Goal: Task Accomplishment & Management: Manage account settings

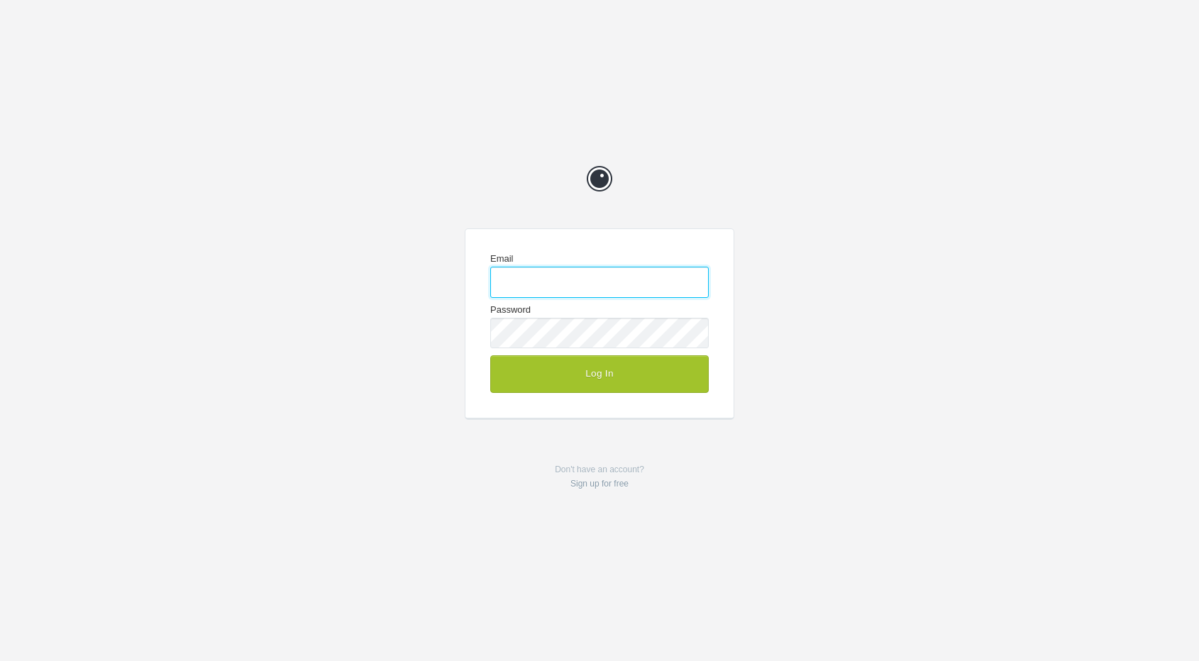
type input "[EMAIL_ADDRESS][DOMAIN_NAME]"
click at [628, 394] on form "Email info@punchbuggy.com.au Password Log In" at bounding box center [599, 323] width 268 height 188
click at [631, 379] on button "Log In" at bounding box center [599, 373] width 218 height 37
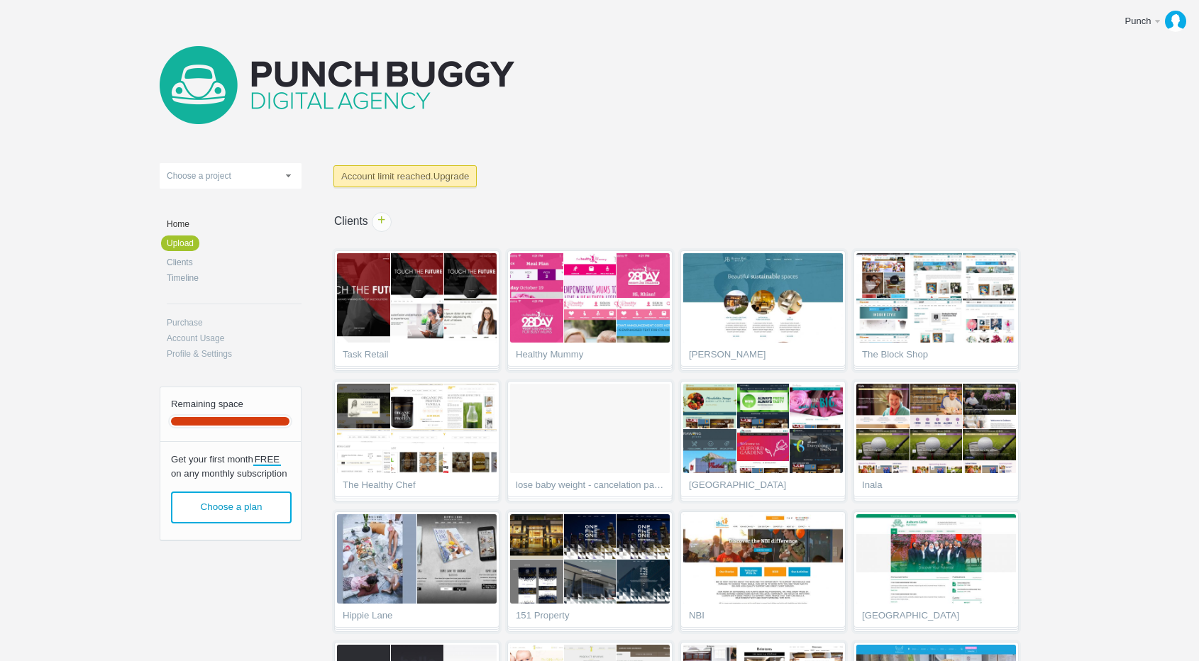
click at [1087, 176] on body "Punch Edit profile Get more space Log out Upload 151 Home concepts 1place All K…" at bounding box center [599, 330] width 1199 height 661
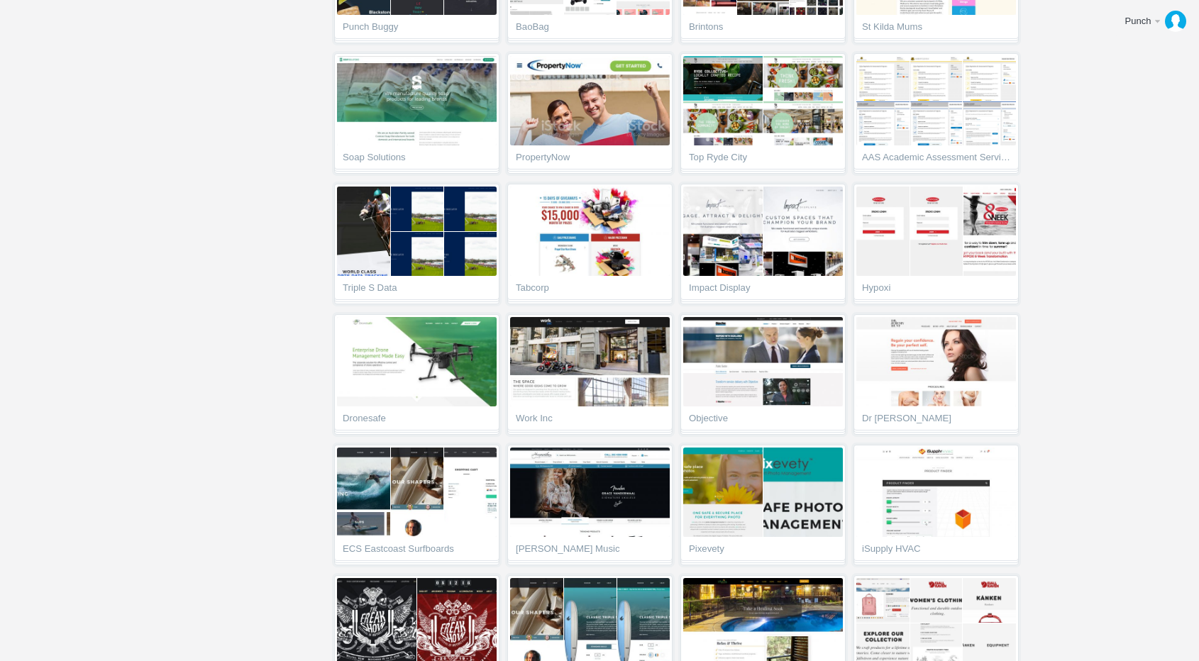
scroll to position [709, 0]
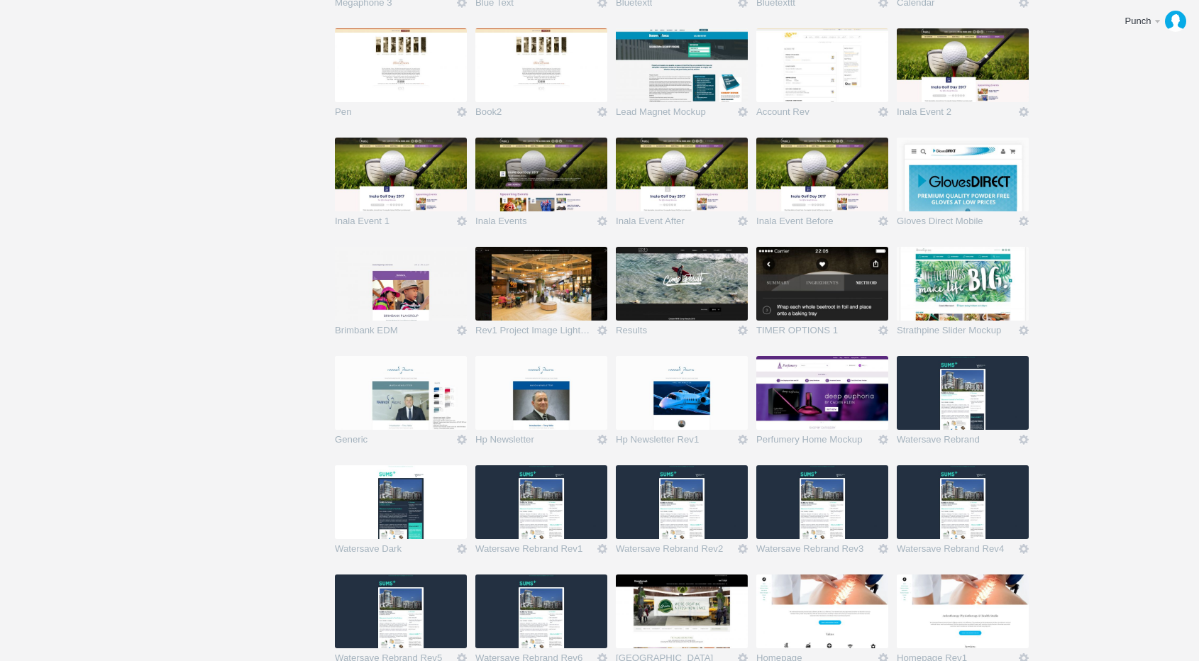
scroll to position [18493, 0]
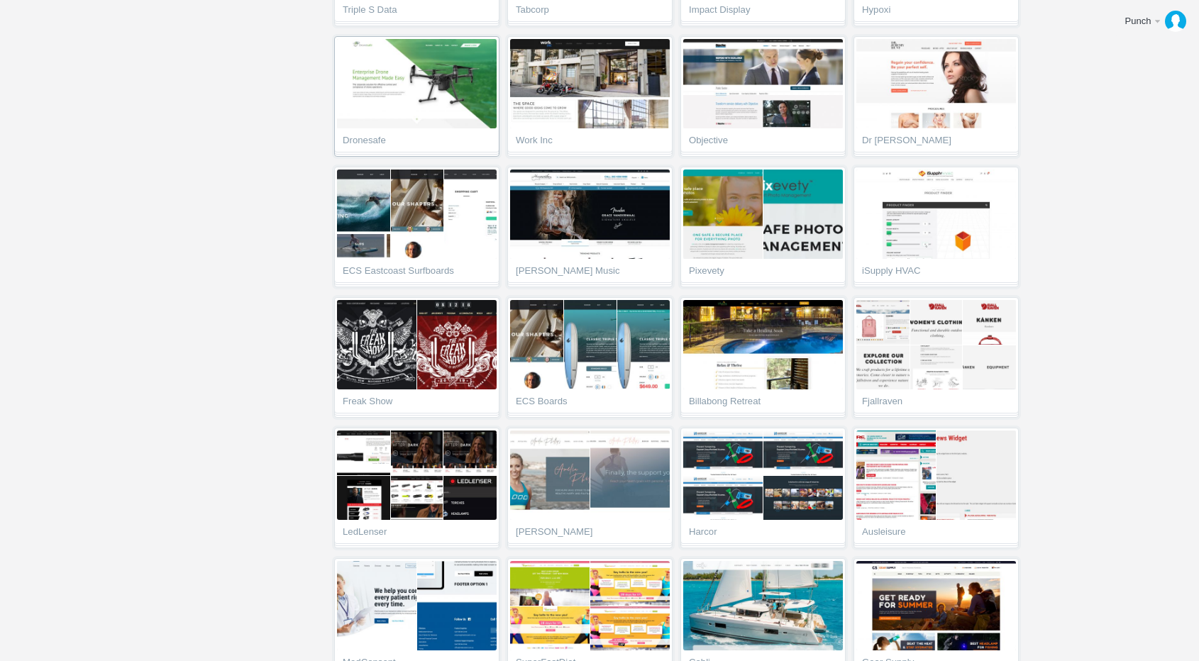
scroll to position [1052, 0]
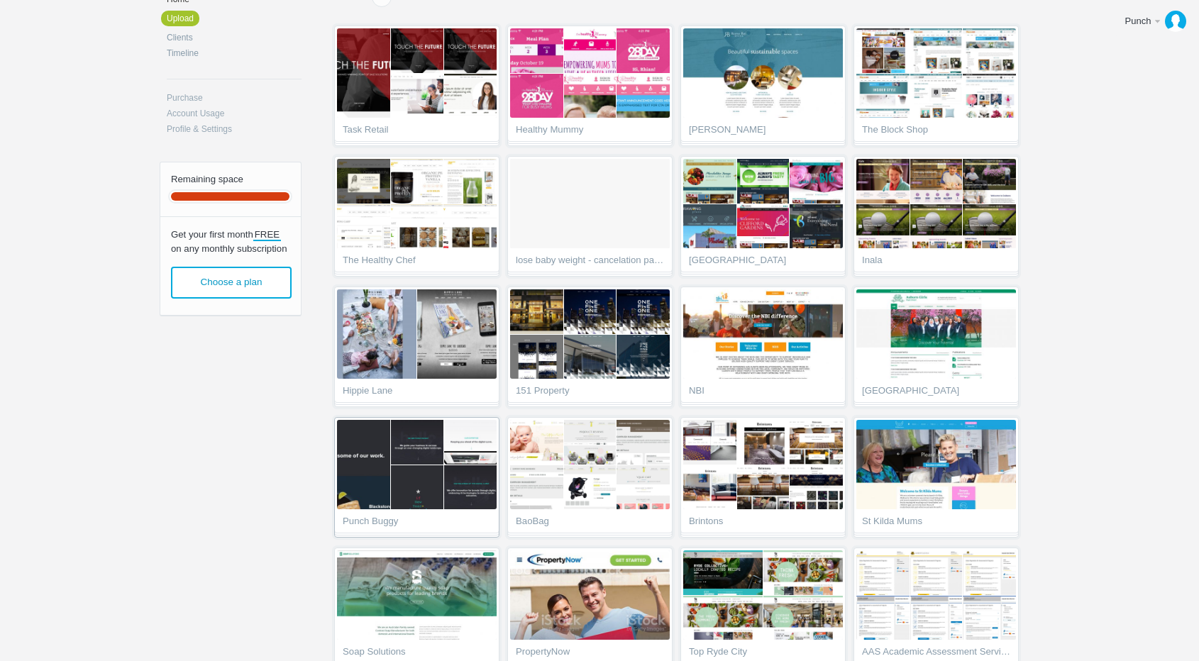
scroll to position [450, 0]
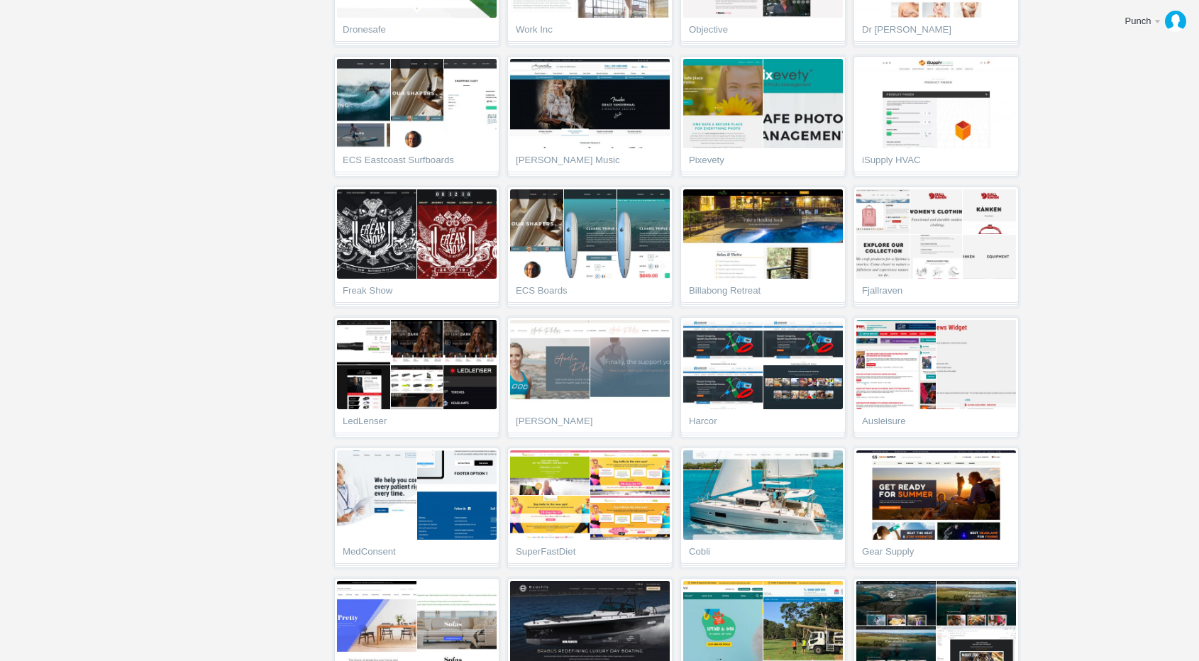
scroll to position [985, 0]
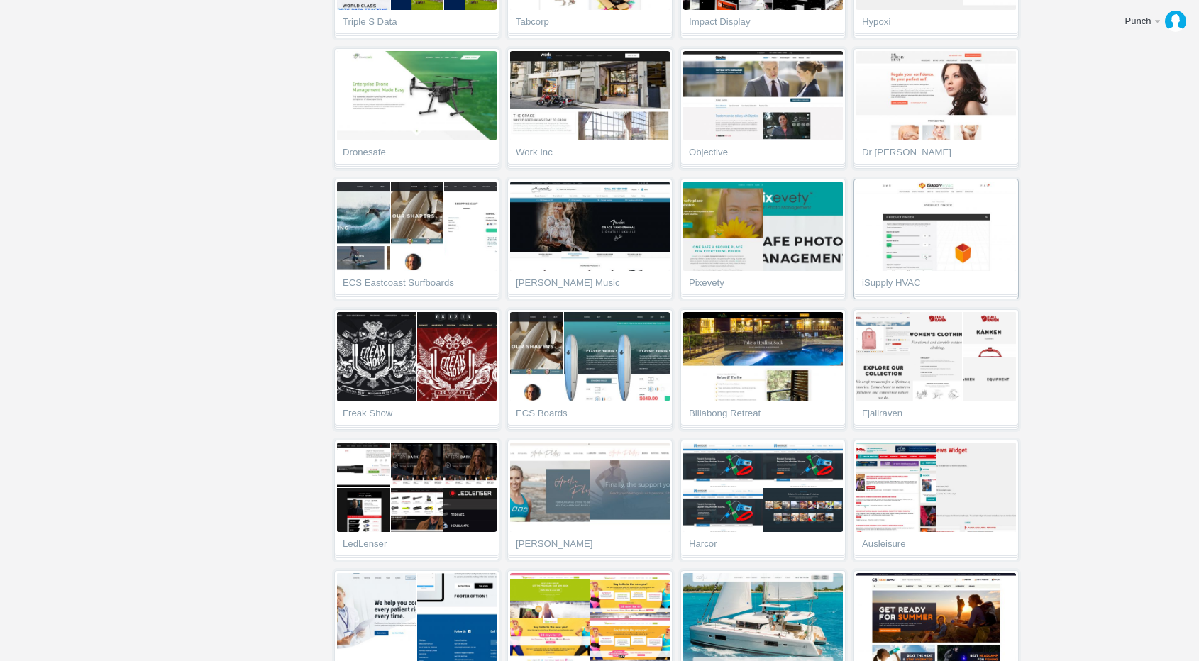
click at [907, 243] on img at bounding box center [936, 226] width 160 height 89
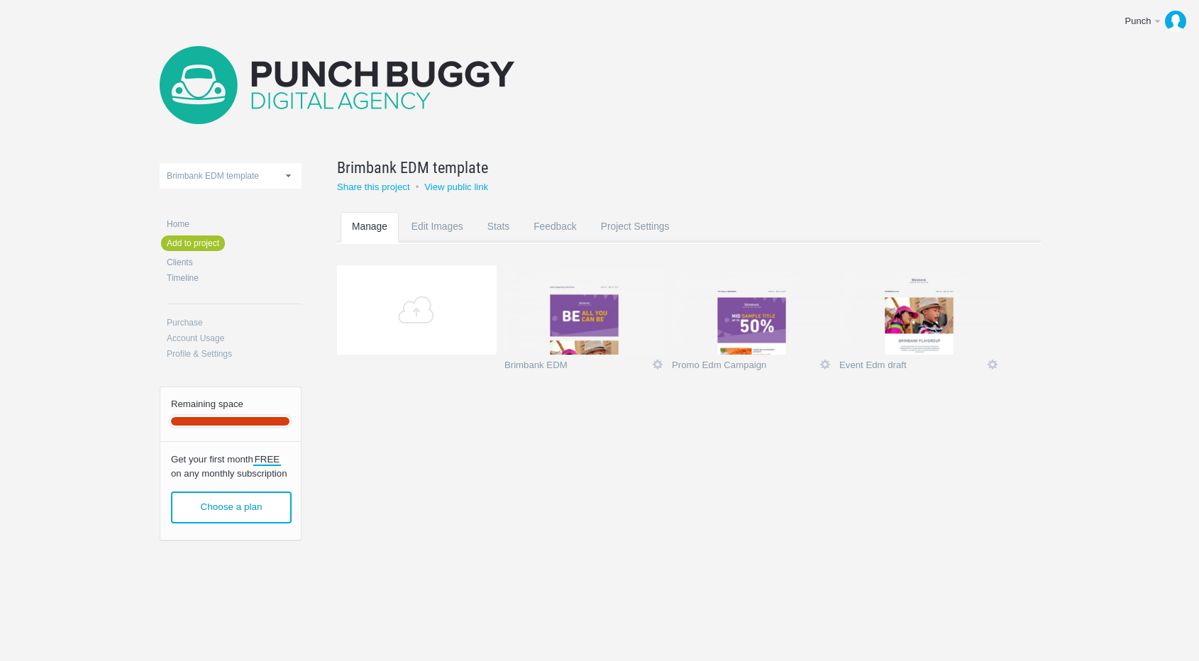
click at [602, 318] on img at bounding box center [584, 309] width 160 height 89
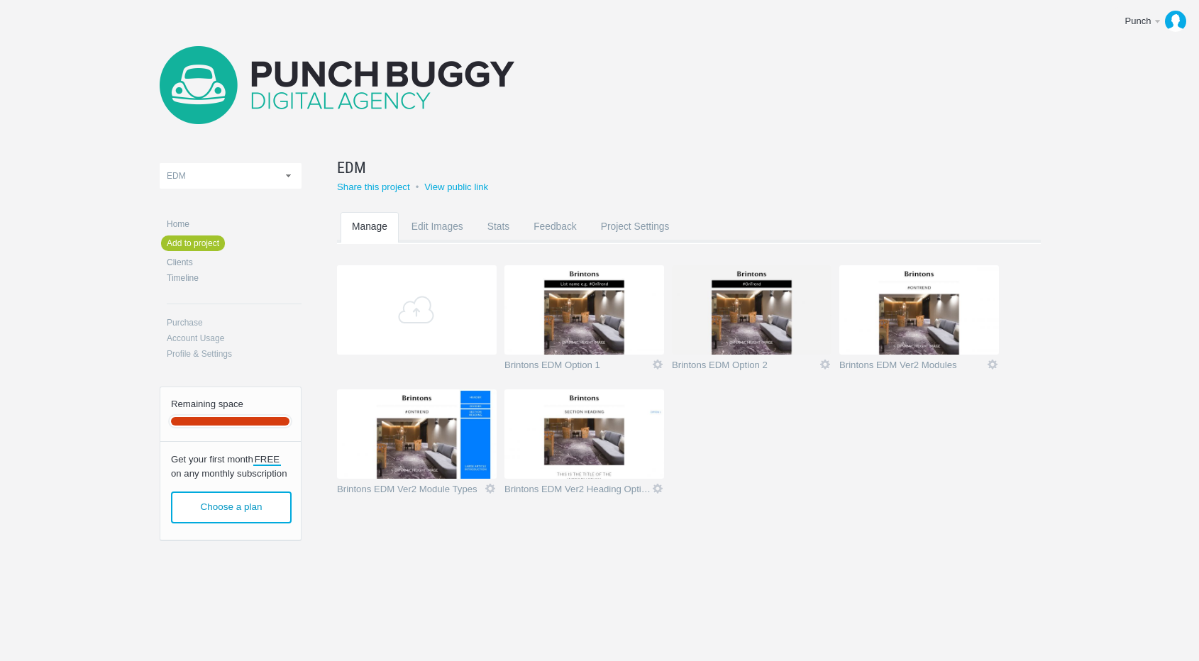
click at [563, 307] on img at bounding box center [584, 309] width 160 height 89
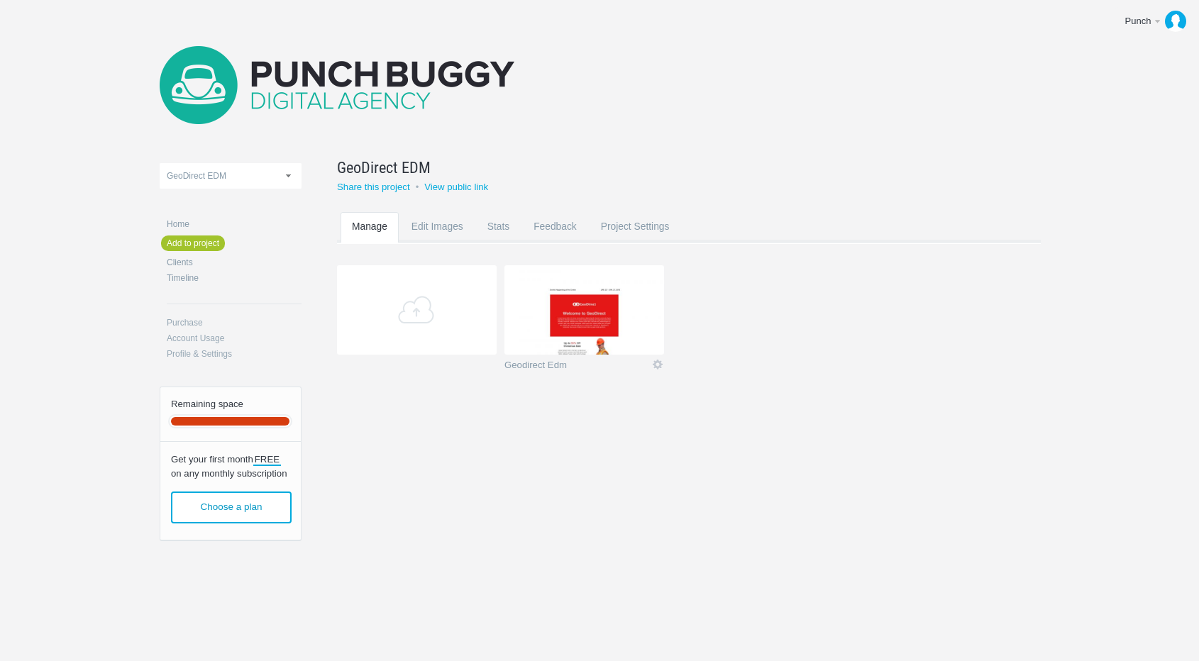
click at [570, 299] on img at bounding box center [584, 309] width 160 height 89
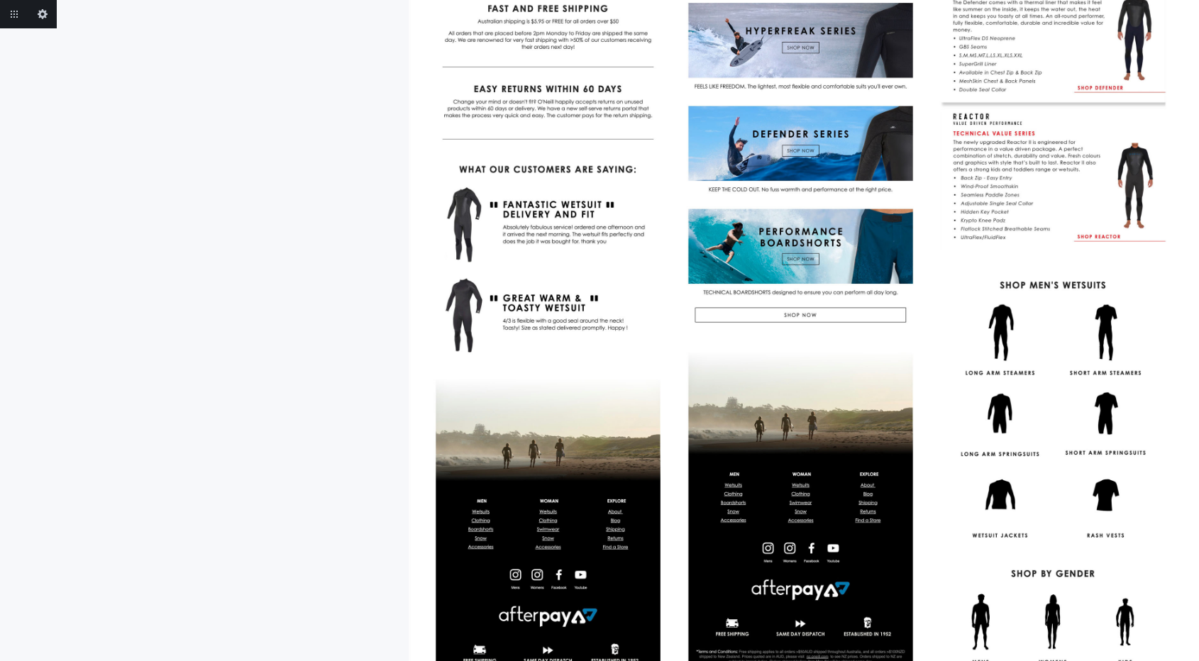
scroll to position [1178, 0]
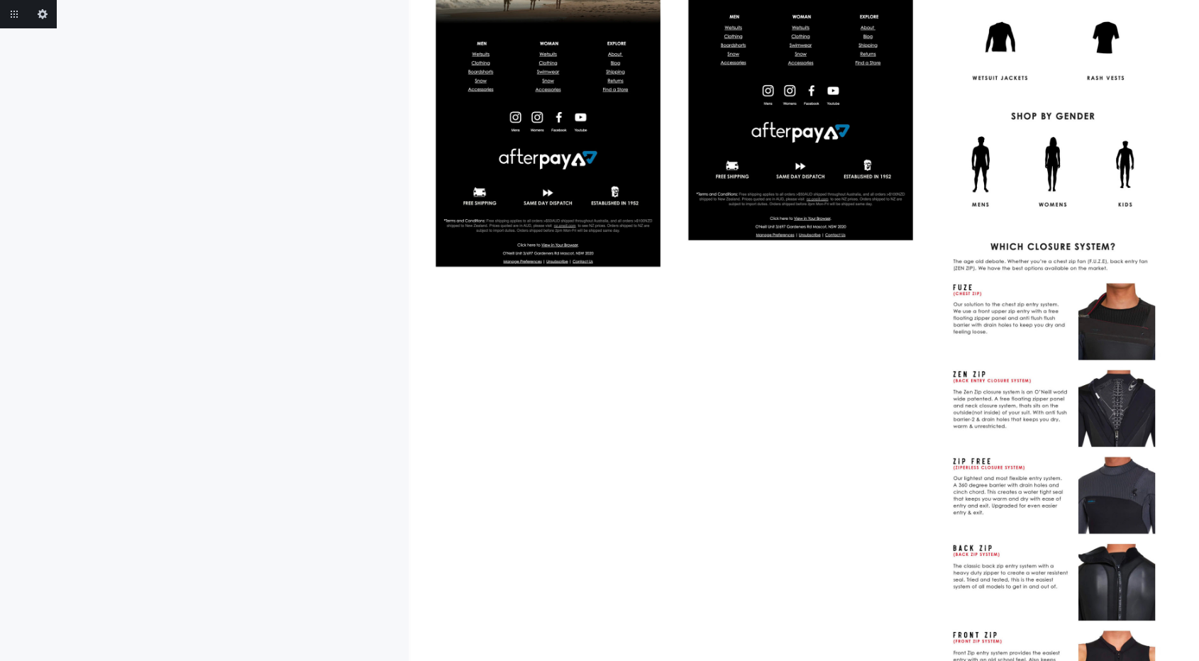
click at [893, 321] on img at bounding box center [599, 66] width 1199 height 2489
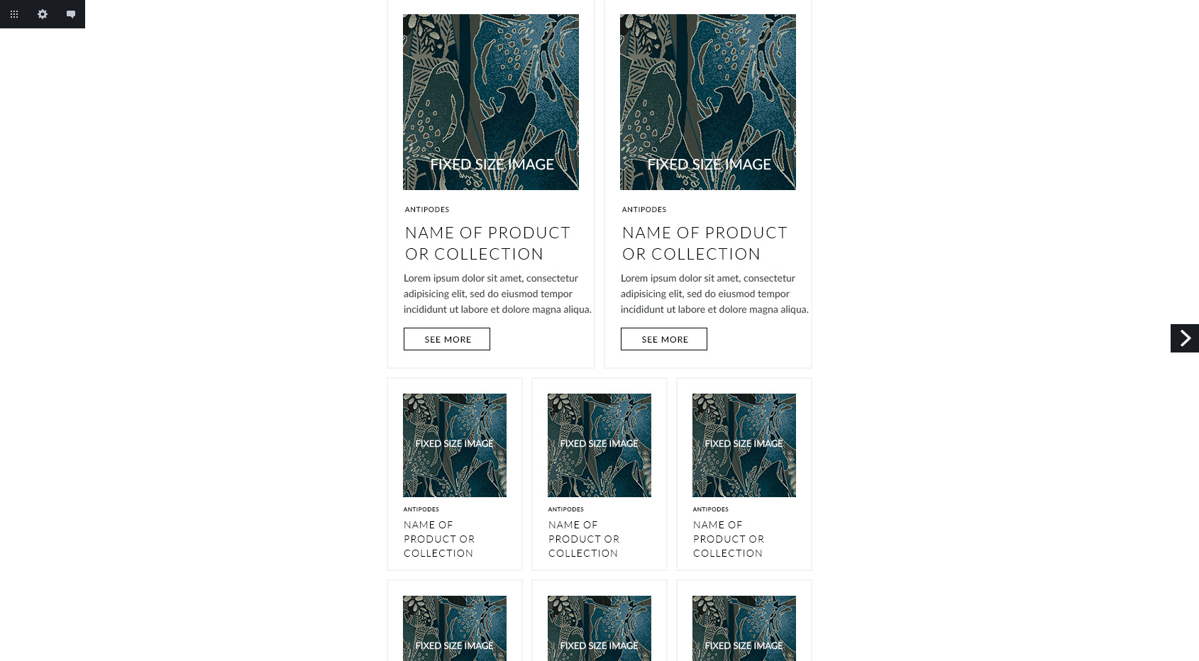
scroll to position [3186, 0]
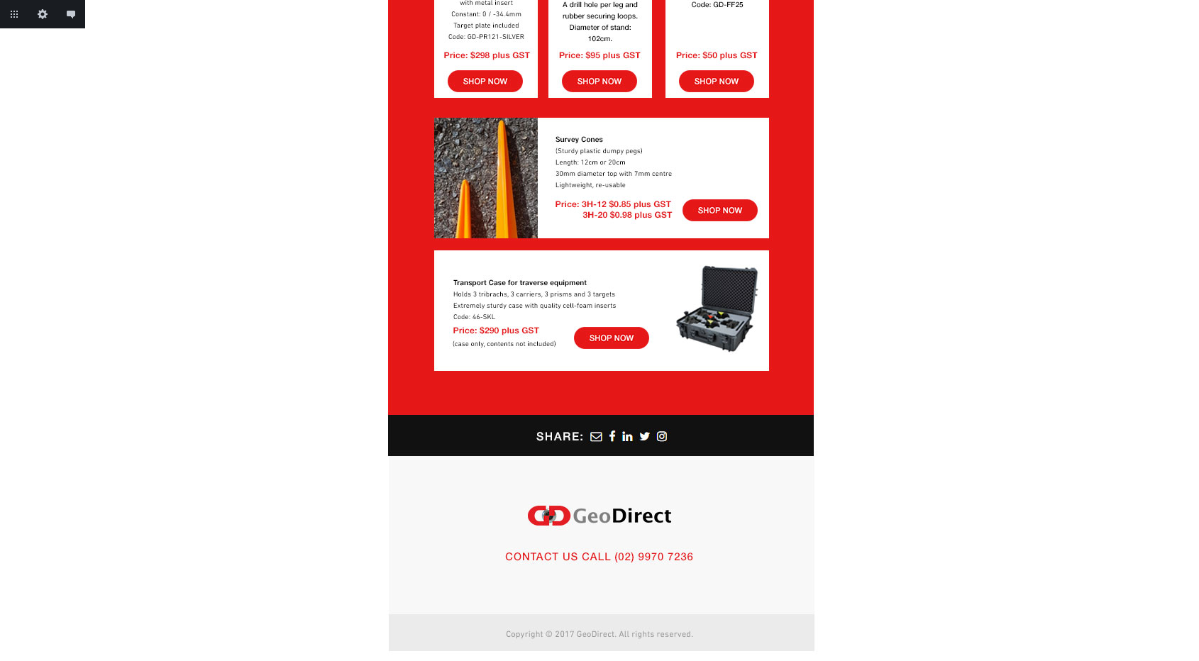
scroll to position [3272, 0]
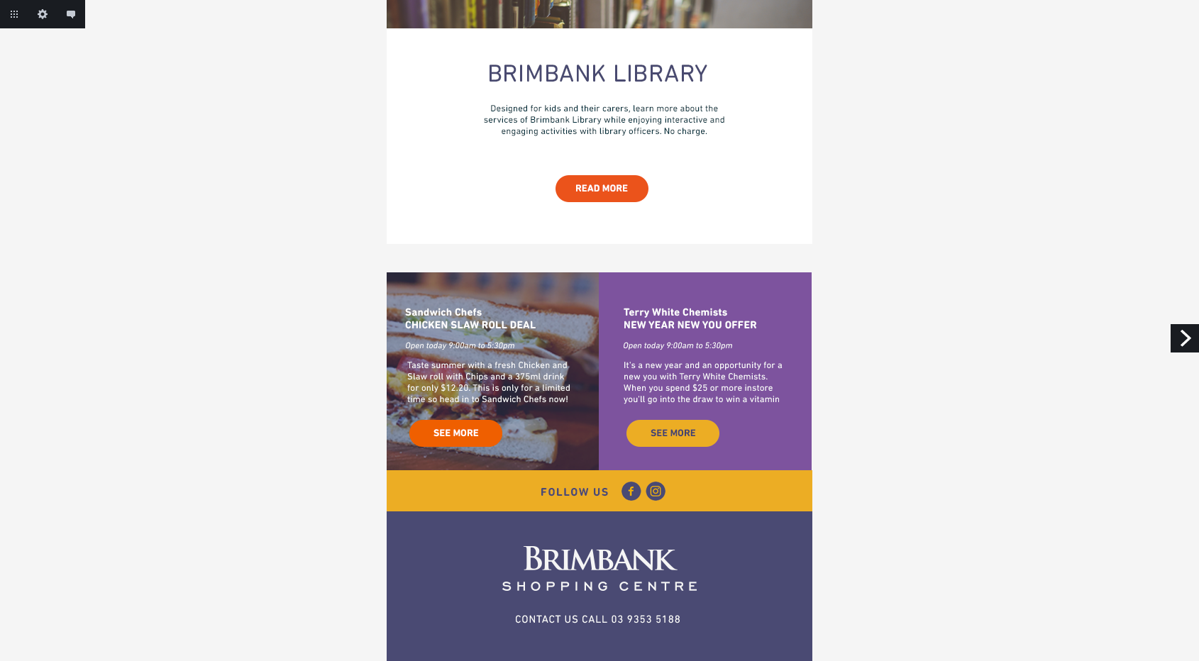
scroll to position [1463, 0]
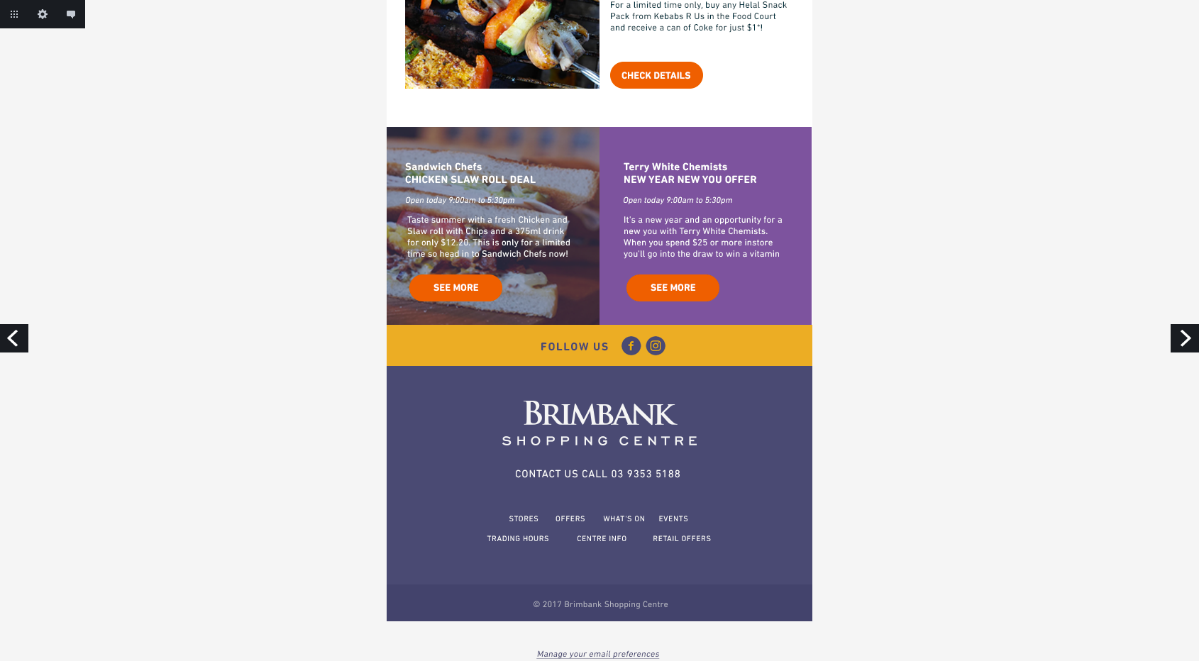
scroll to position [1068, 0]
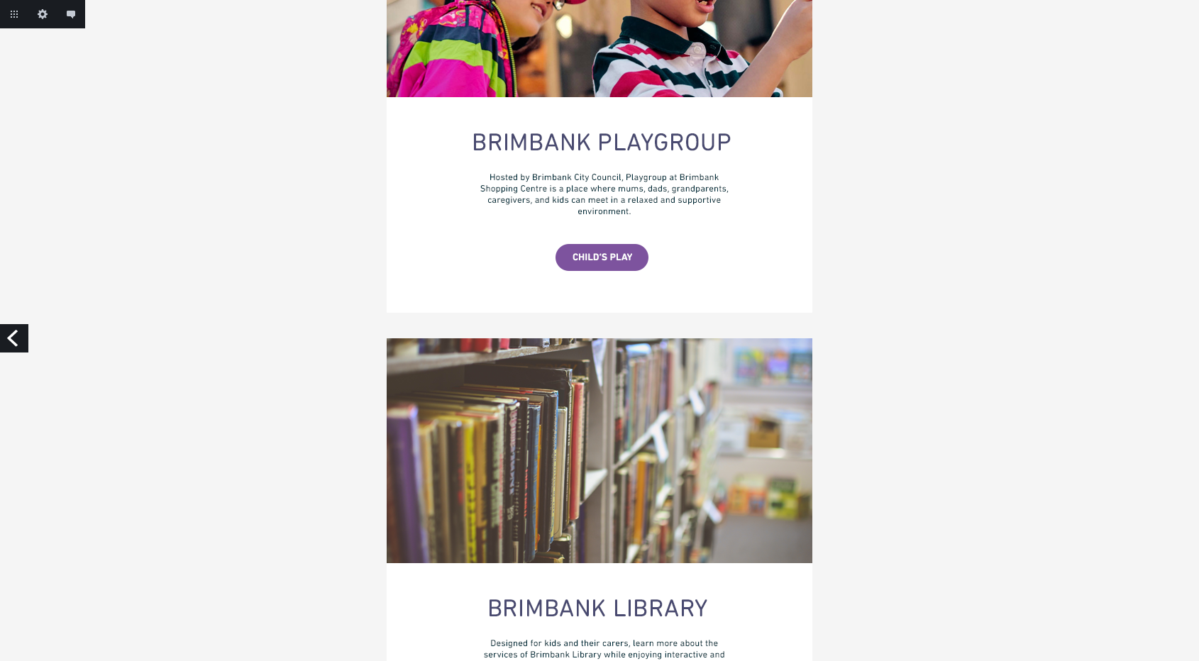
scroll to position [428, 0]
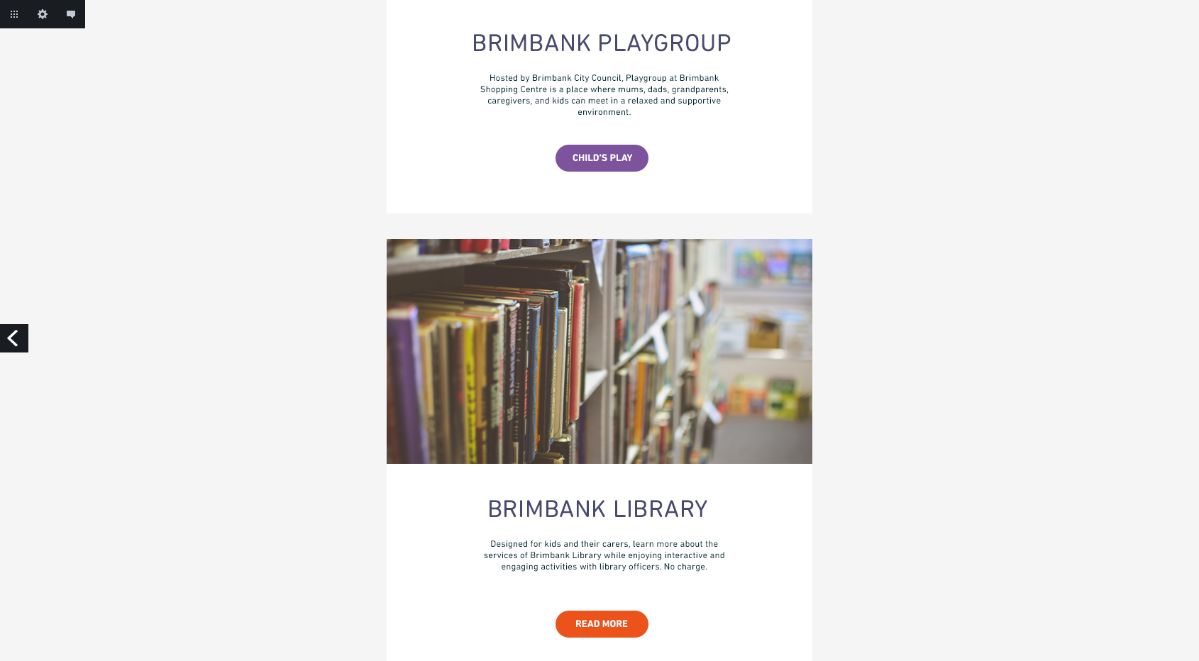
click at [612, 118] on img at bounding box center [599, 504] width 993 height 1865
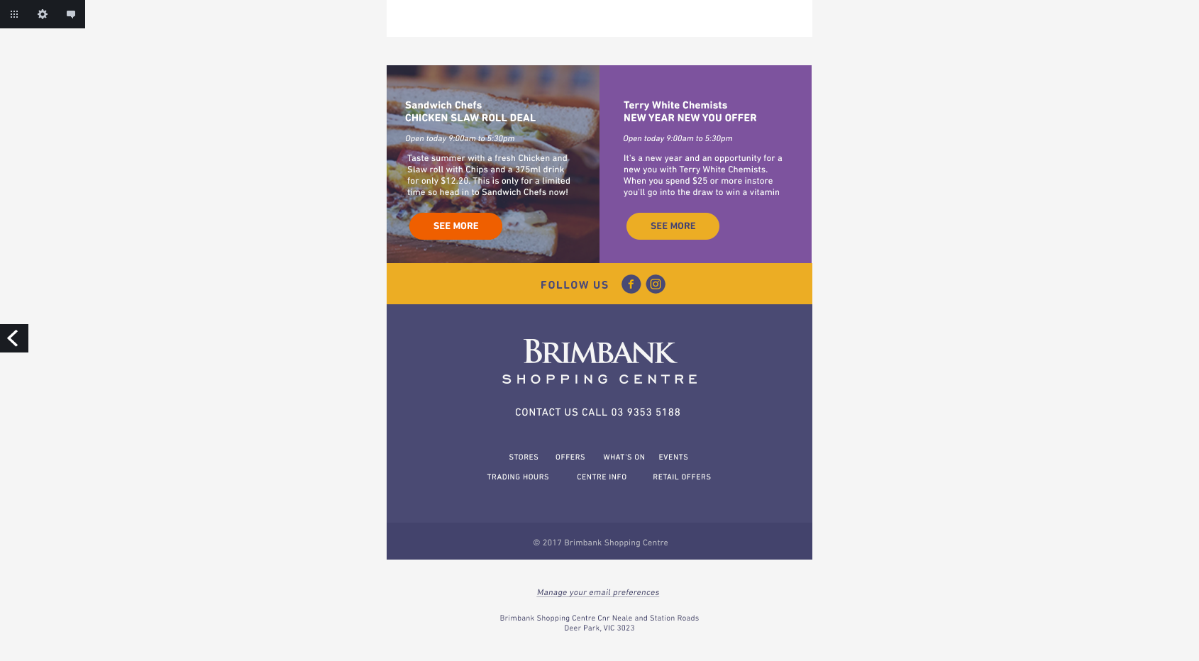
scroll to position [1088, 0]
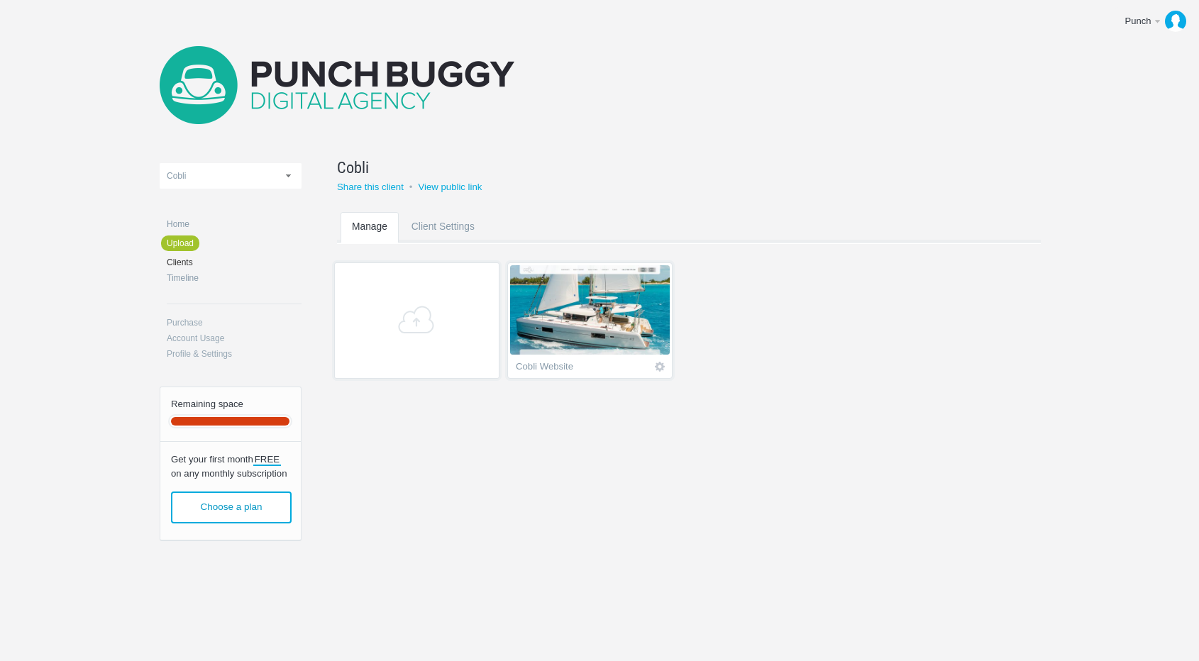
click at [648, 314] on img at bounding box center [590, 309] width 160 height 89
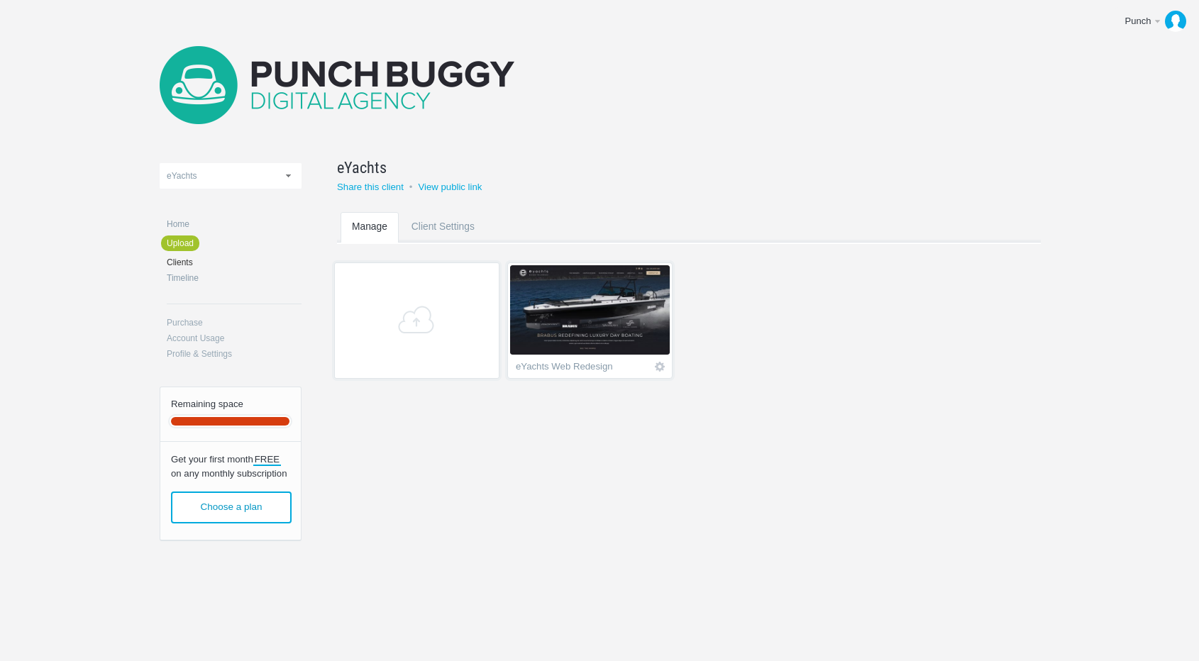
click at [559, 338] on img at bounding box center [590, 309] width 160 height 89
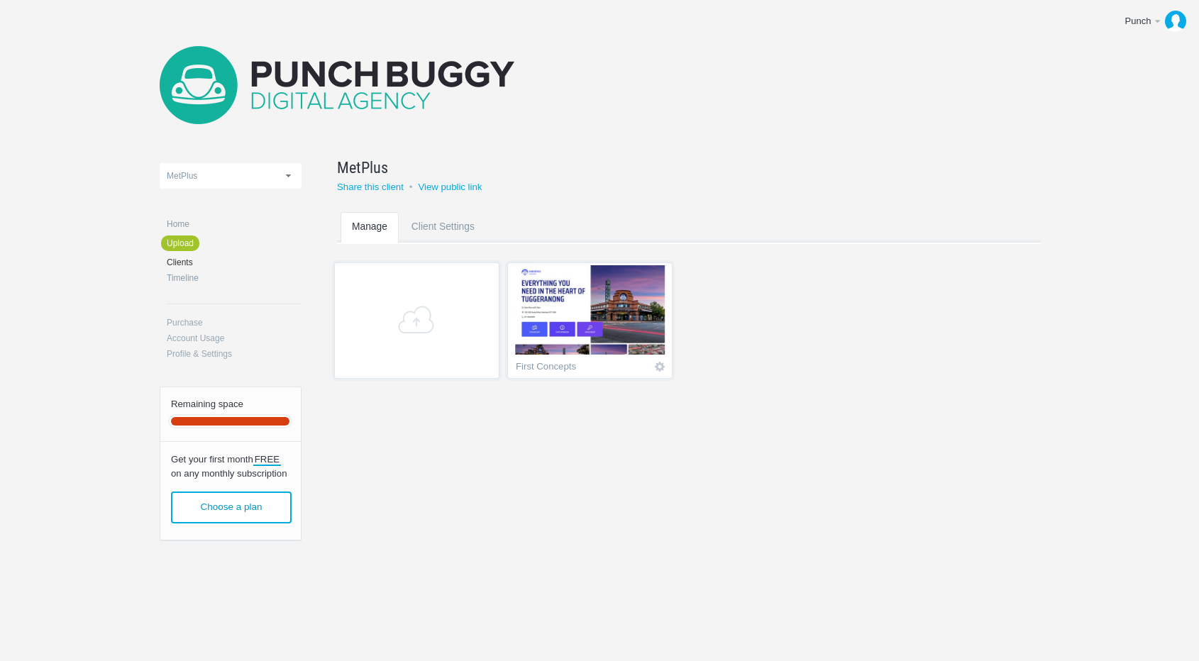
click at [603, 300] on img at bounding box center [590, 309] width 160 height 89
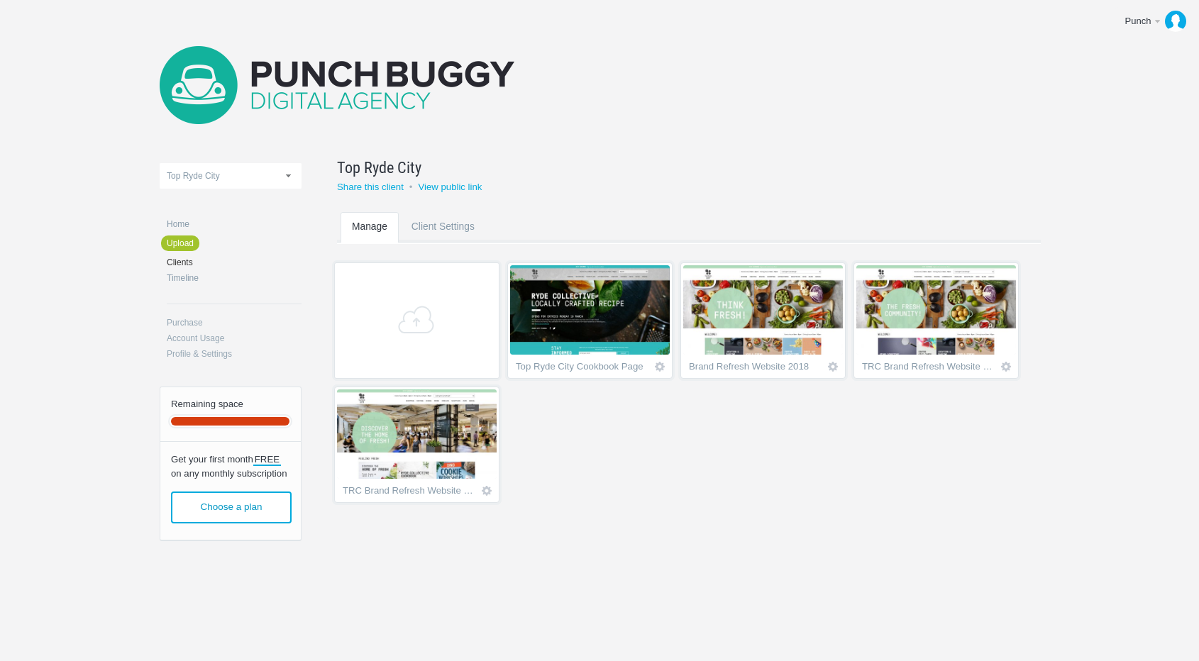
click at [573, 309] on img at bounding box center [590, 309] width 160 height 89
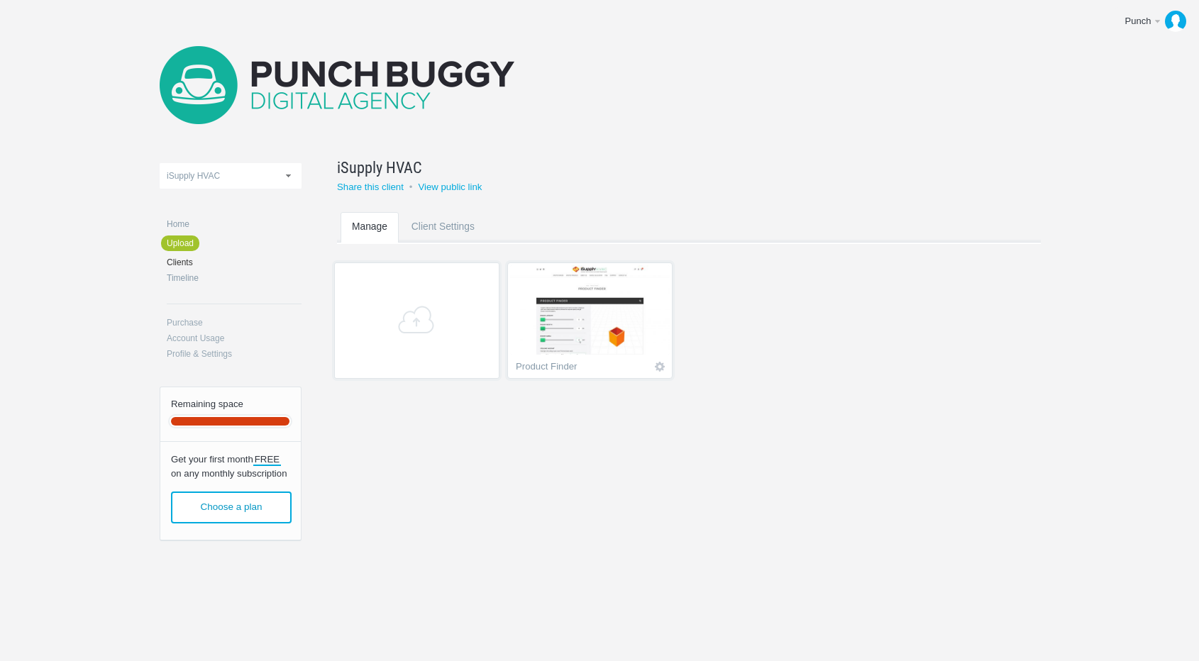
click at [551, 340] on img at bounding box center [590, 309] width 160 height 89
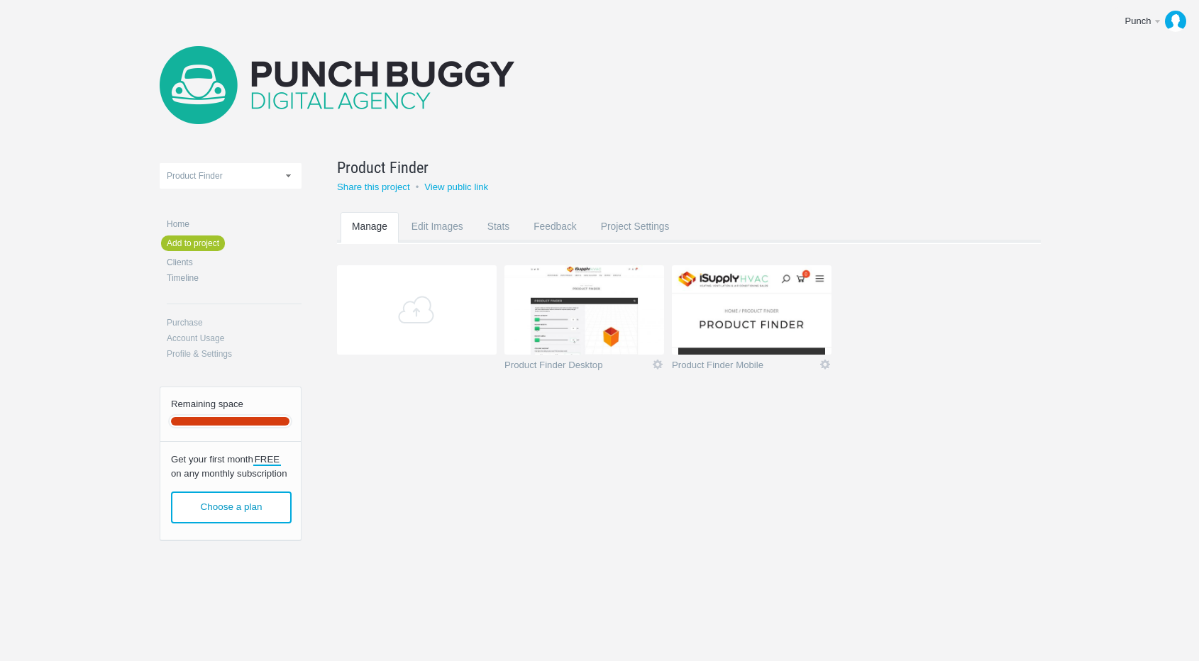
click at [601, 314] on img at bounding box center [584, 309] width 160 height 89
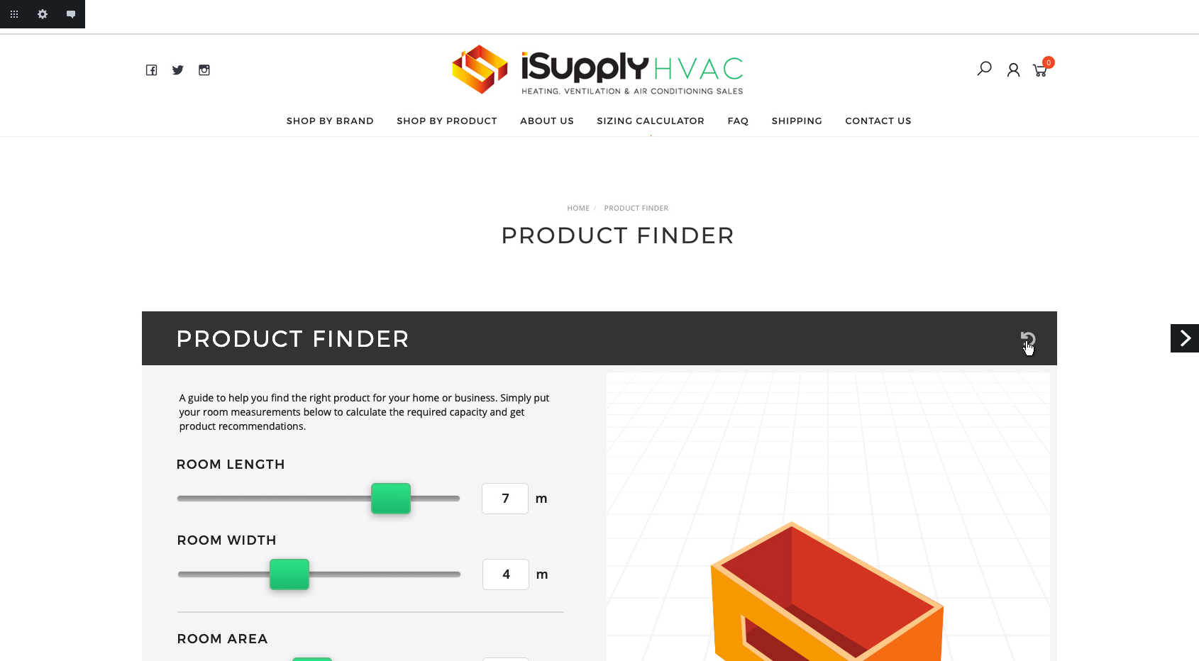
scroll to position [1186, 0]
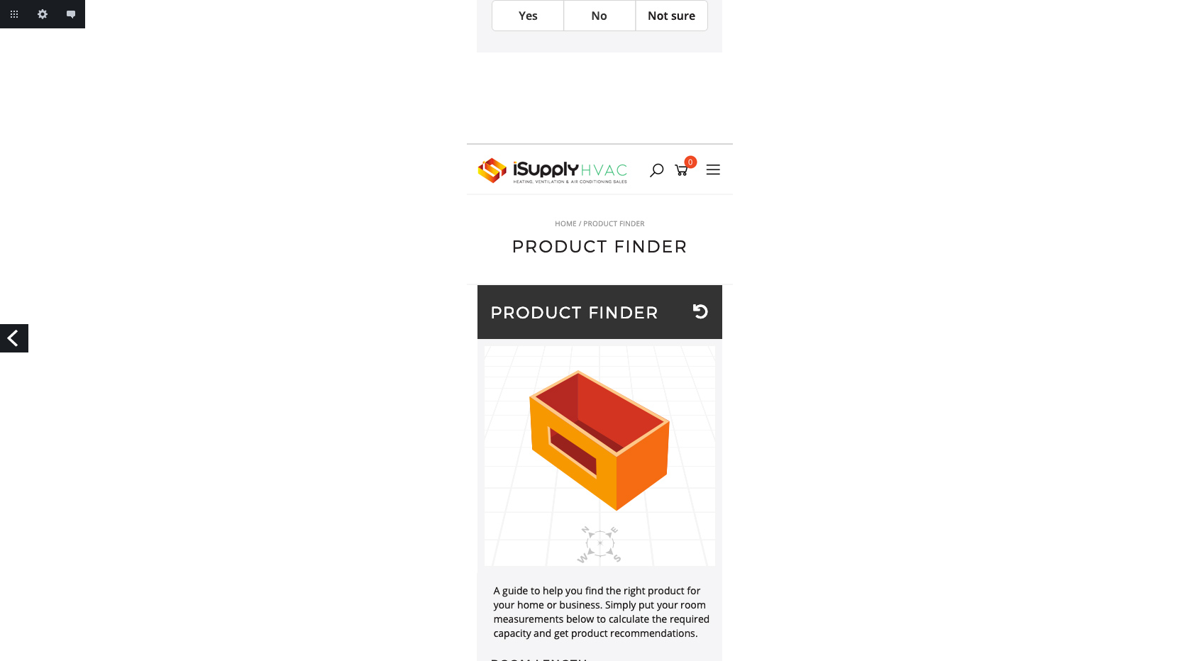
scroll to position [366, 0]
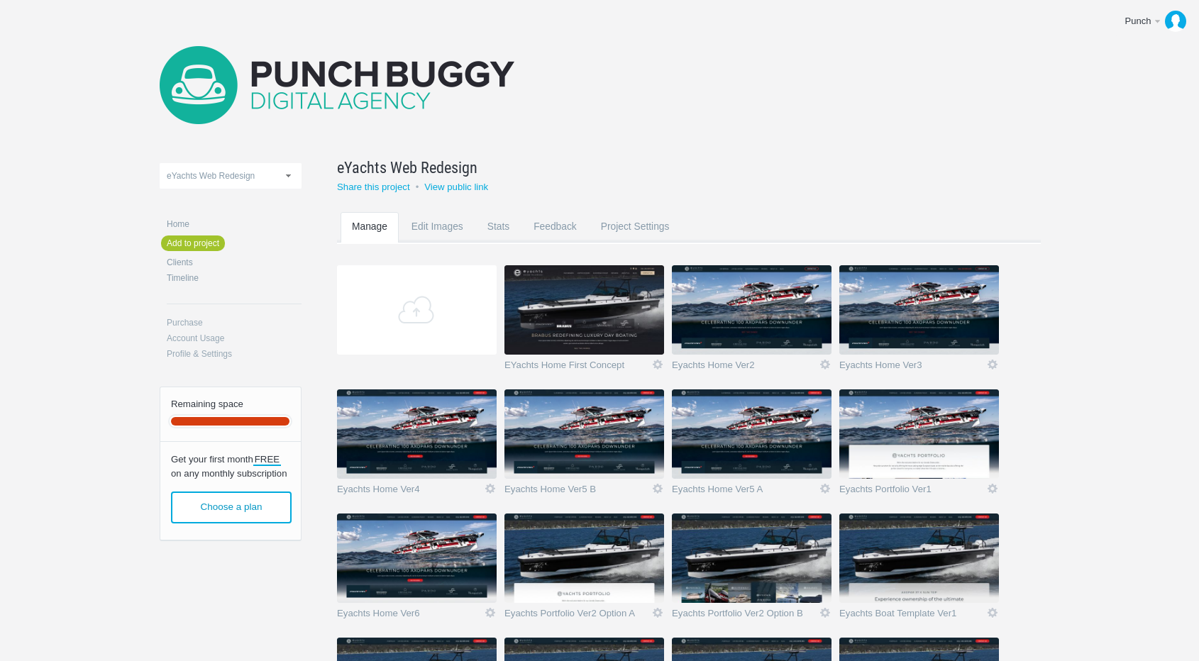
click at [734, 313] on img at bounding box center [752, 309] width 160 height 89
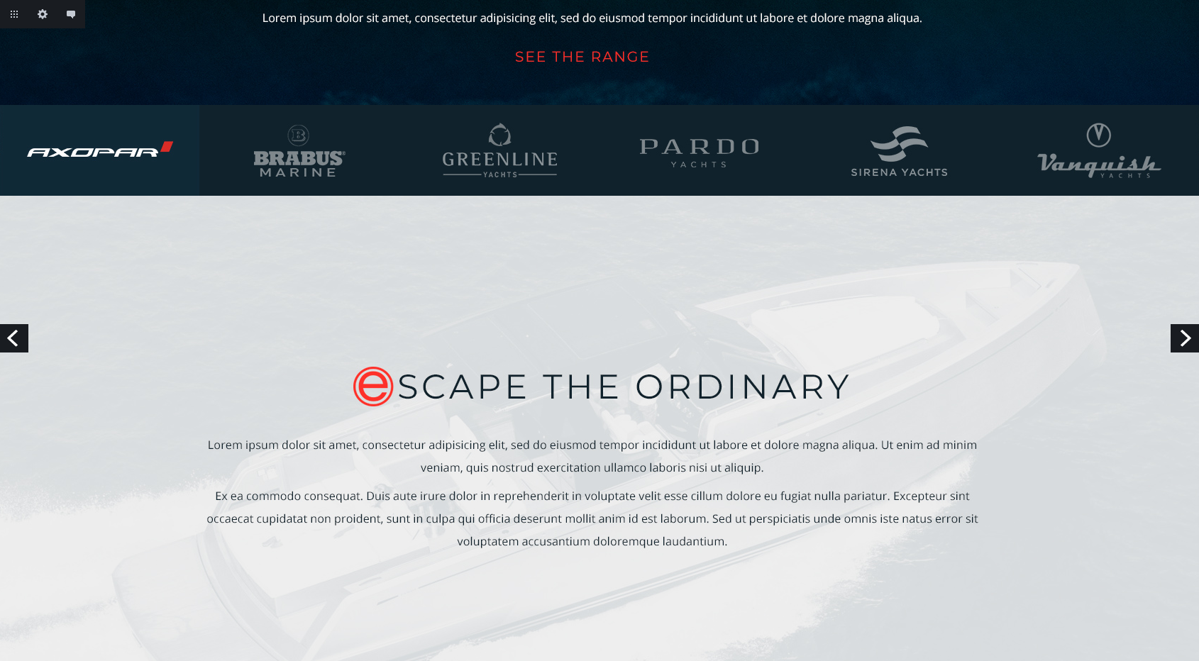
scroll to position [278, 0]
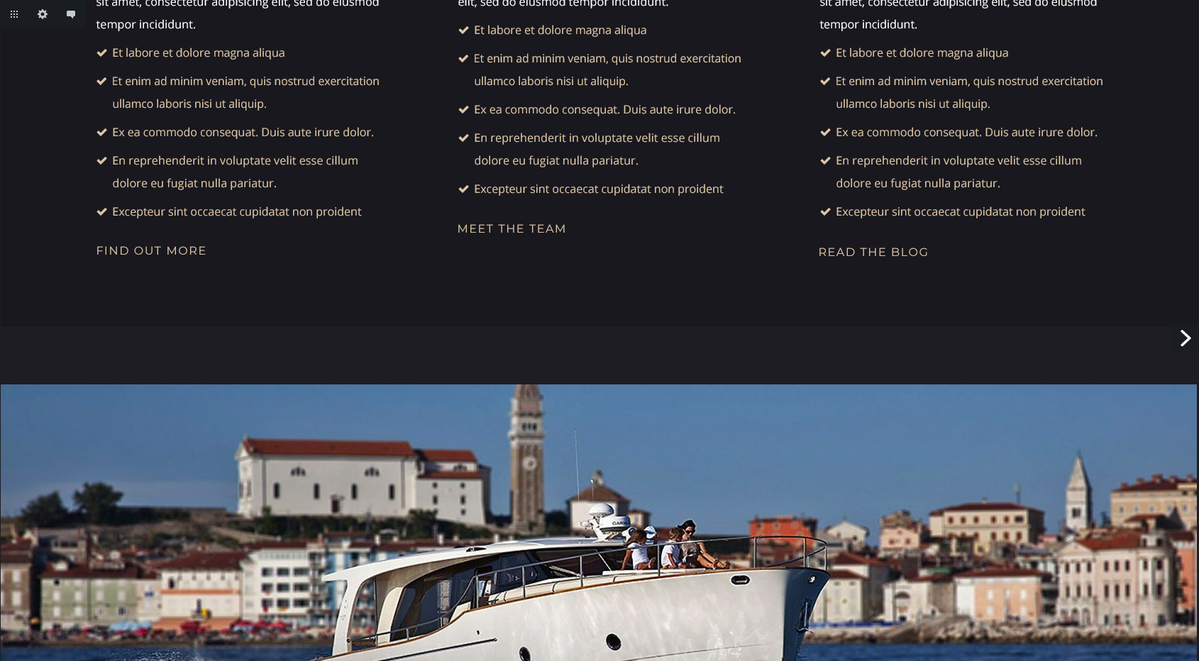
scroll to position [1460, 0]
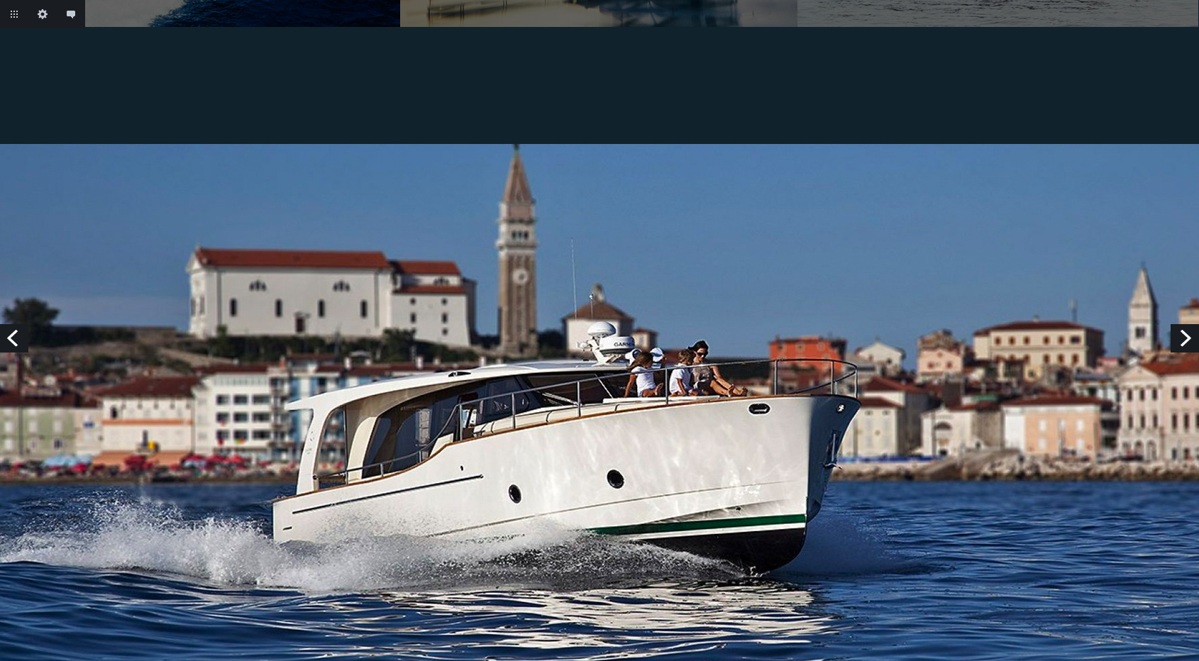
scroll to position [3051, 0]
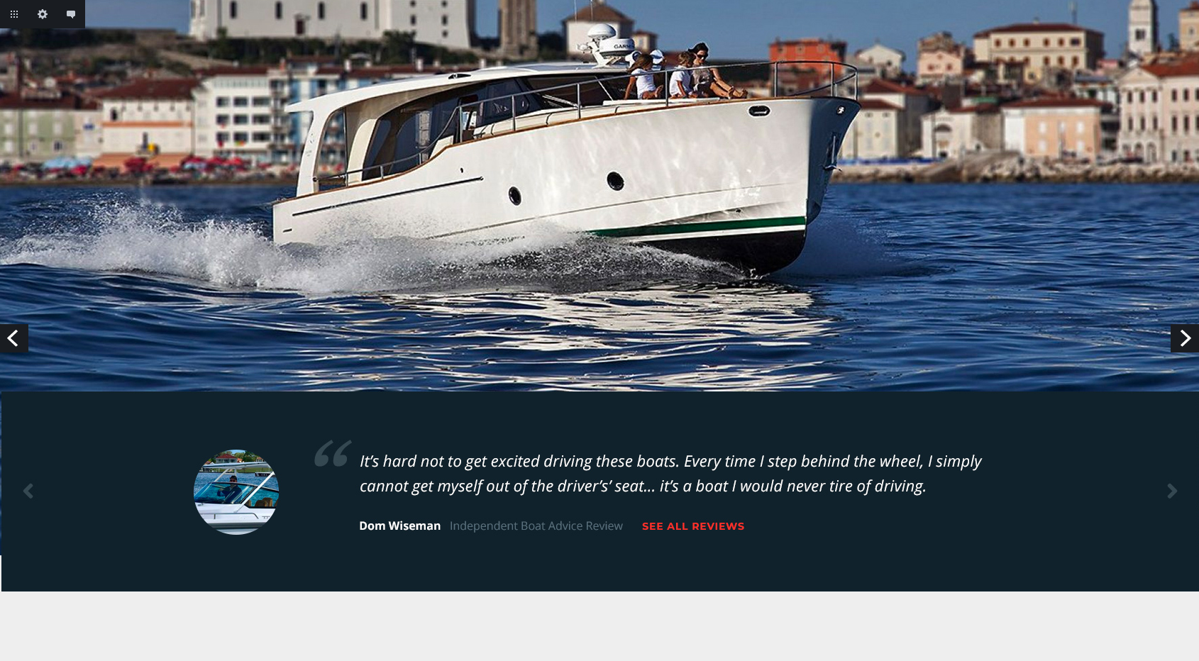
click at [1180, 333] on link "Next" at bounding box center [1184, 338] width 28 height 28
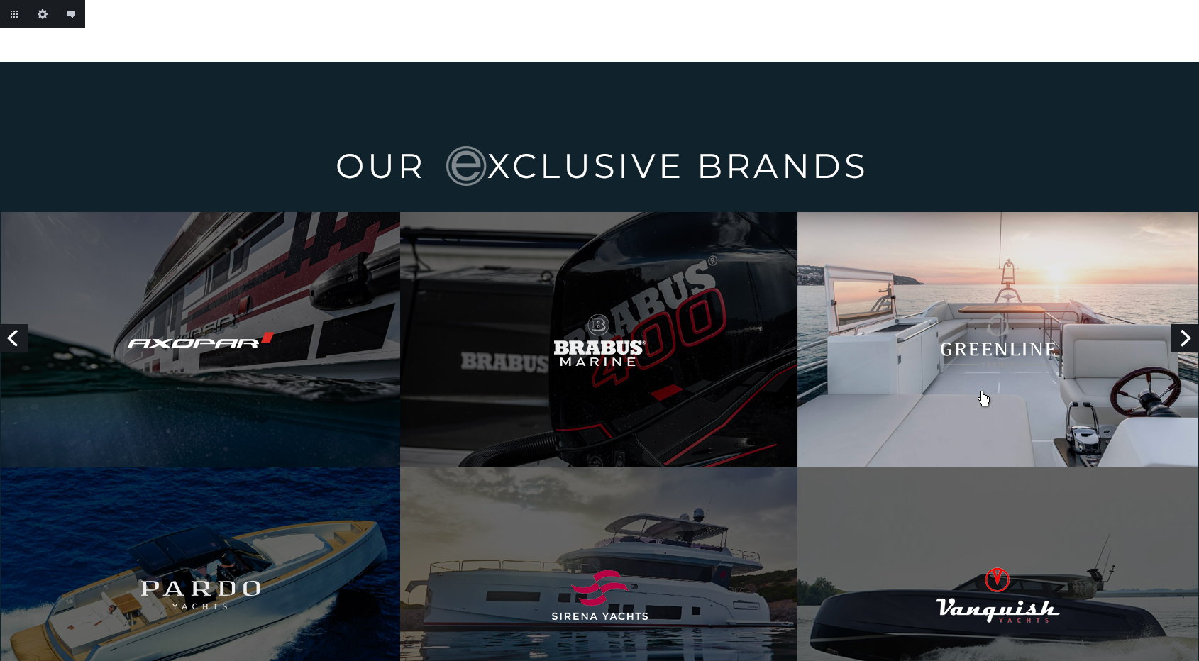
scroll to position [2081, 0]
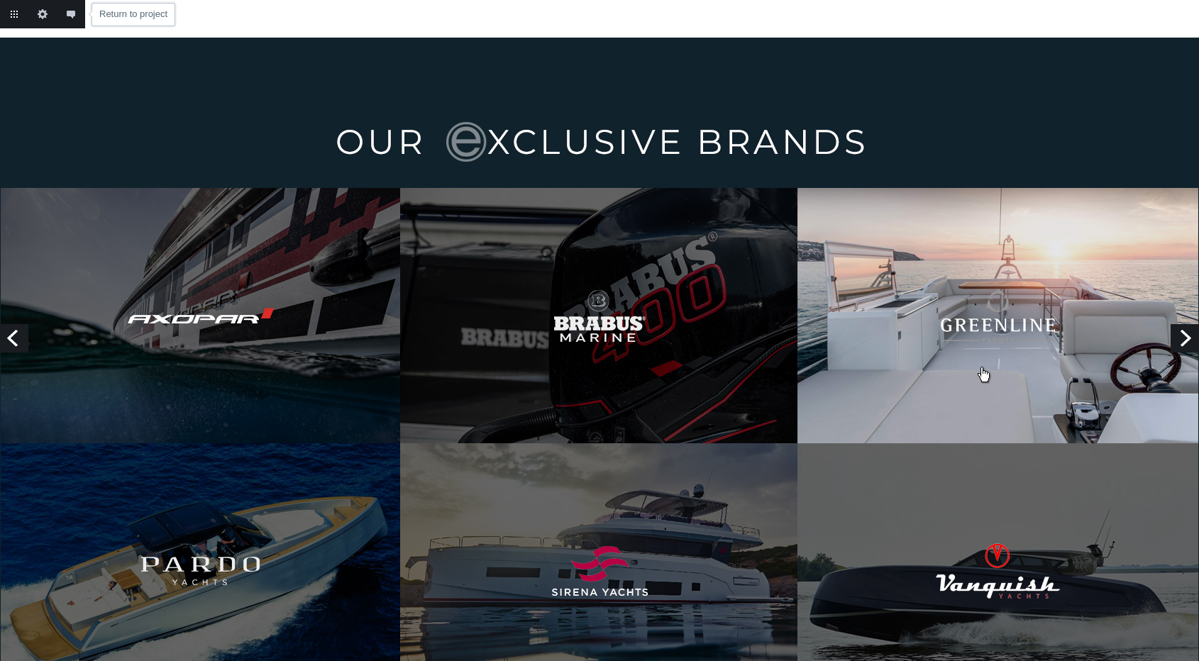
click at [17, 18] on link "Return to project" at bounding box center [14, 14] width 28 height 28
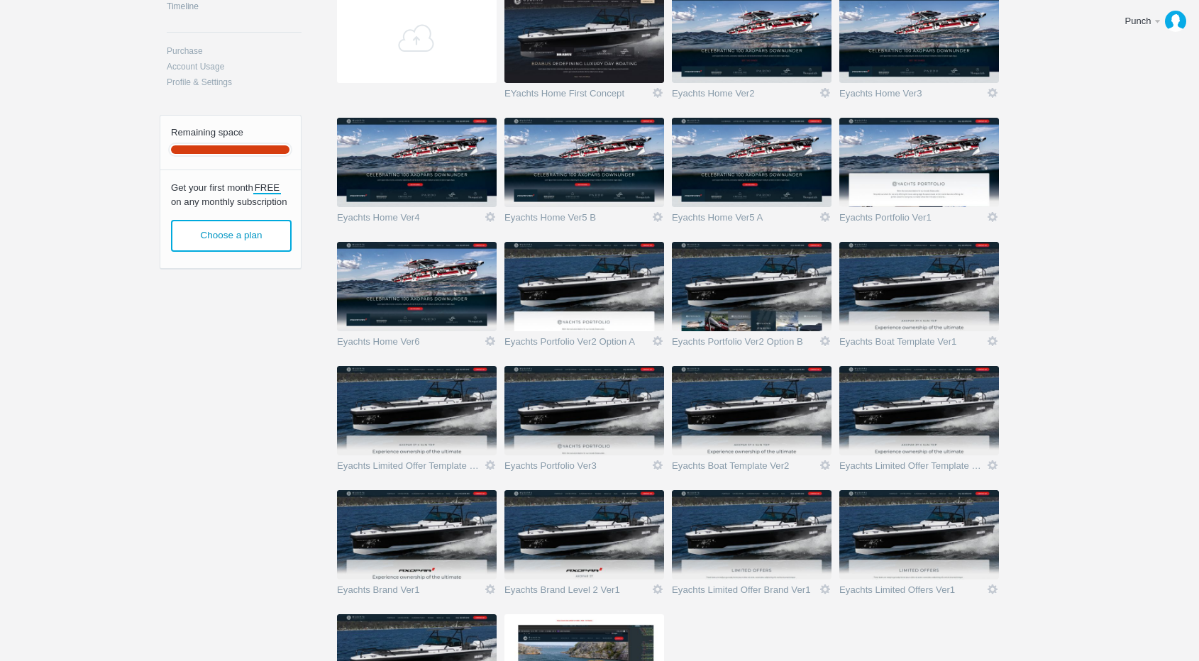
scroll to position [275, 0]
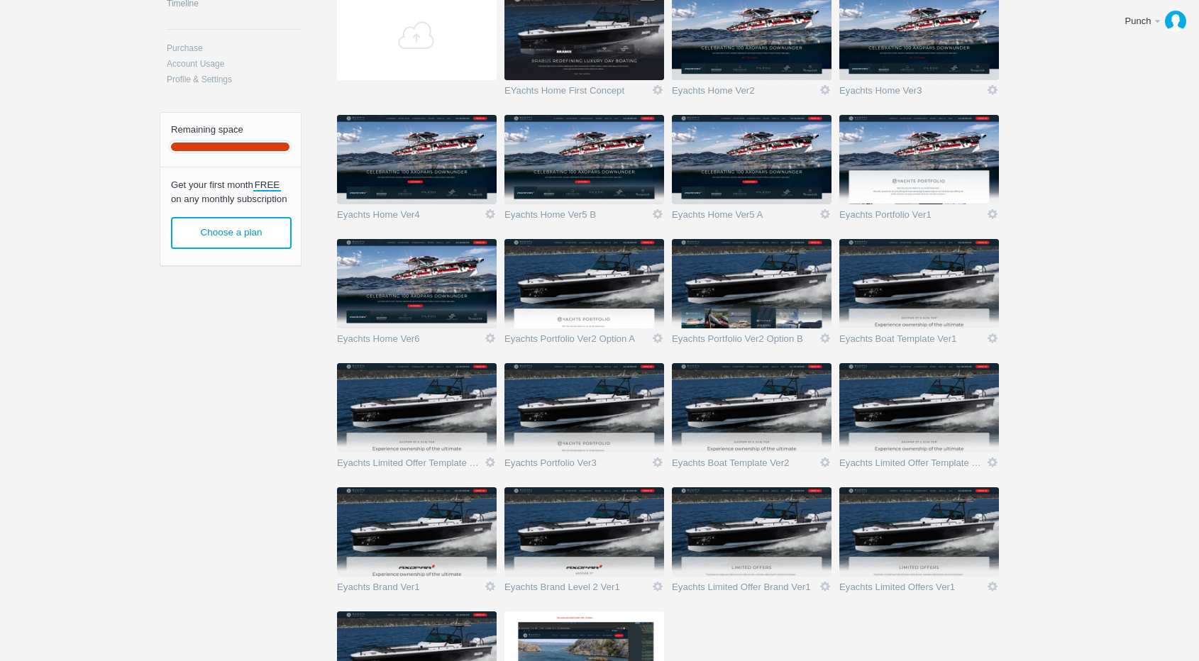
click at [729, 169] on img at bounding box center [752, 159] width 160 height 89
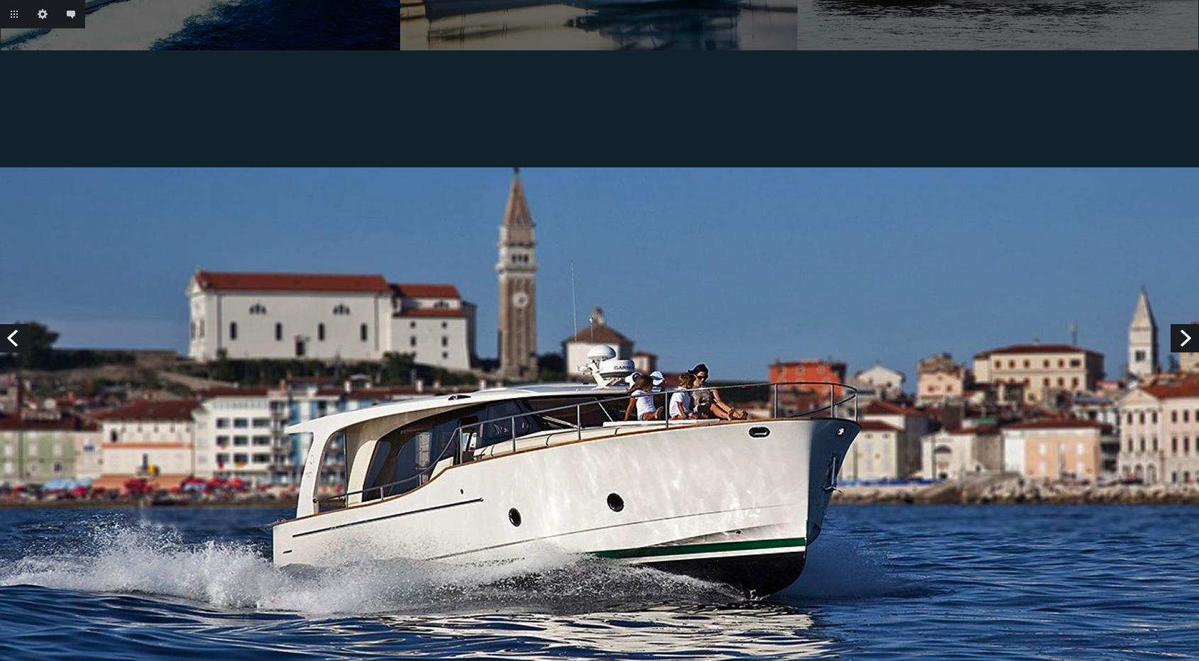
scroll to position [3138, 0]
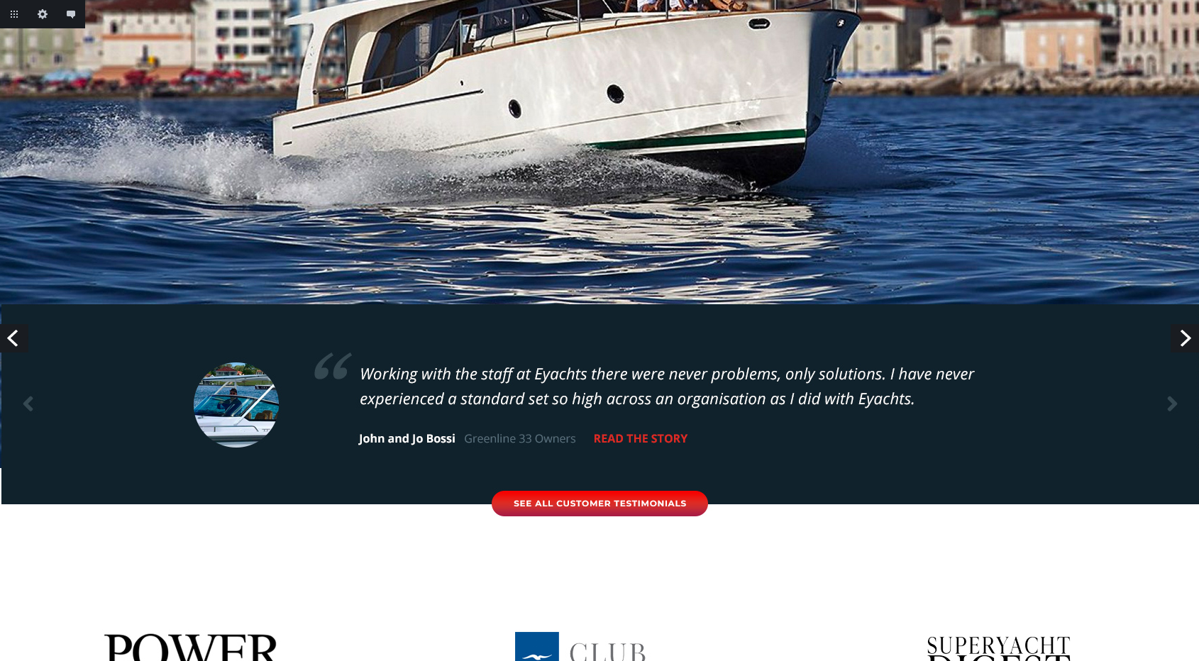
click at [1180, 343] on link "Next" at bounding box center [1184, 338] width 28 height 28
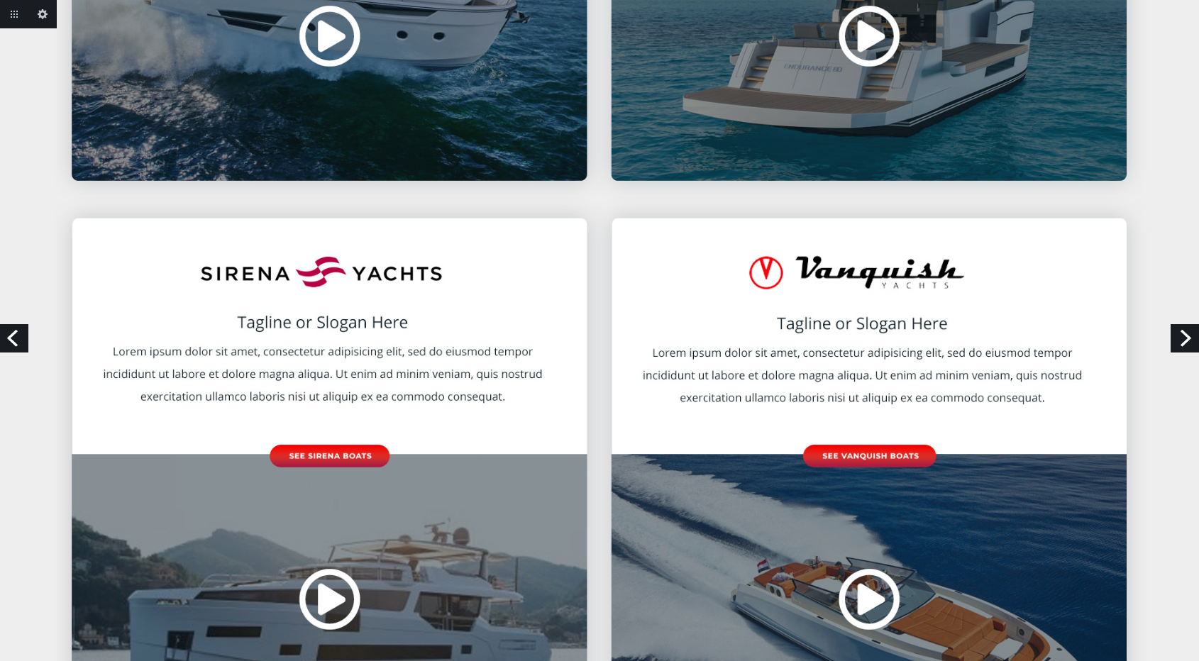
scroll to position [1998, 0]
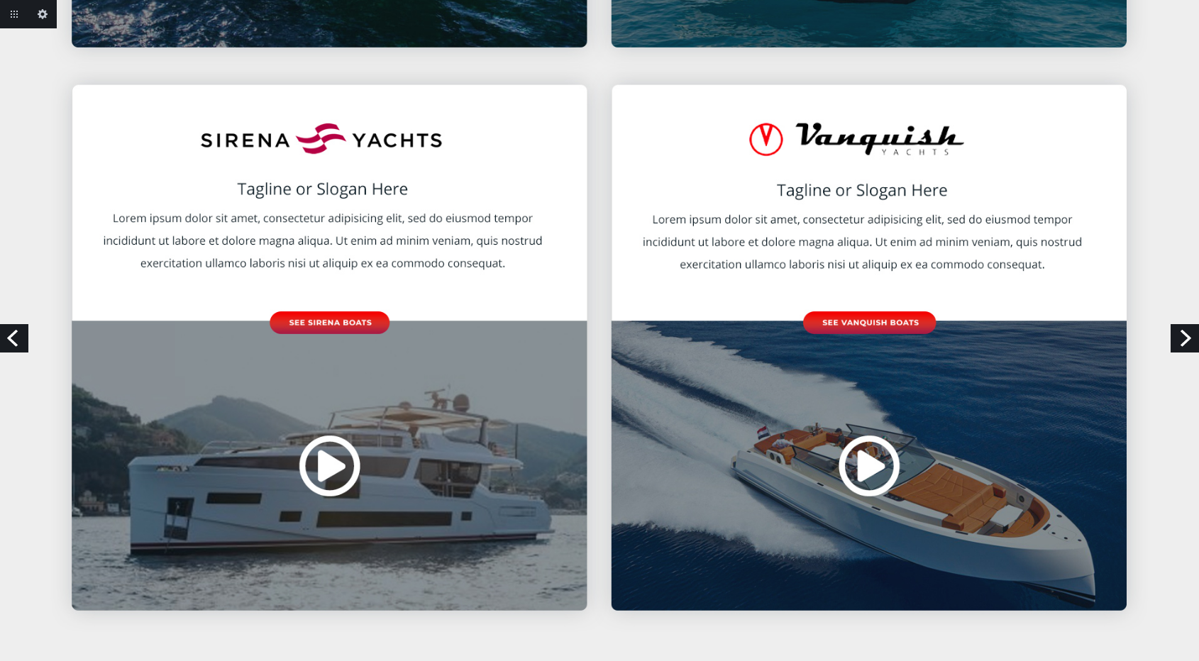
click at [1180, 336] on link "Next" at bounding box center [1184, 338] width 28 height 28
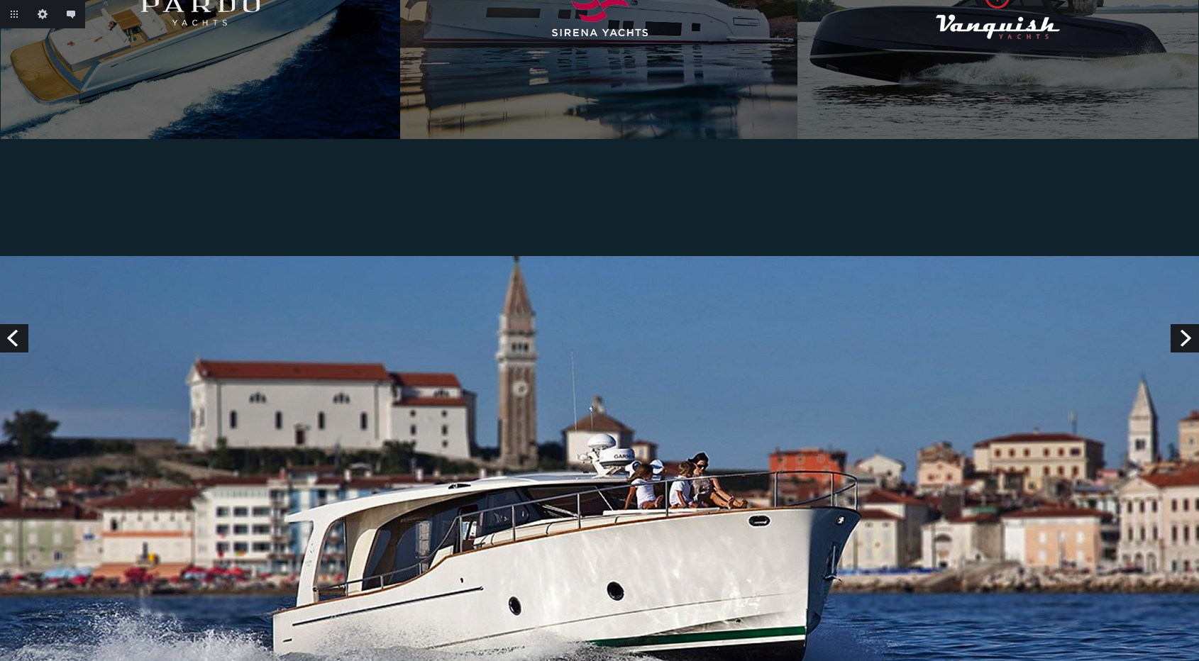
scroll to position [2551, 0]
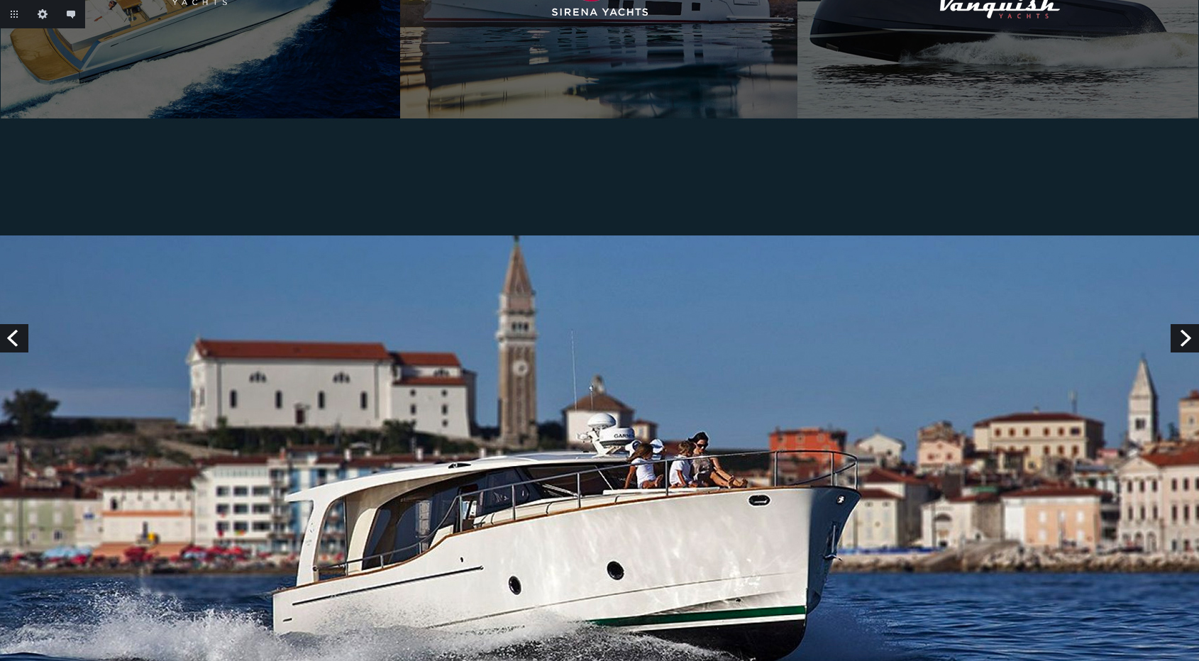
click at [1172, 338] on link "Next" at bounding box center [1184, 338] width 28 height 28
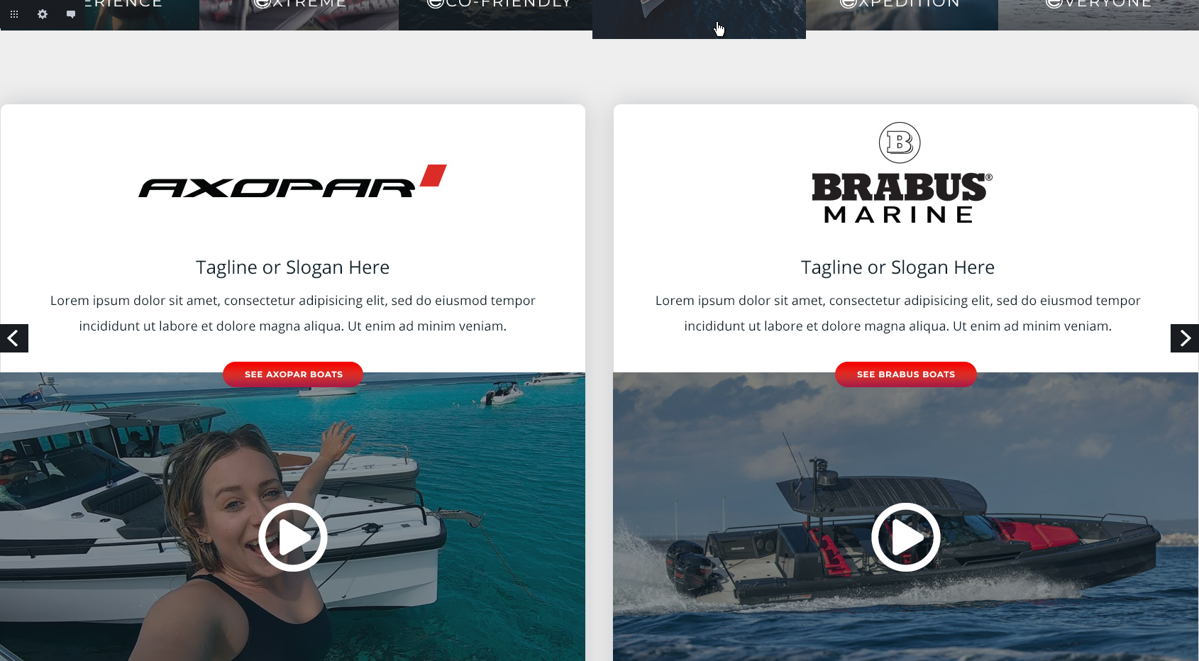
scroll to position [943, 0]
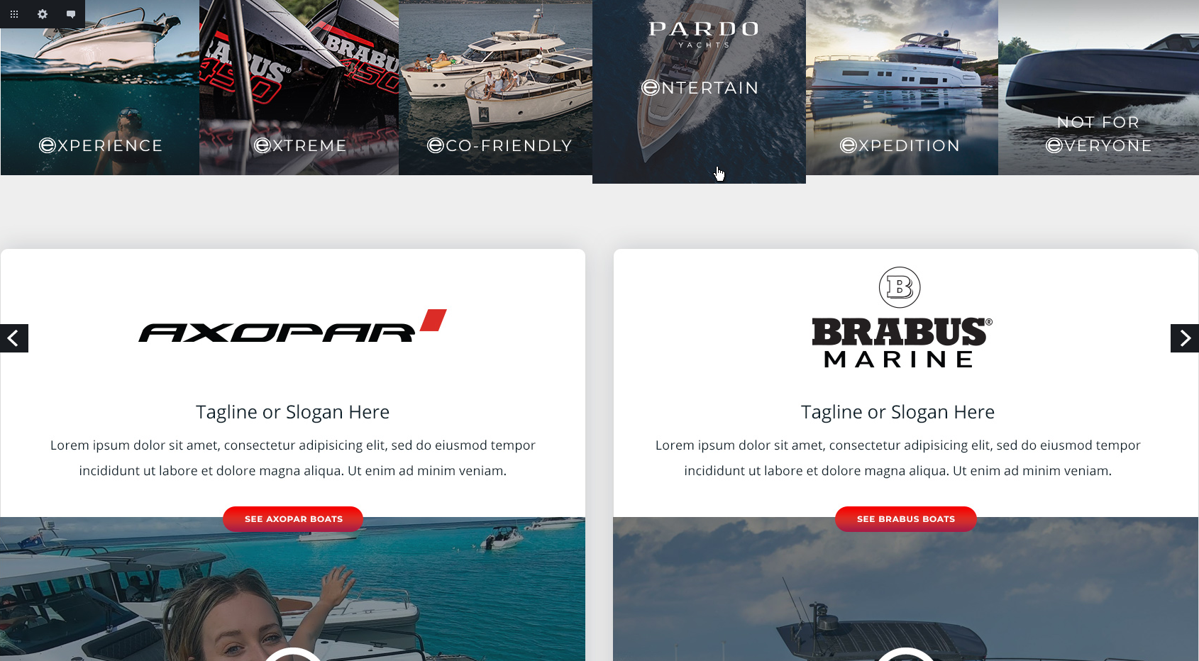
click at [1182, 345] on link "Next" at bounding box center [1184, 338] width 28 height 28
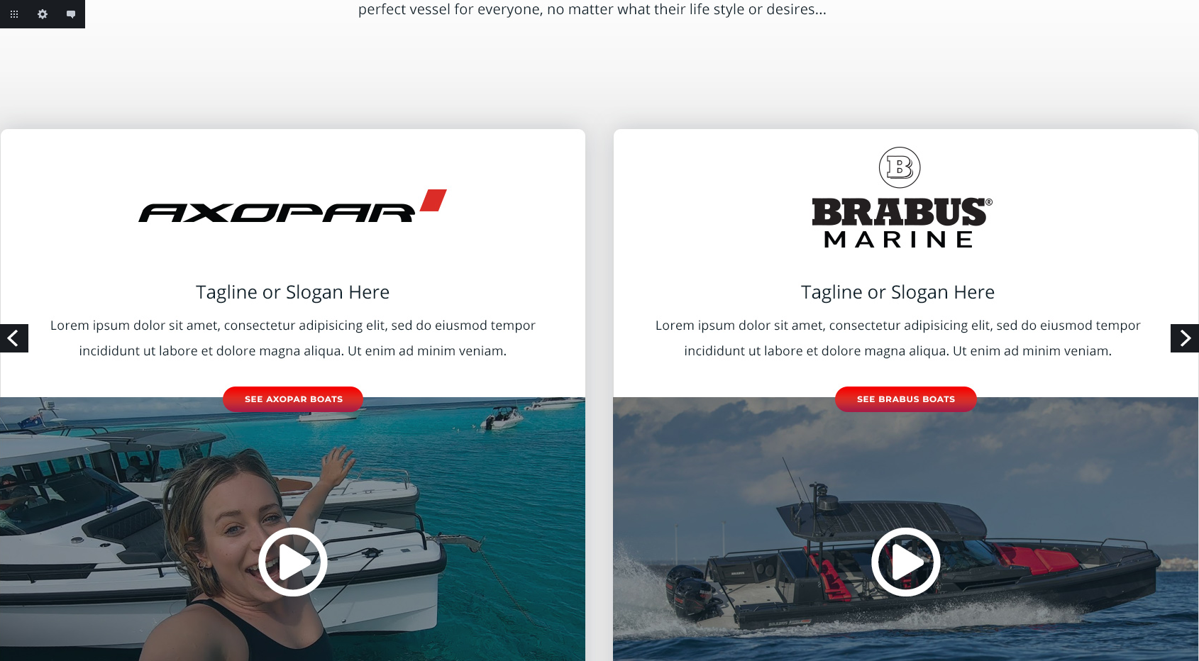
scroll to position [1082, 0]
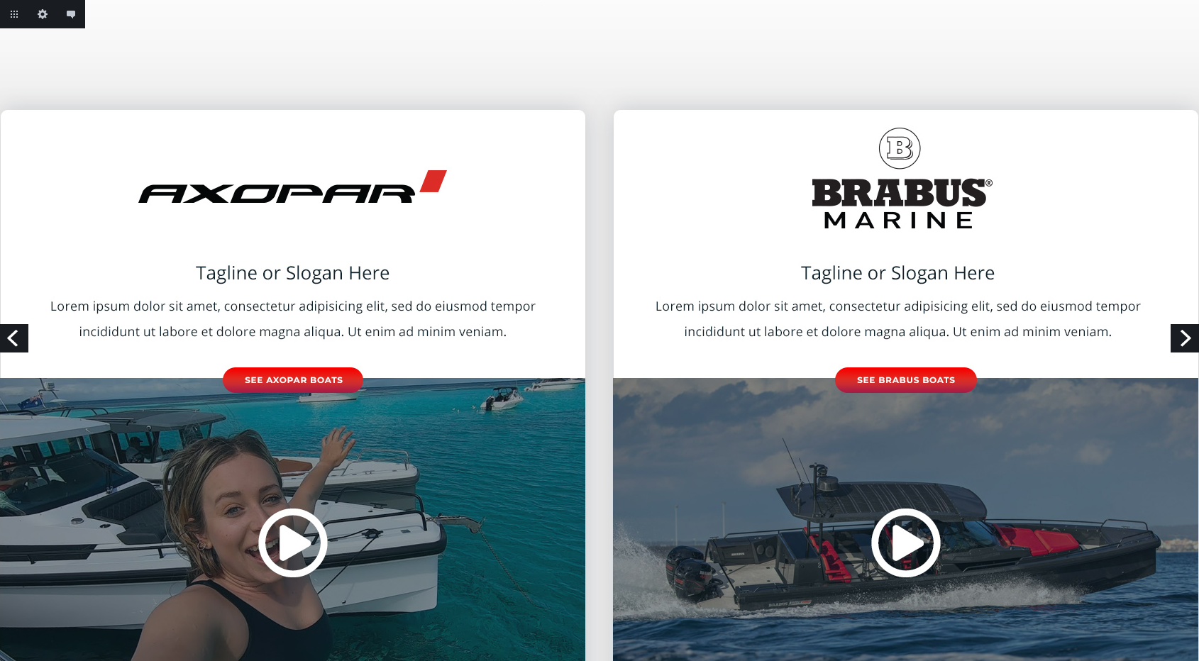
click at [1184, 340] on link "Next" at bounding box center [1184, 338] width 28 height 28
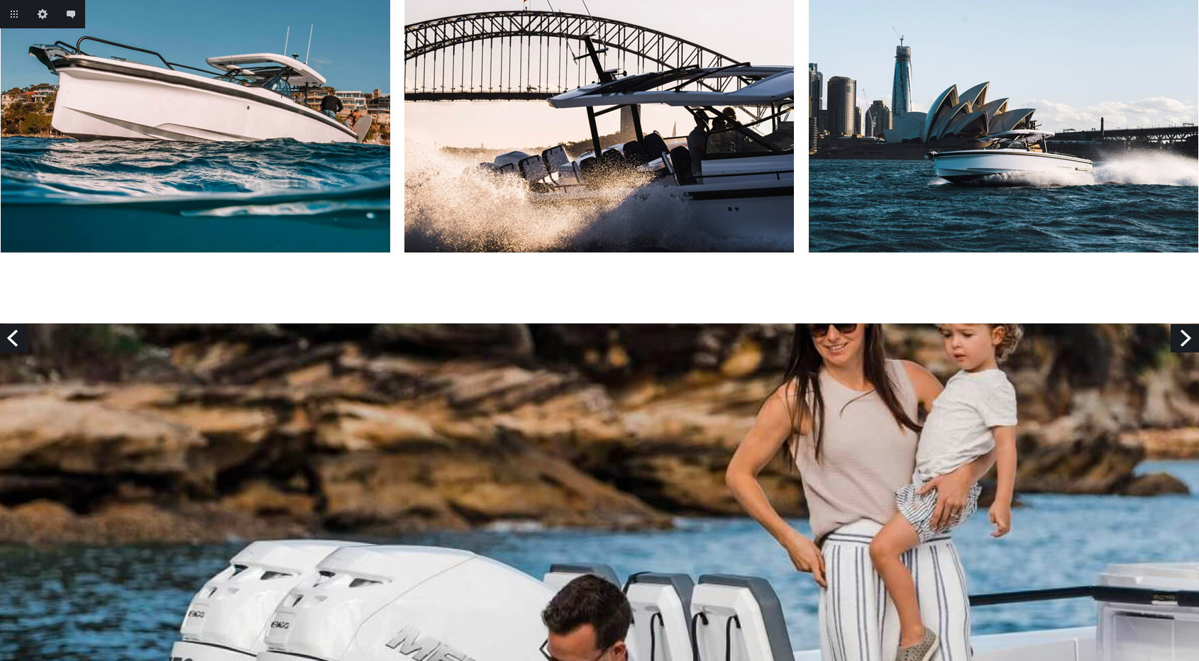
scroll to position [2800, 0]
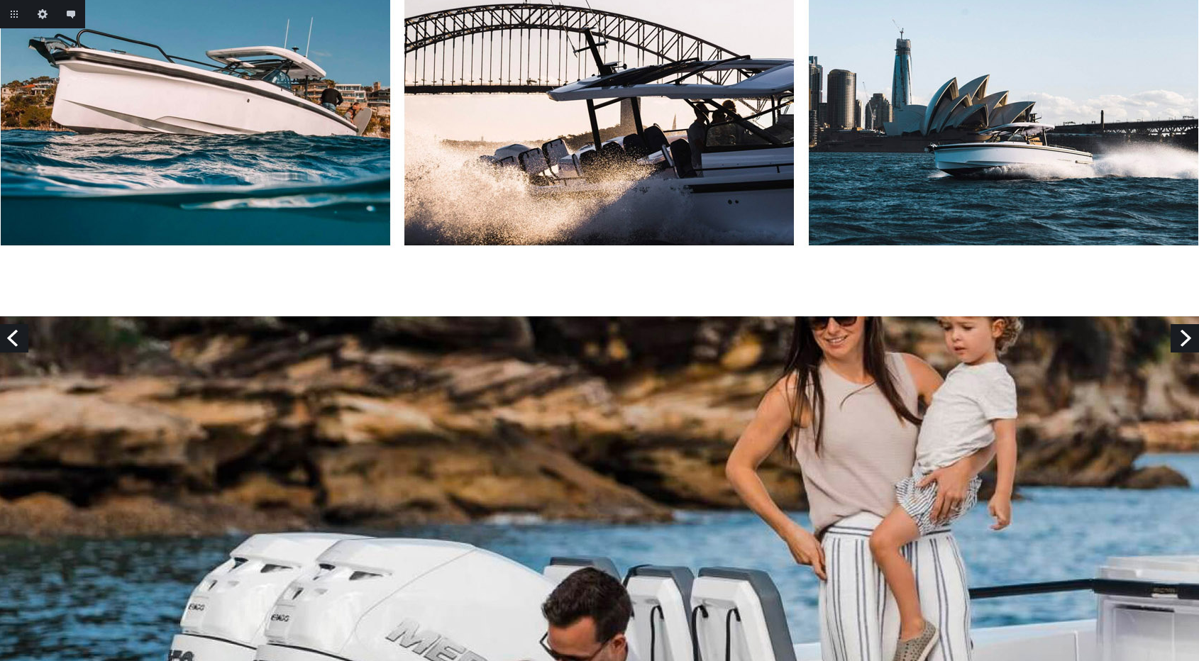
drag, startPoint x: 1185, startPoint y: 338, endPoint x: 1131, endPoint y: 338, distance: 54.6
click at [1185, 338] on link "Next" at bounding box center [1184, 338] width 28 height 28
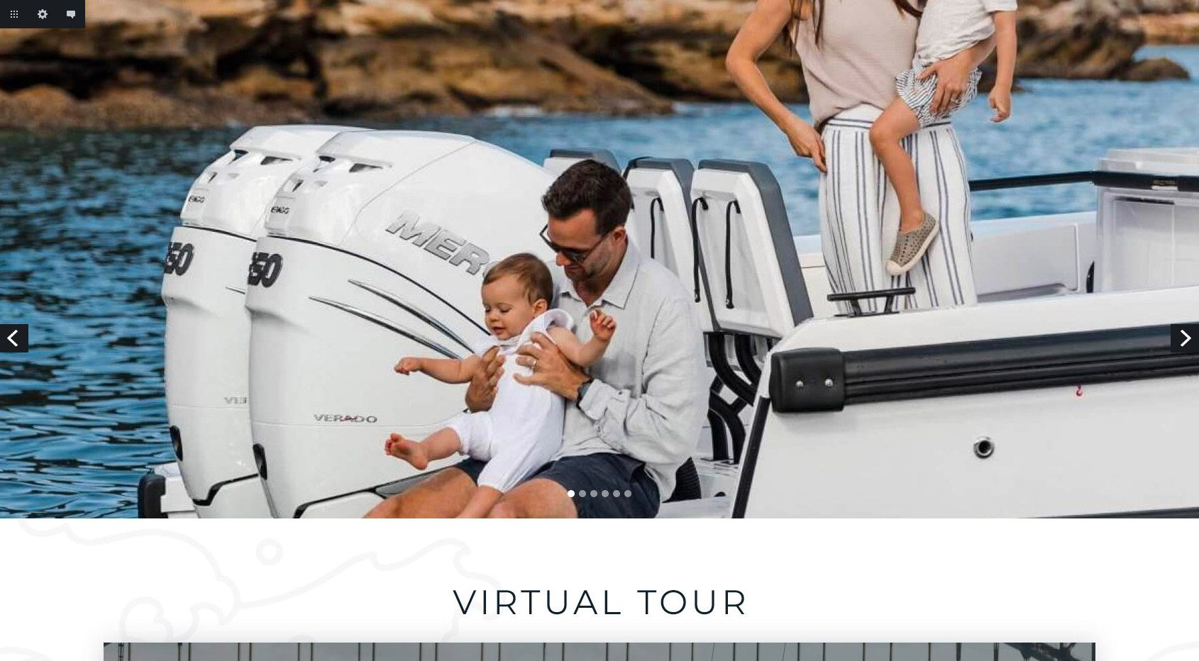
scroll to position [3265, 0]
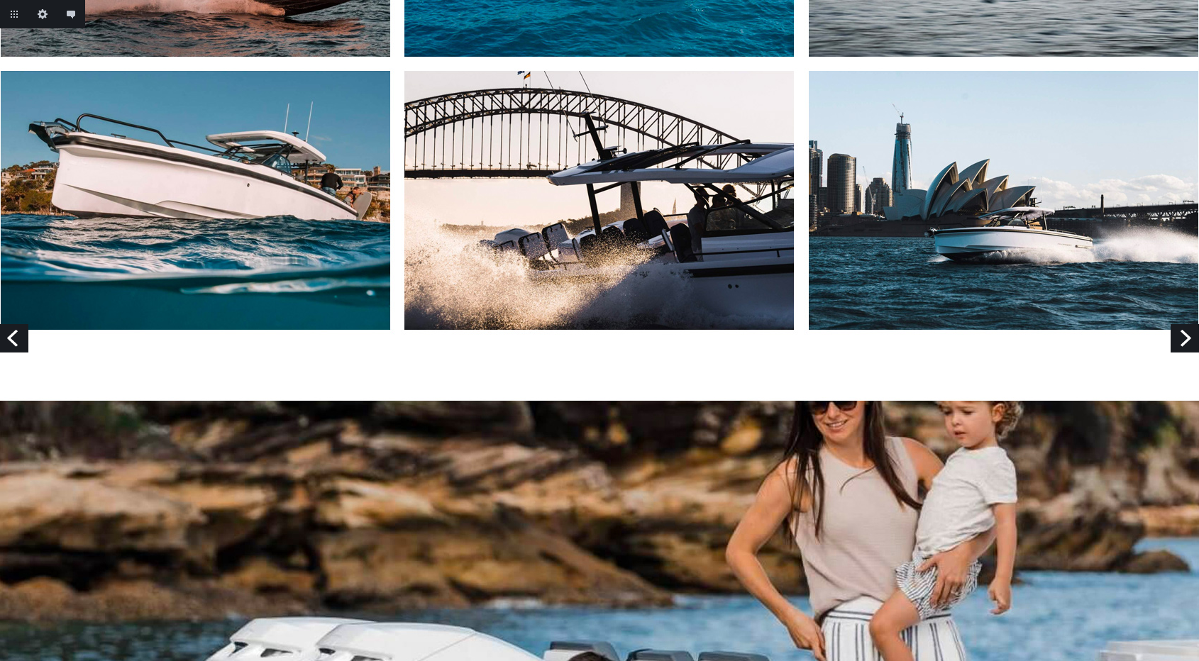
scroll to position [2773, 0]
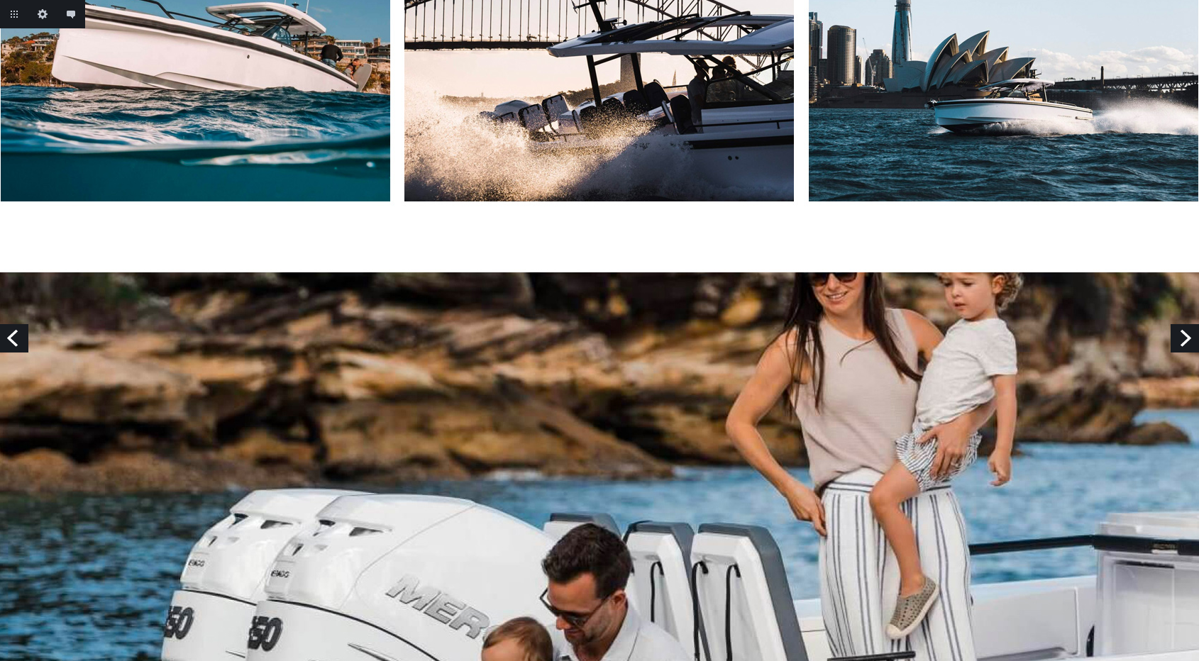
click at [1188, 343] on link "Next" at bounding box center [1184, 338] width 28 height 28
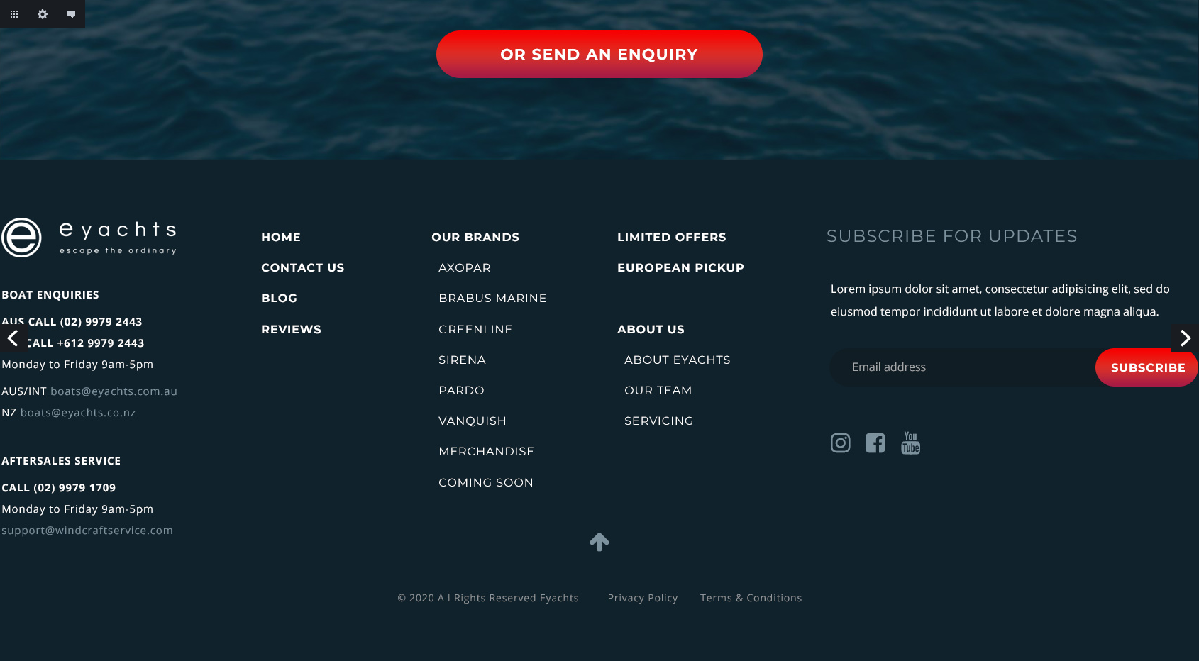
scroll to position [4732, 0]
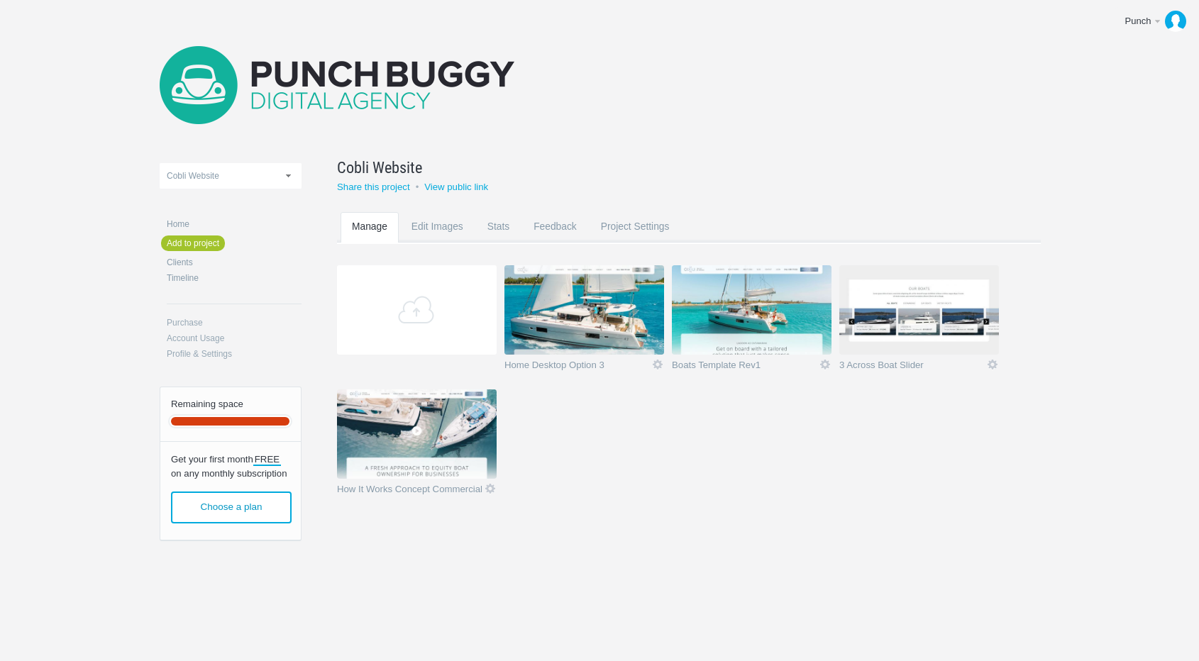
click at [626, 307] on img at bounding box center [584, 309] width 160 height 89
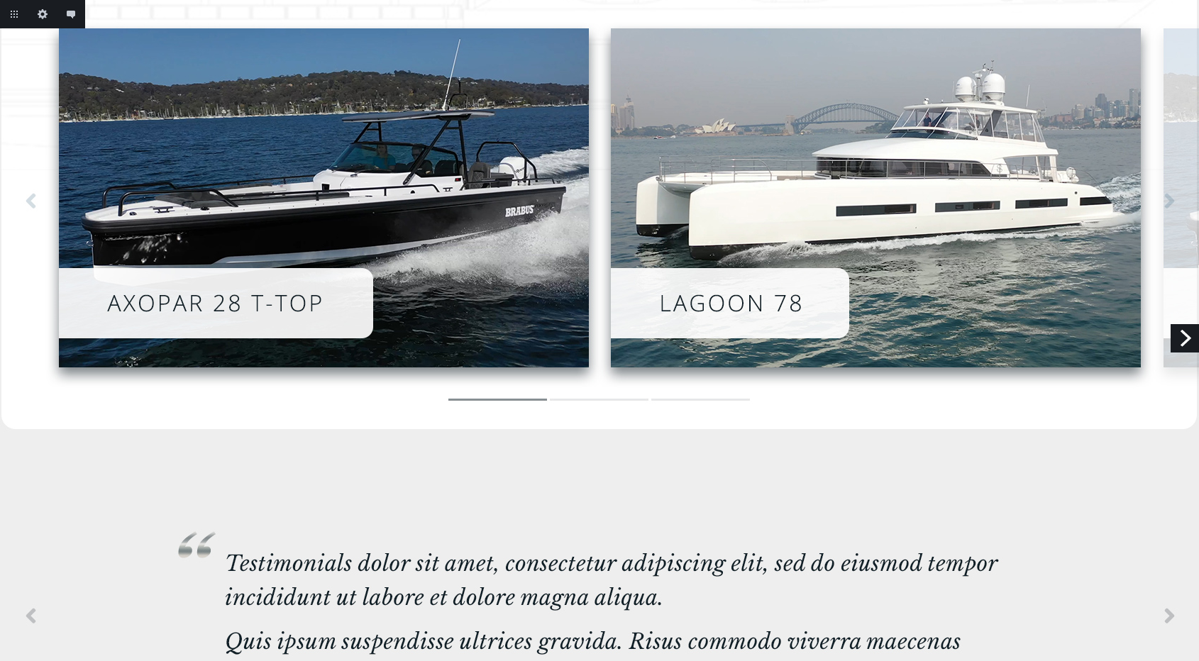
scroll to position [3360, 0]
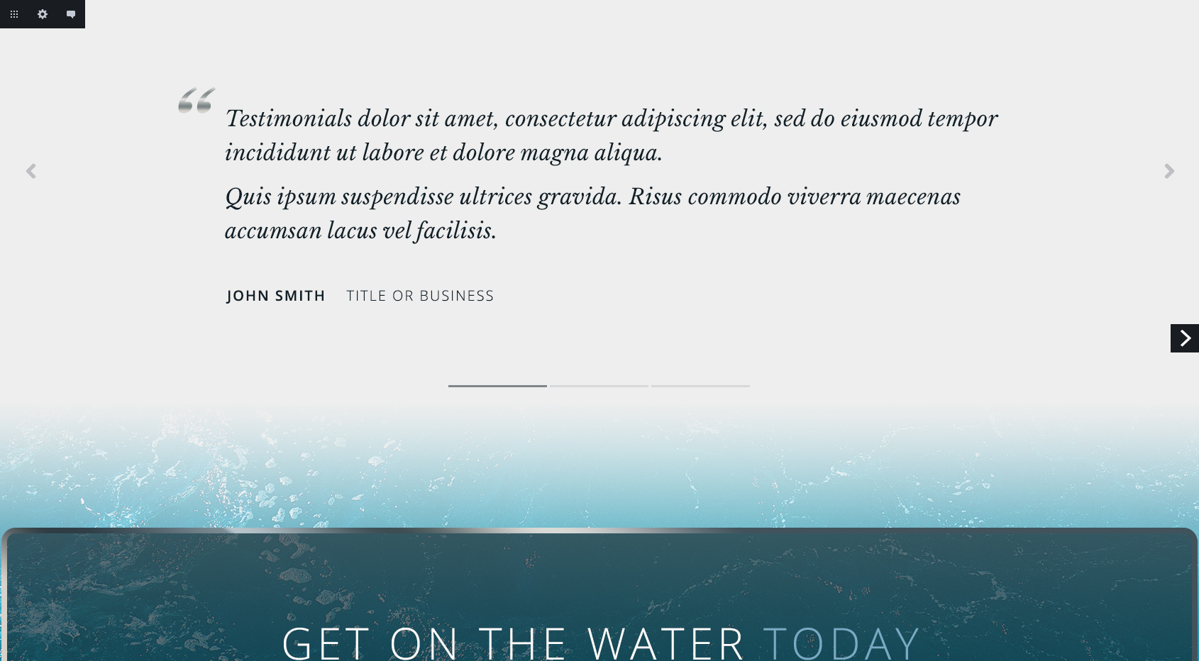
drag, startPoint x: 1181, startPoint y: 334, endPoint x: 1145, endPoint y: 334, distance: 36.2
click at [1181, 334] on link "Next" at bounding box center [1184, 338] width 28 height 28
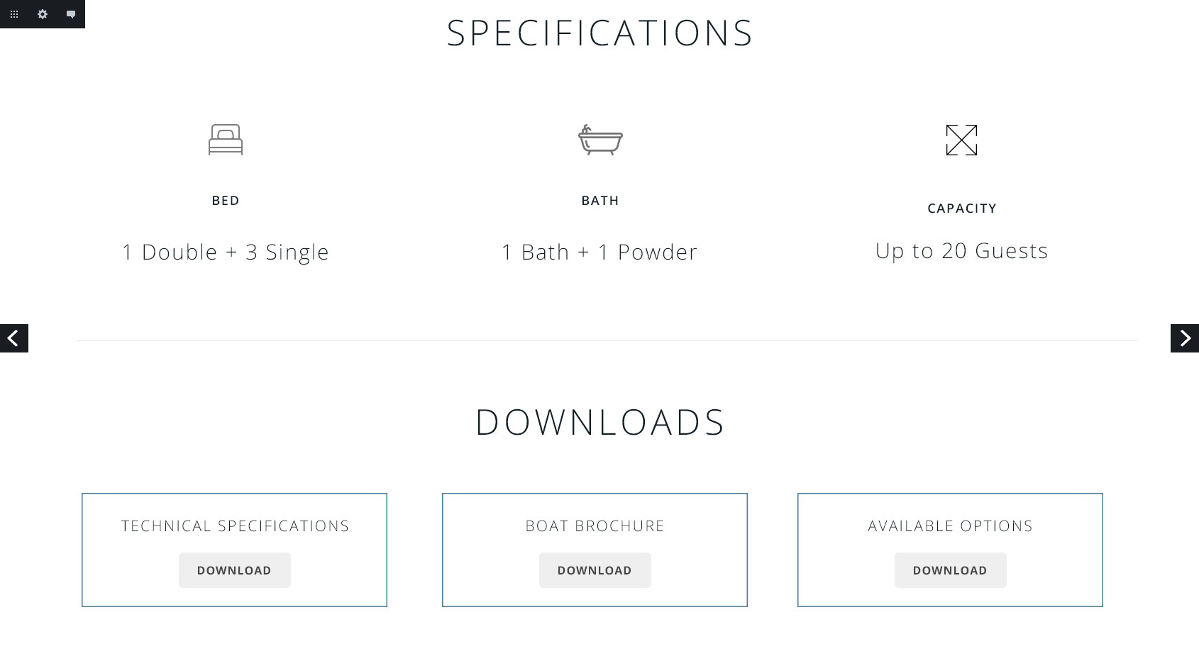
scroll to position [2443, 0]
click at [1182, 334] on link "Next" at bounding box center [1184, 338] width 28 height 28
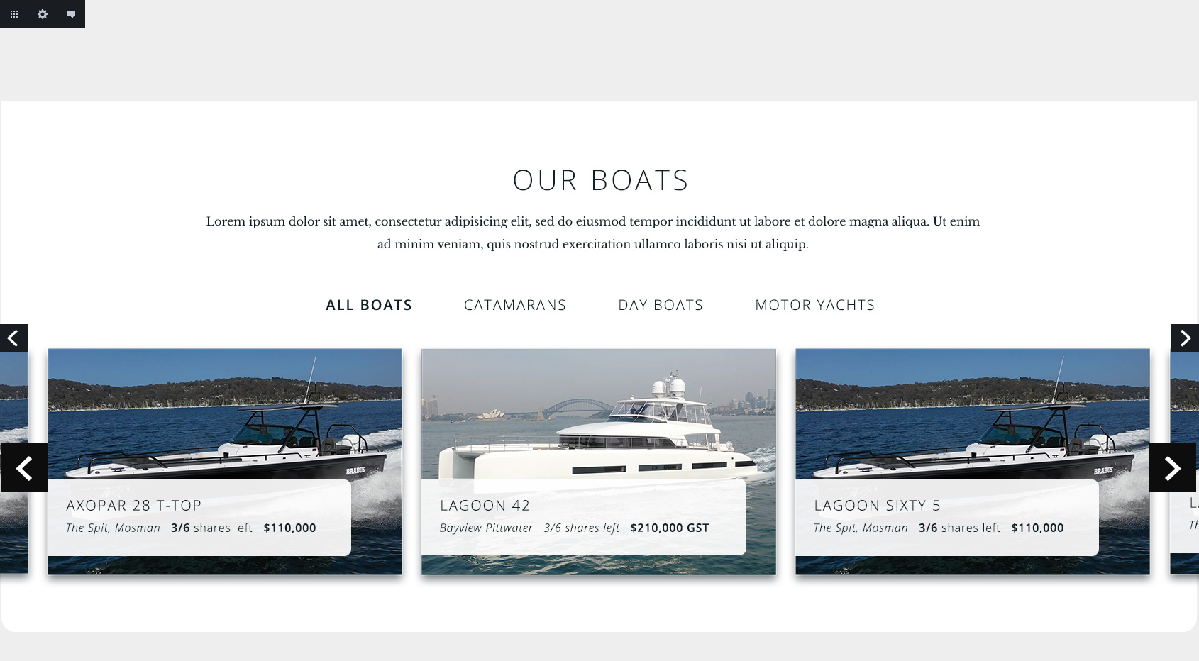
scroll to position [770, 0]
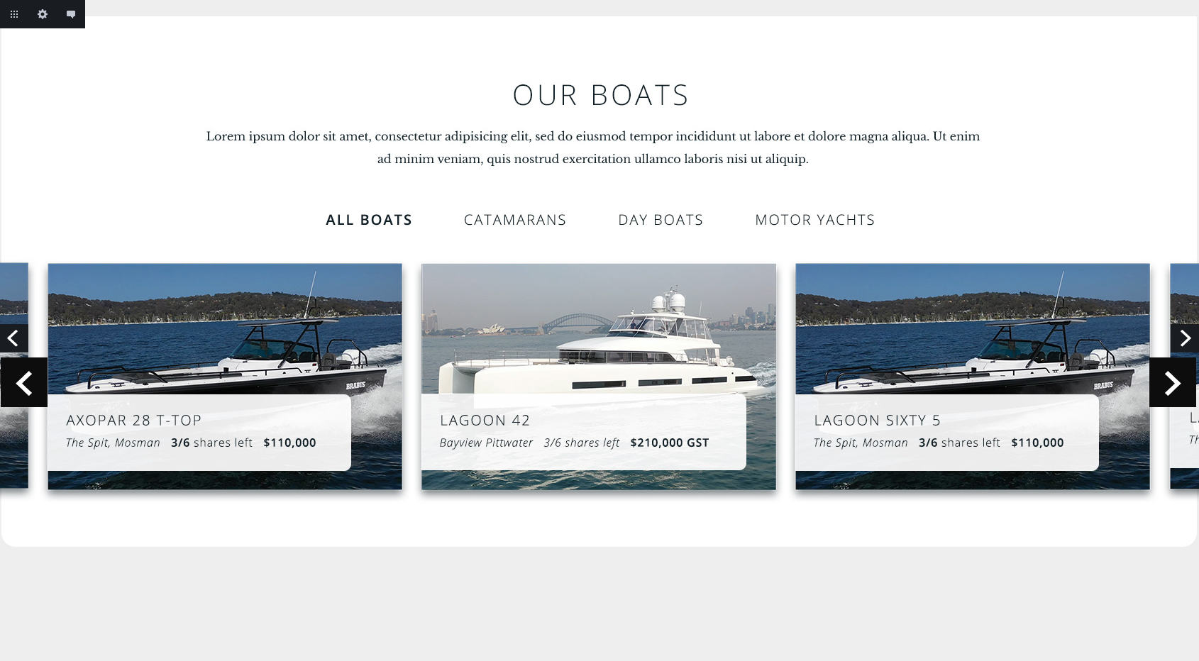
click at [1176, 348] on link "Next" at bounding box center [1184, 338] width 28 height 28
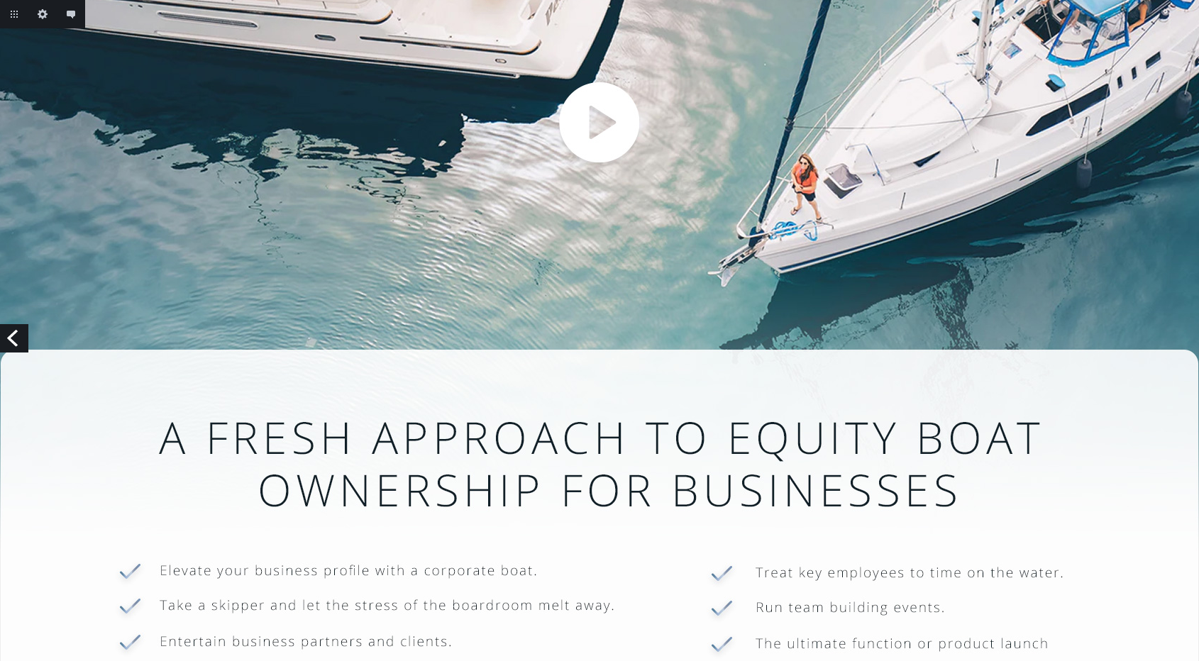
scroll to position [9, 0]
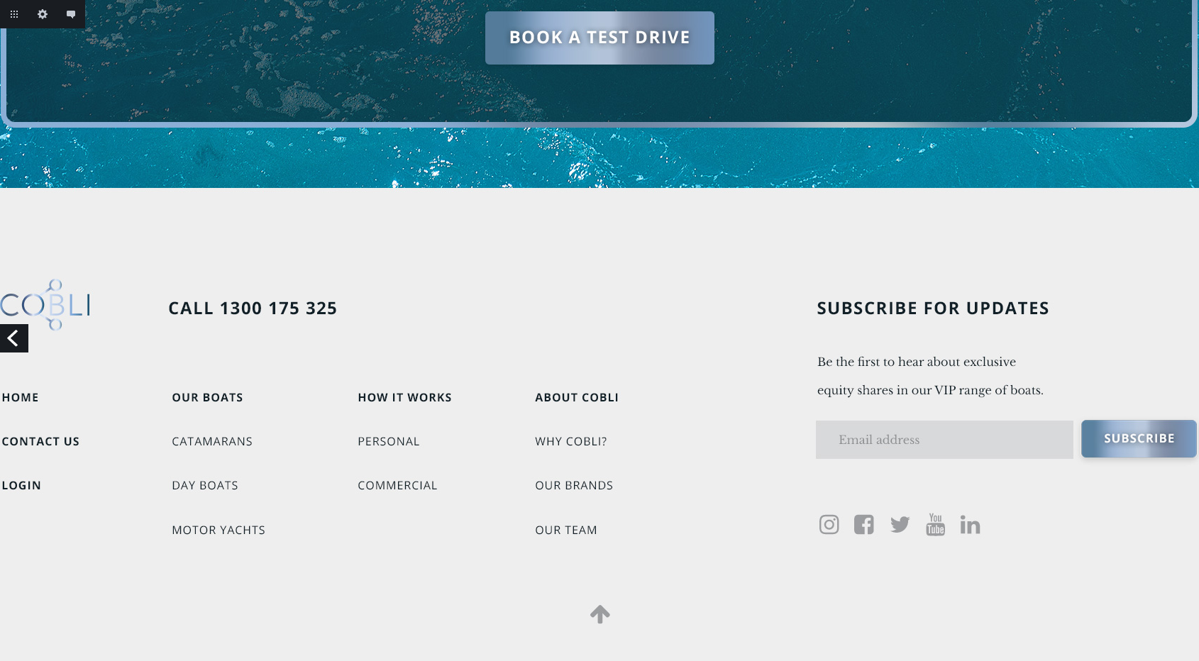
scroll to position [5879, 0]
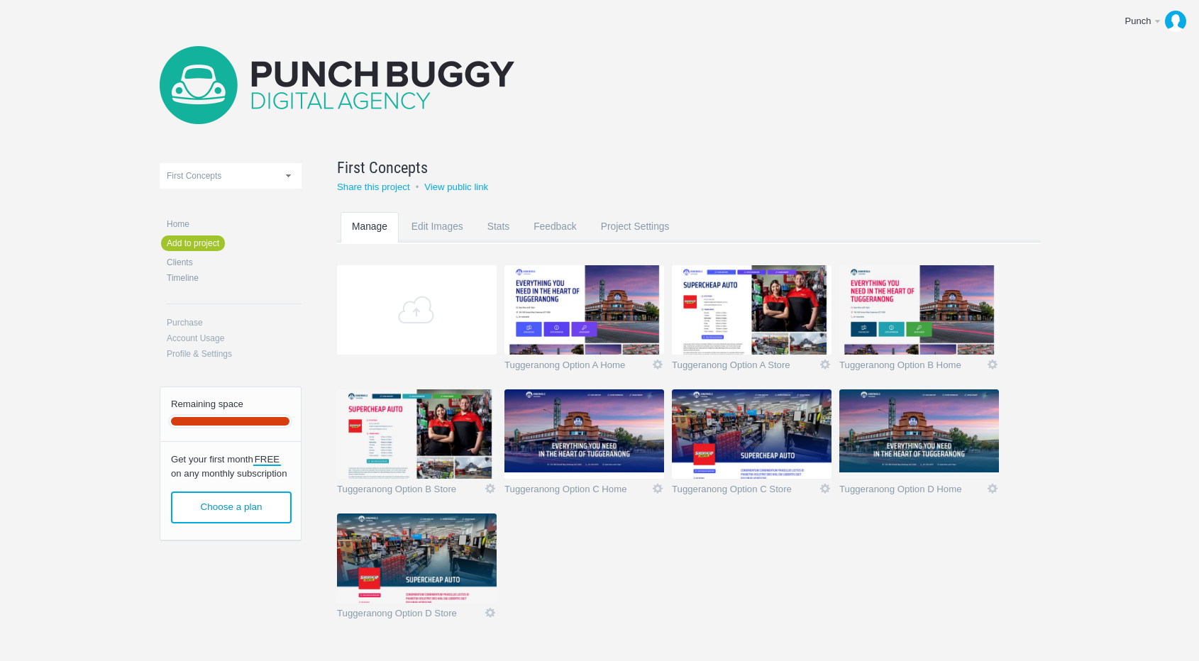
click at [591, 318] on img at bounding box center [584, 309] width 160 height 89
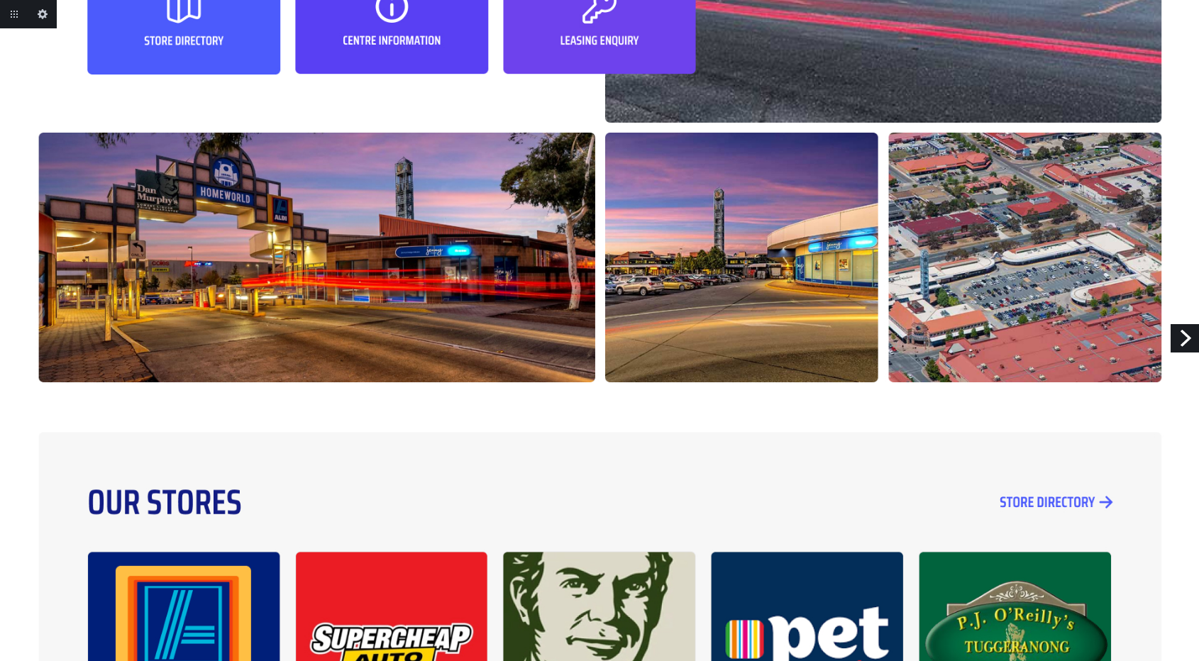
scroll to position [455, 0]
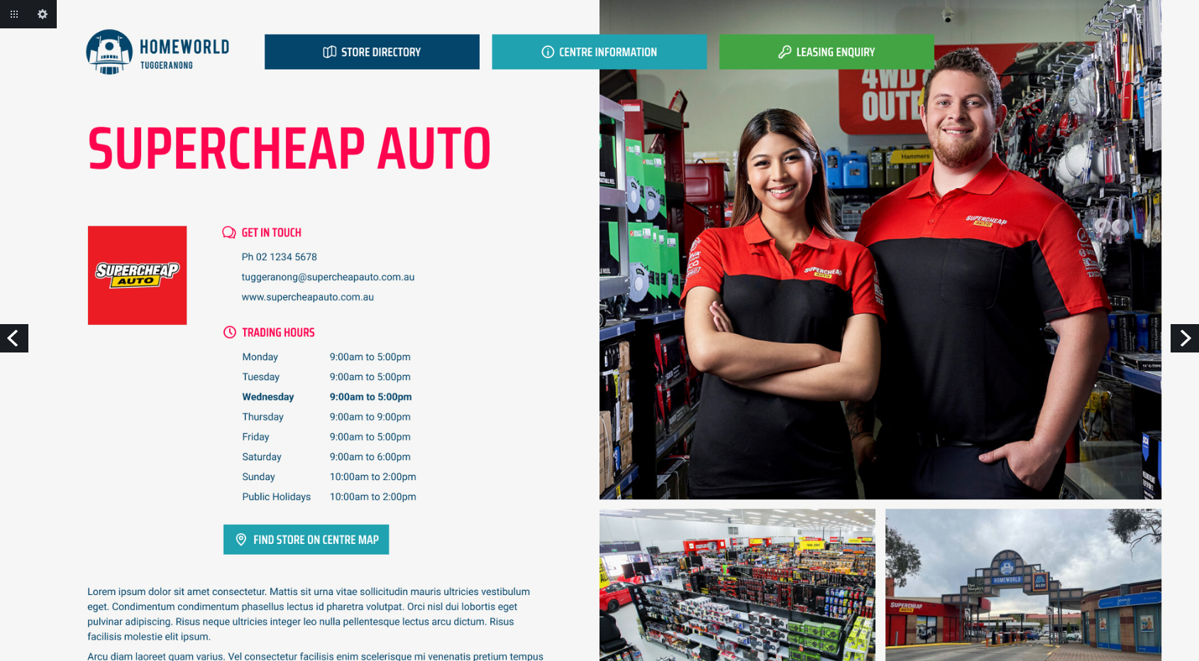
click at [1178, 338] on link "Next" at bounding box center [1184, 338] width 28 height 28
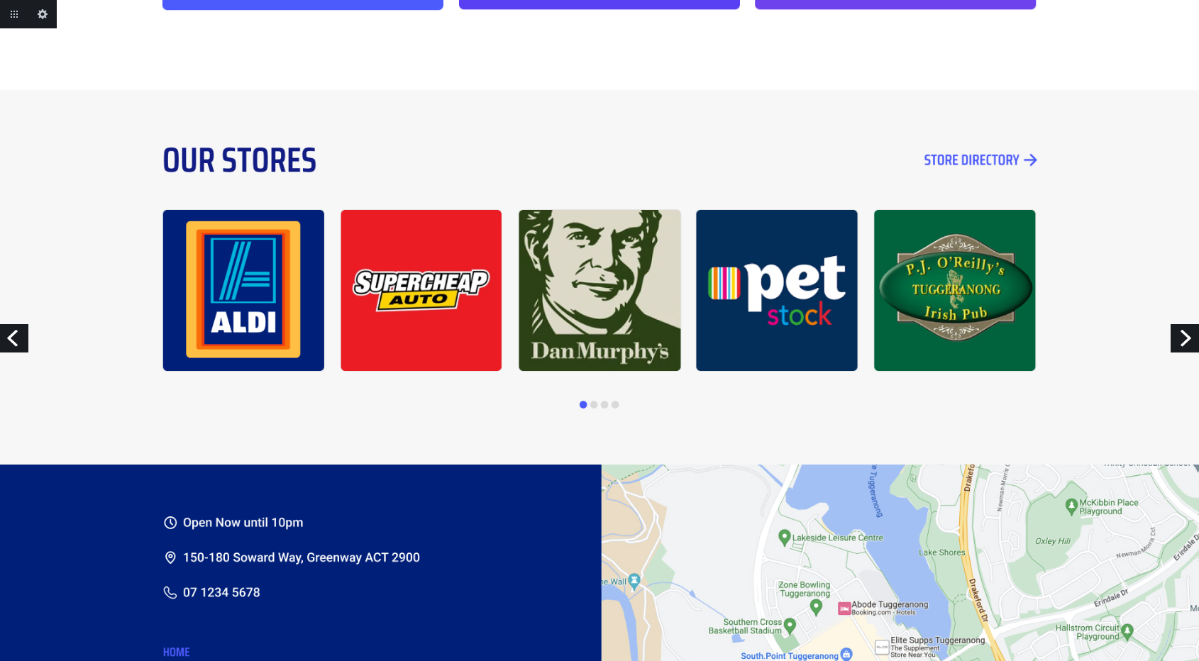
scroll to position [916, 0]
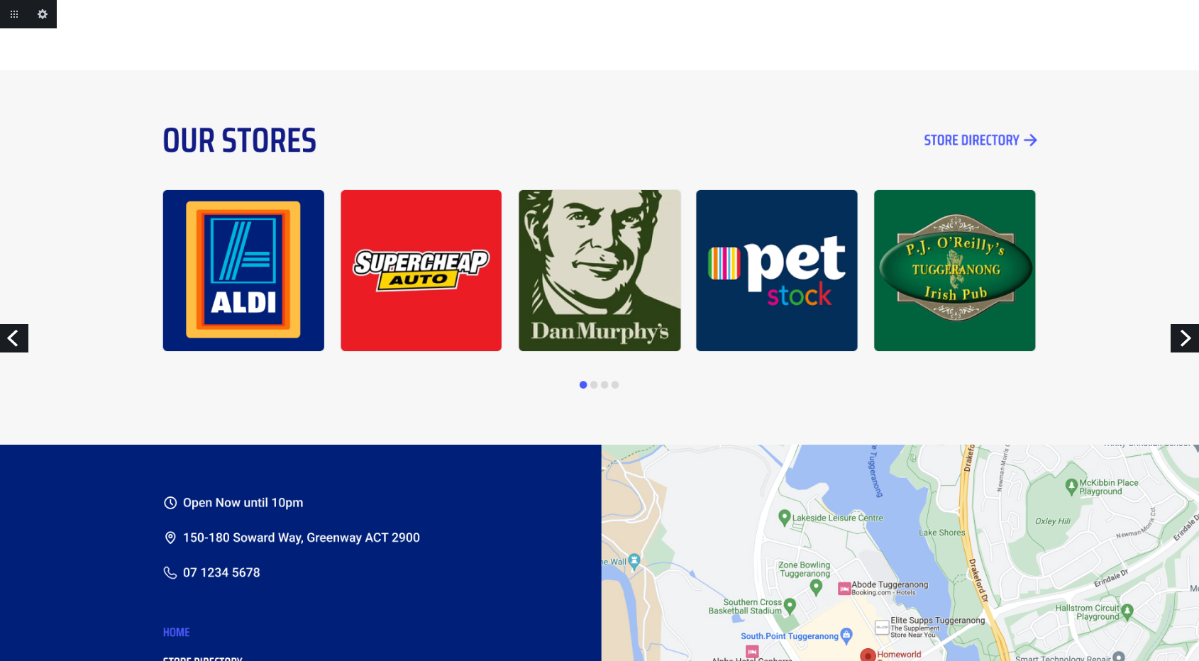
drag, startPoint x: 1175, startPoint y: 333, endPoint x: 1150, endPoint y: 333, distance: 24.8
click at [1175, 333] on link "Next" at bounding box center [1184, 338] width 28 height 28
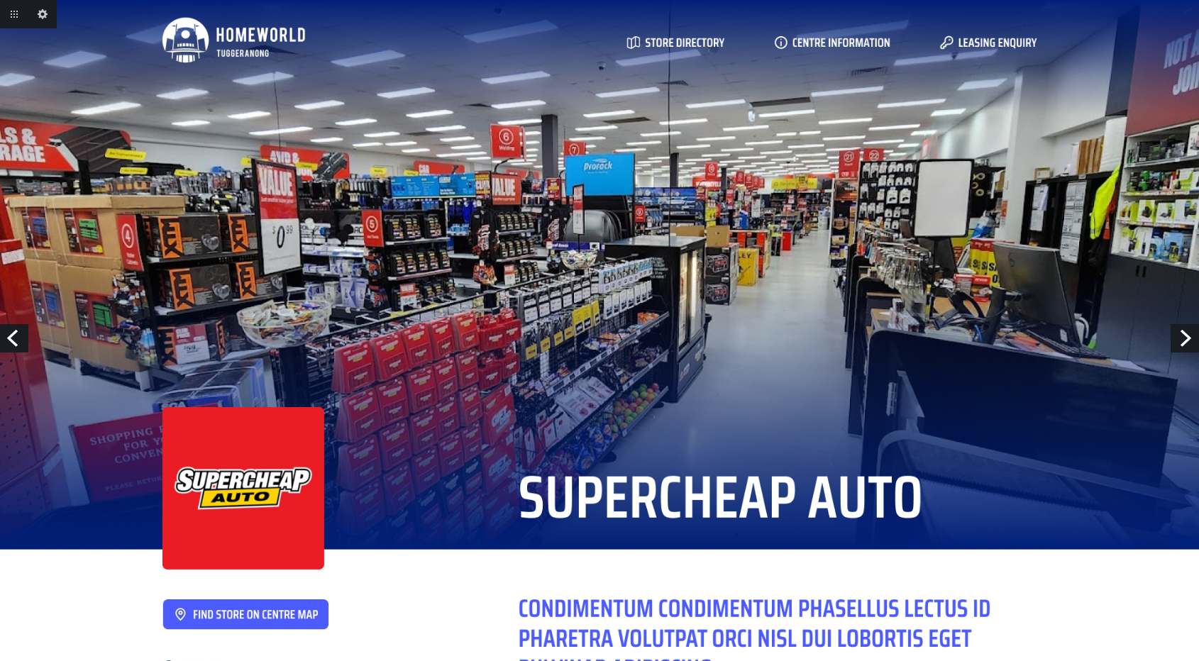
click at [1180, 343] on link "Next" at bounding box center [1184, 338] width 28 height 28
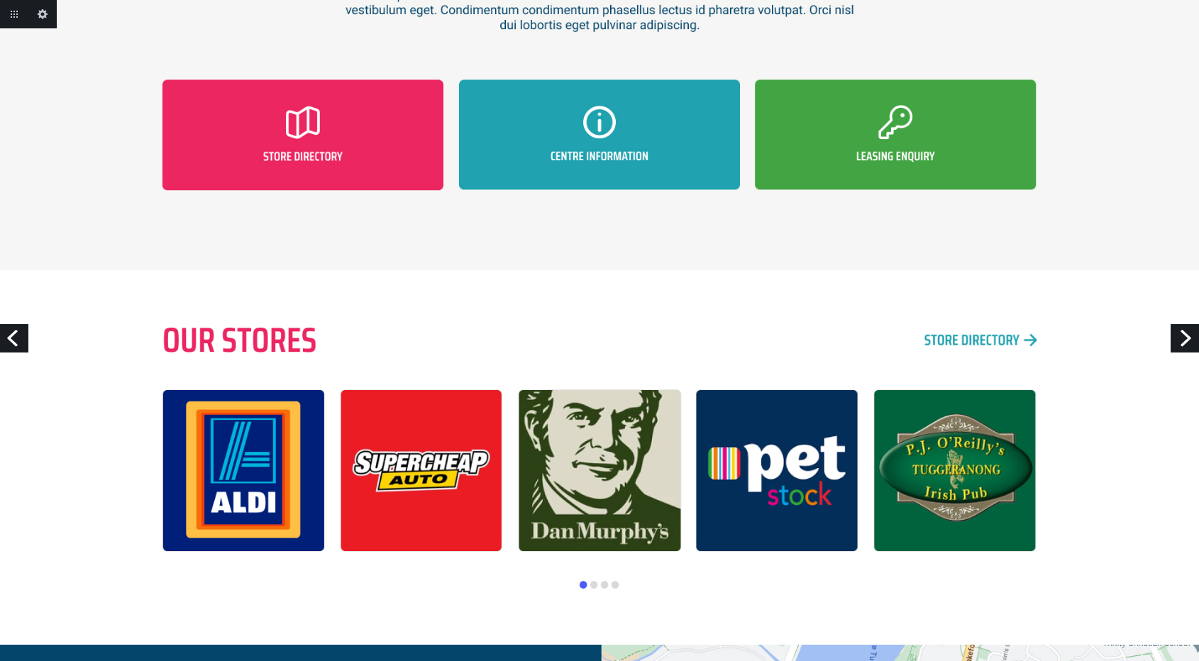
scroll to position [518, 0]
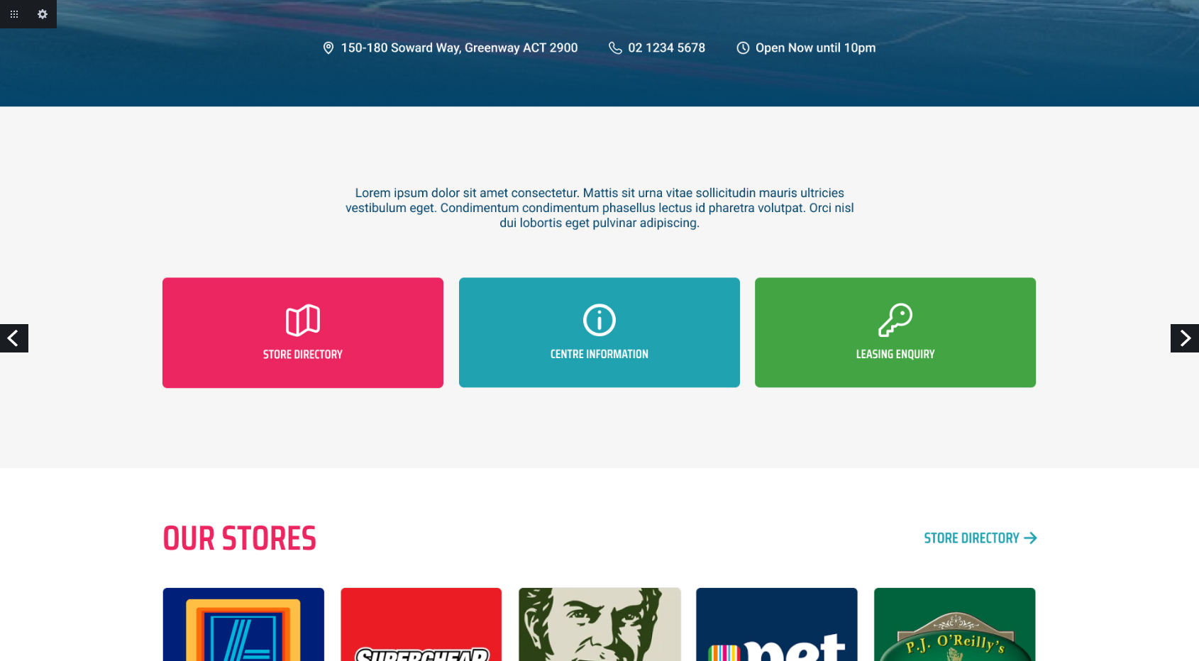
click at [1187, 332] on link "Next" at bounding box center [1184, 338] width 28 height 28
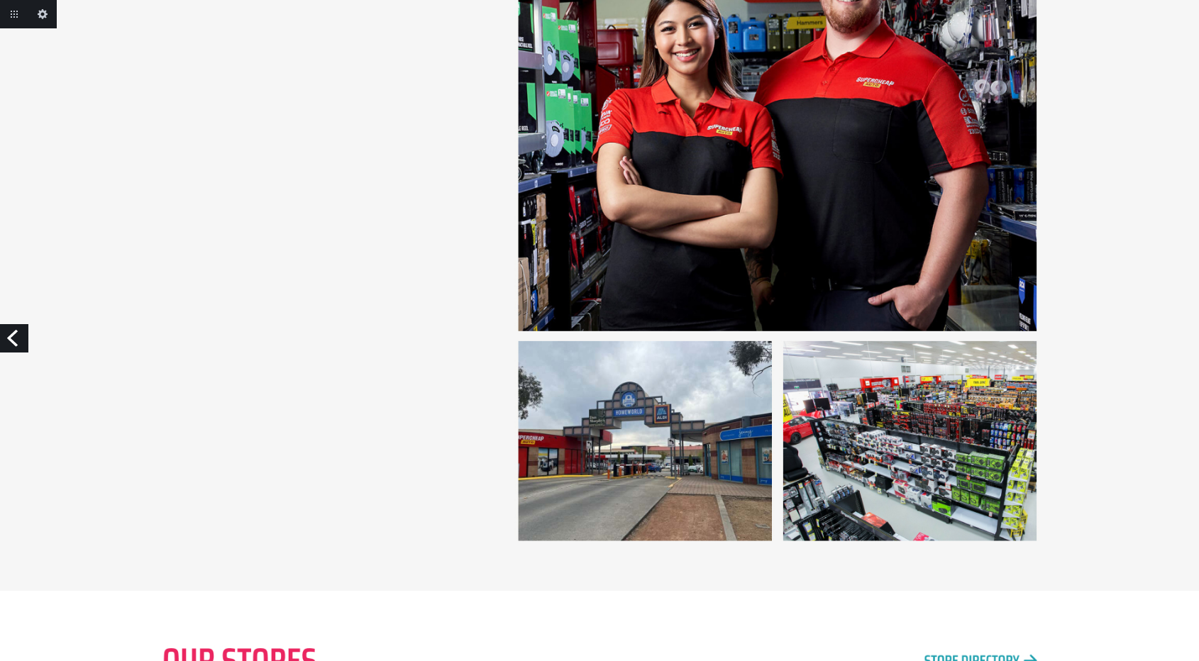
scroll to position [1387, 0]
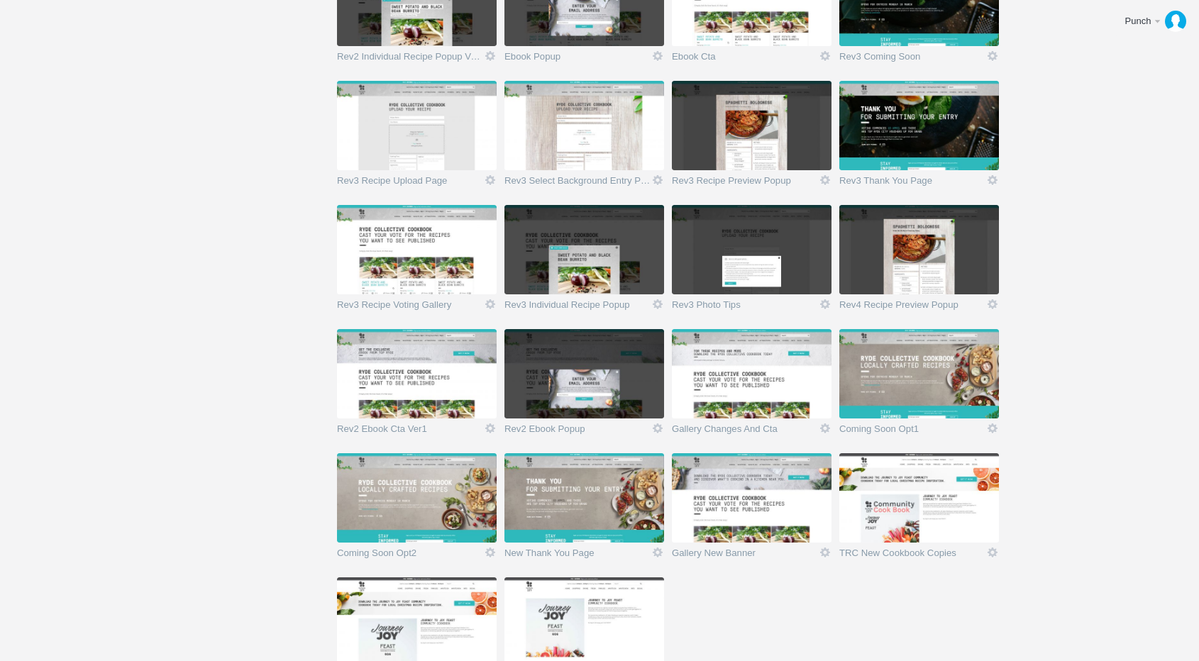
scroll to position [913, 0]
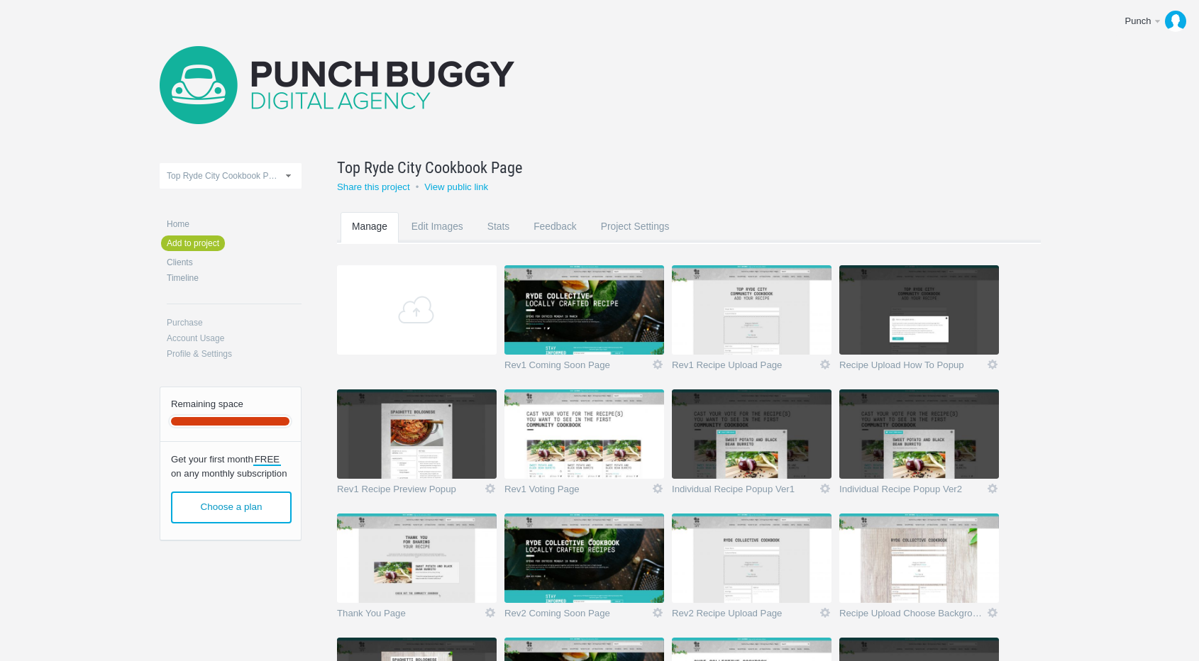
click at [224, 72] on img at bounding box center [337, 85] width 355 height 78
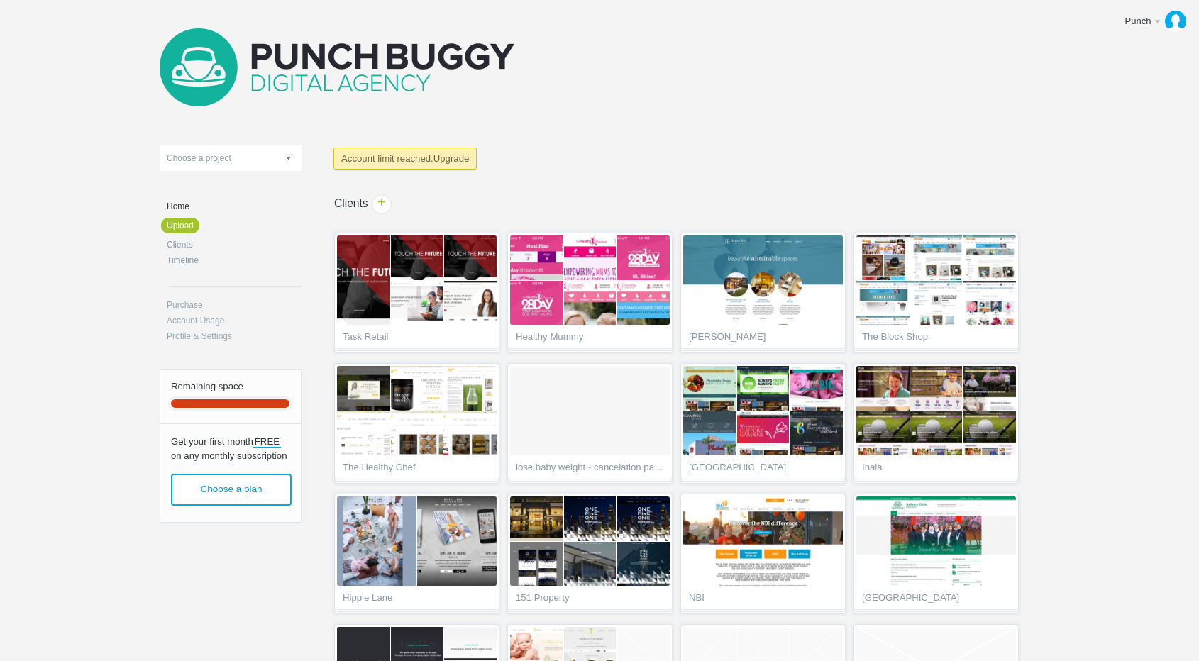
scroll to position [87, 0]
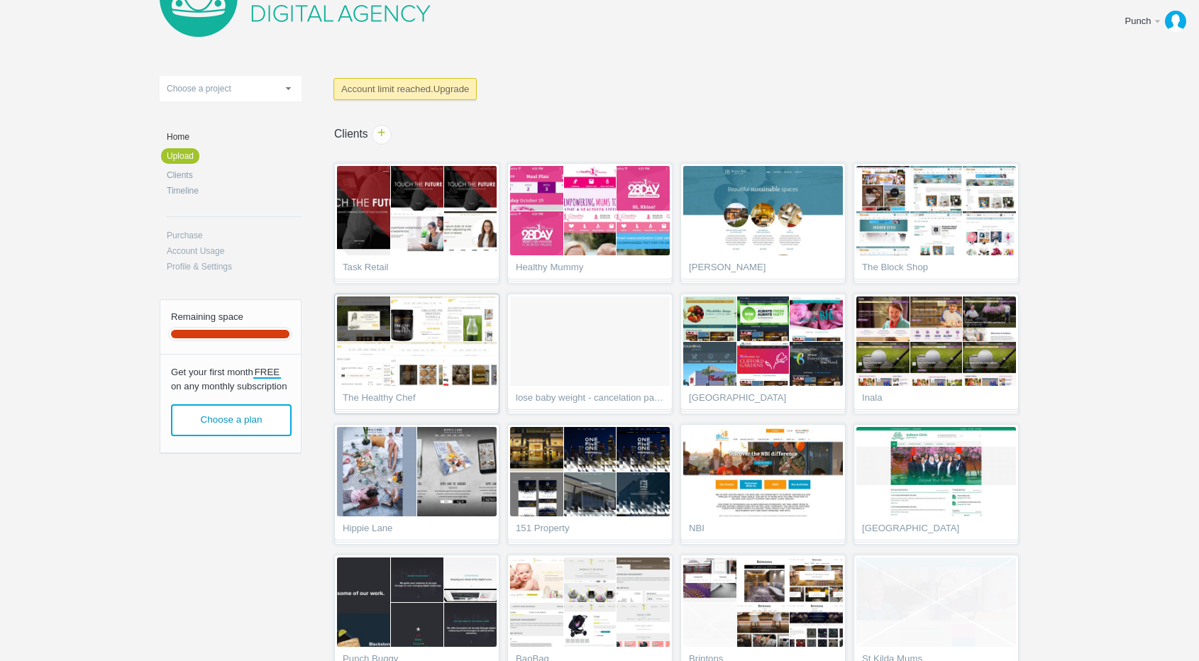
click at [450, 369] on img at bounding box center [471, 364] width 80 height 45
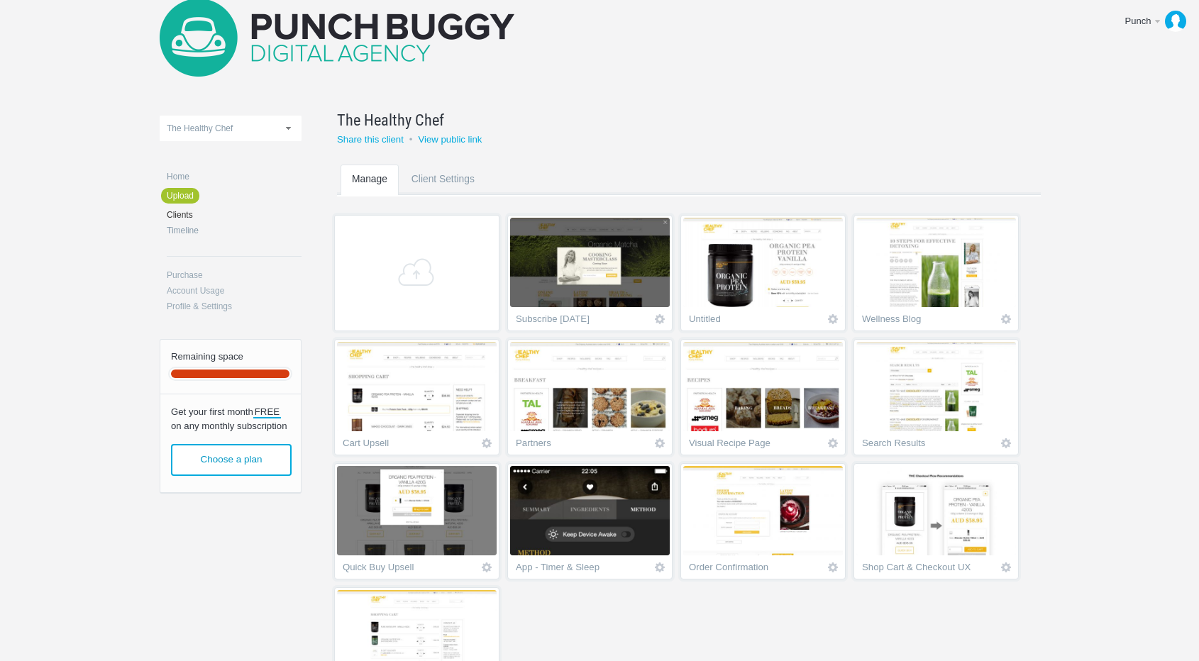
scroll to position [50, 0]
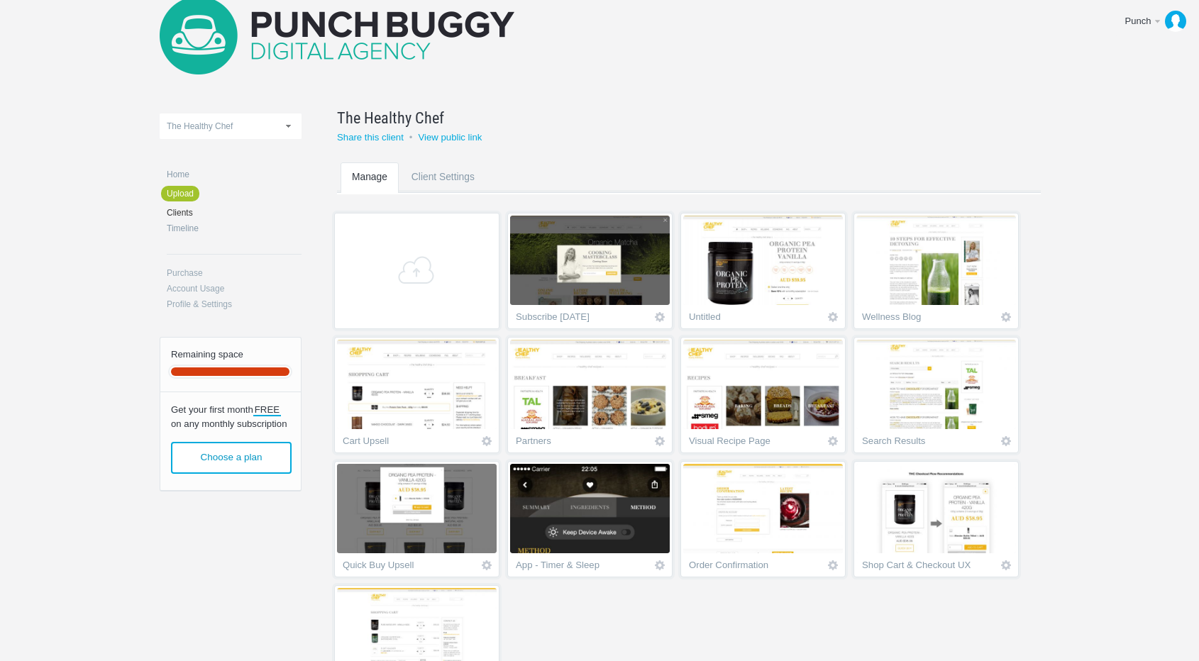
click at [298, 37] on img at bounding box center [337, 35] width 355 height 78
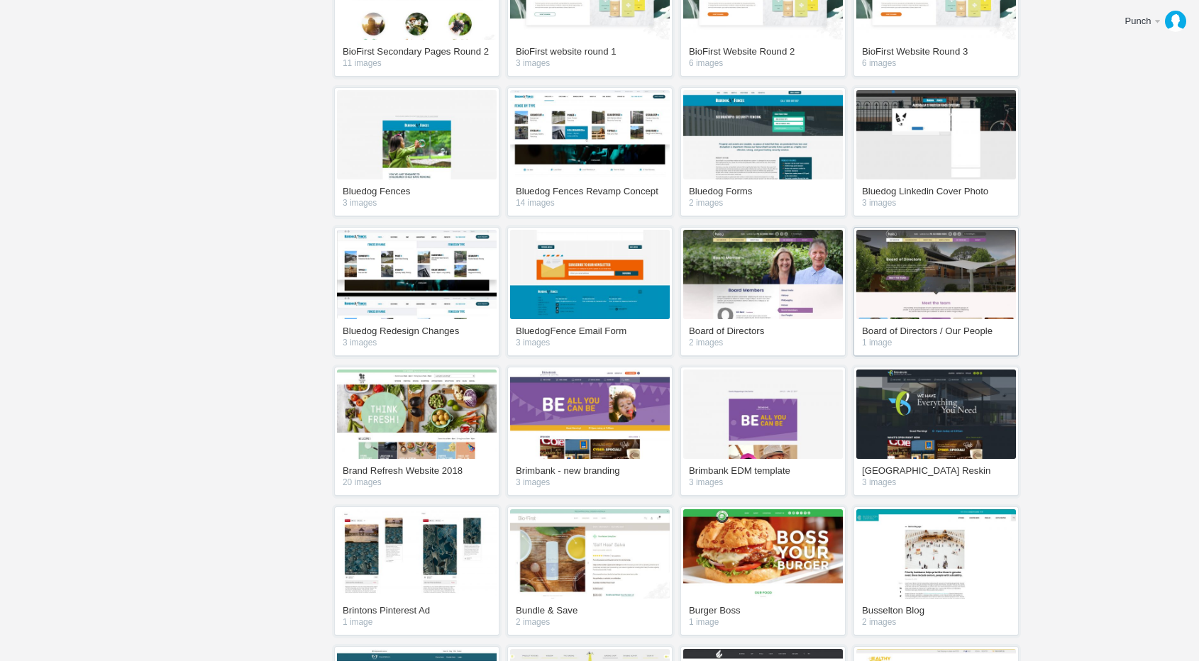
scroll to position [15298, 0]
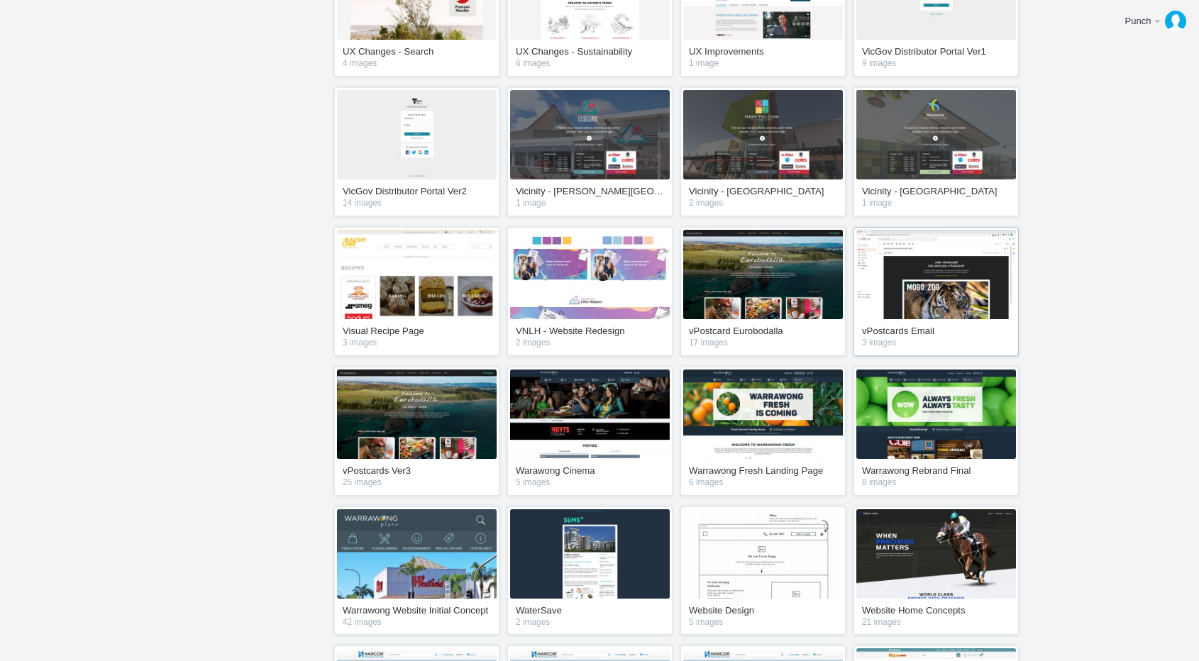
click at [962, 282] on img at bounding box center [936, 274] width 160 height 89
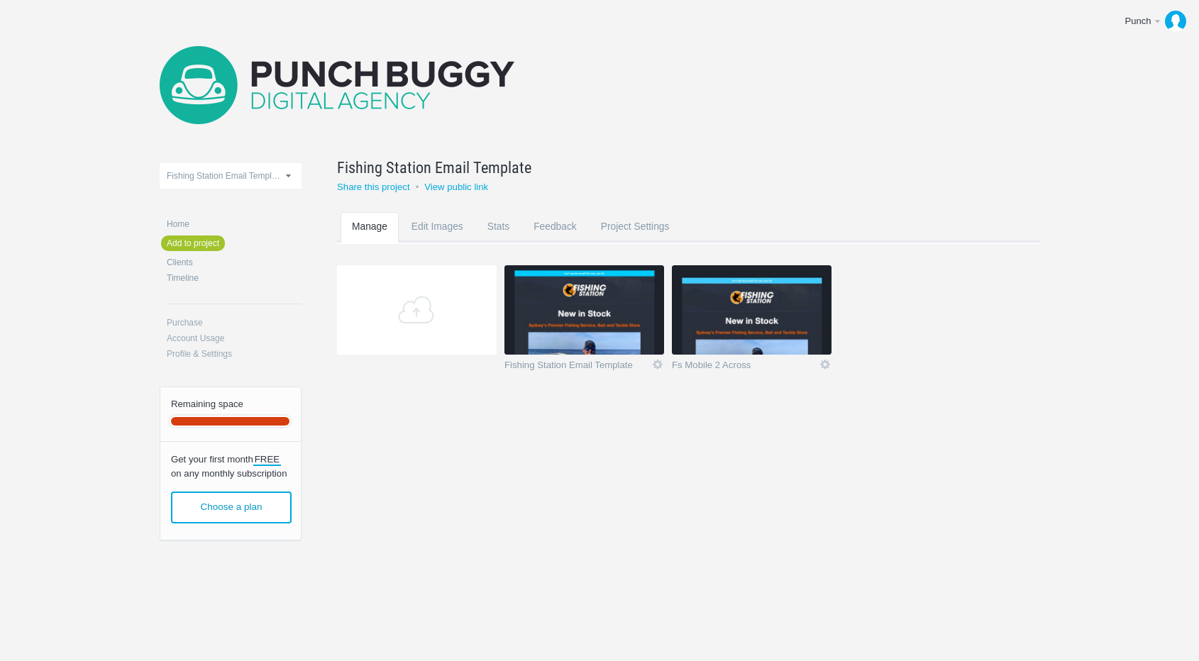
click at [589, 309] on img at bounding box center [584, 309] width 160 height 89
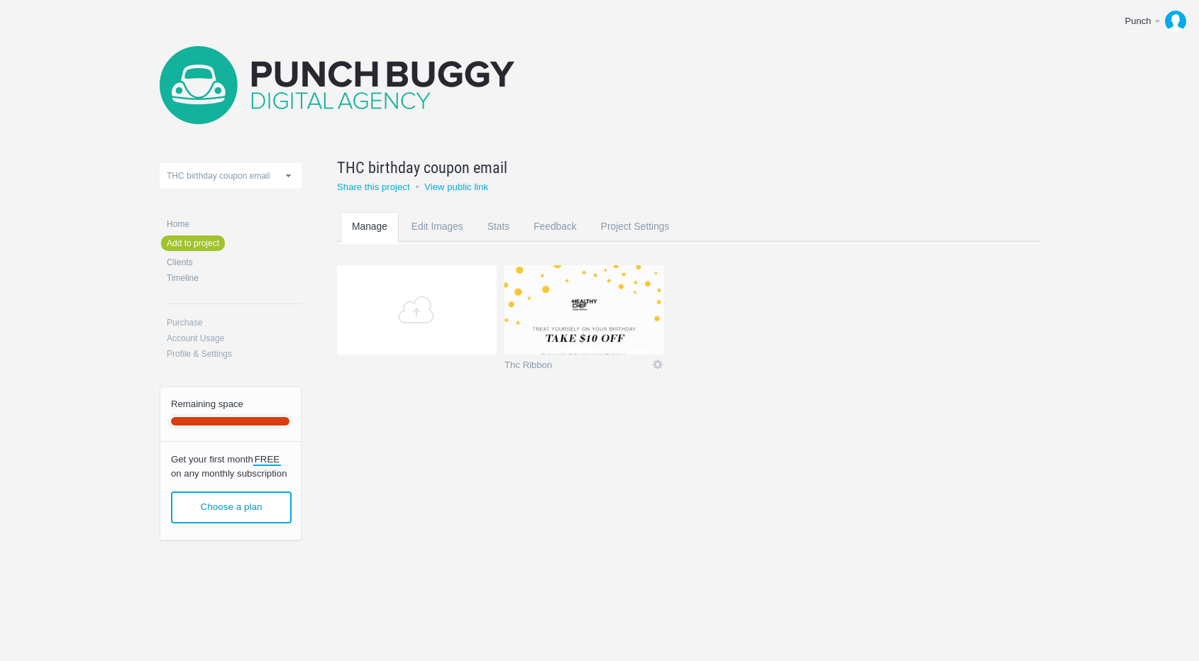
click at [589, 306] on img at bounding box center [584, 309] width 160 height 89
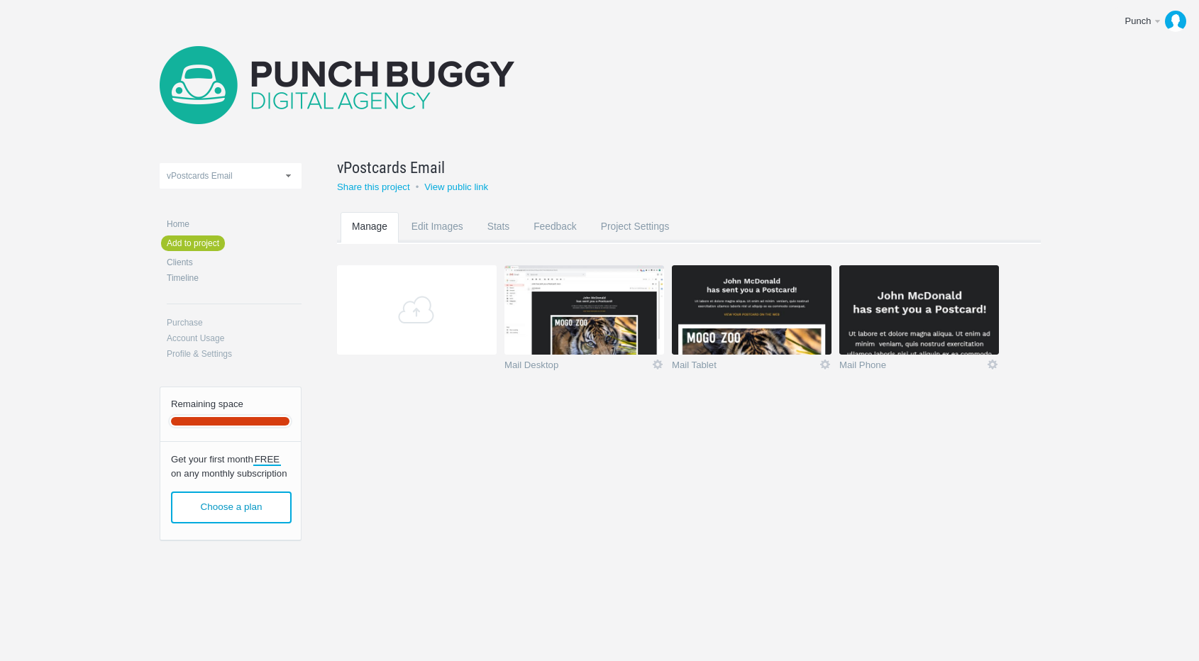
click at [609, 321] on img at bounding box center [584, 309] width 160 height 89
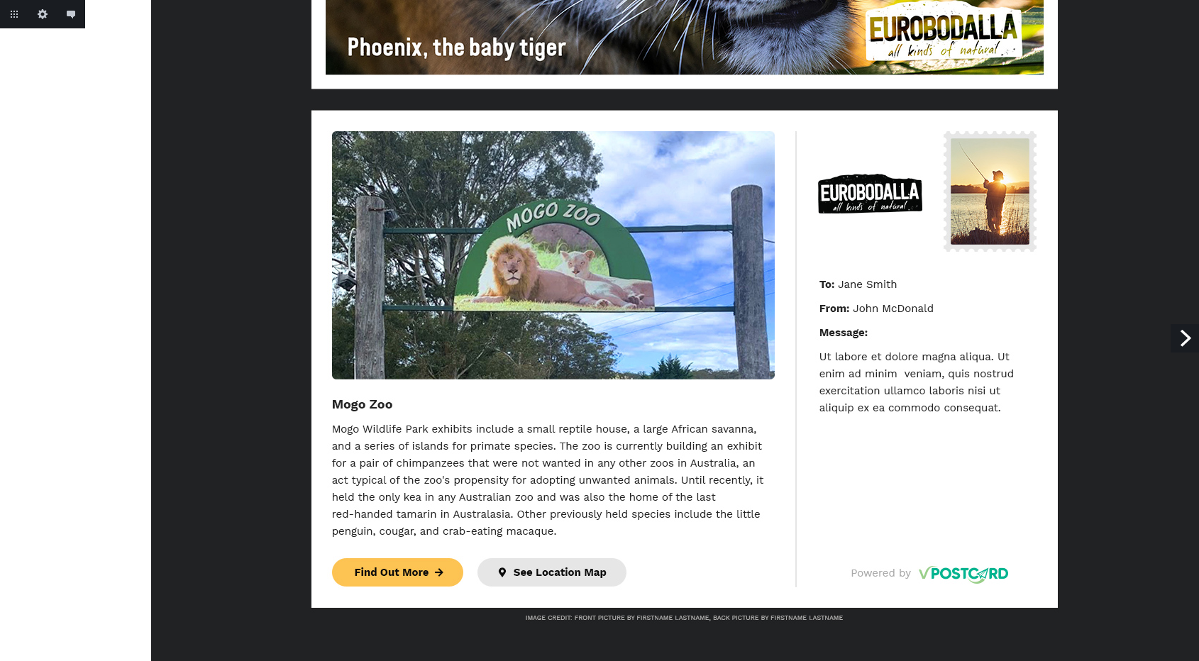
scroll to position [519, 0]
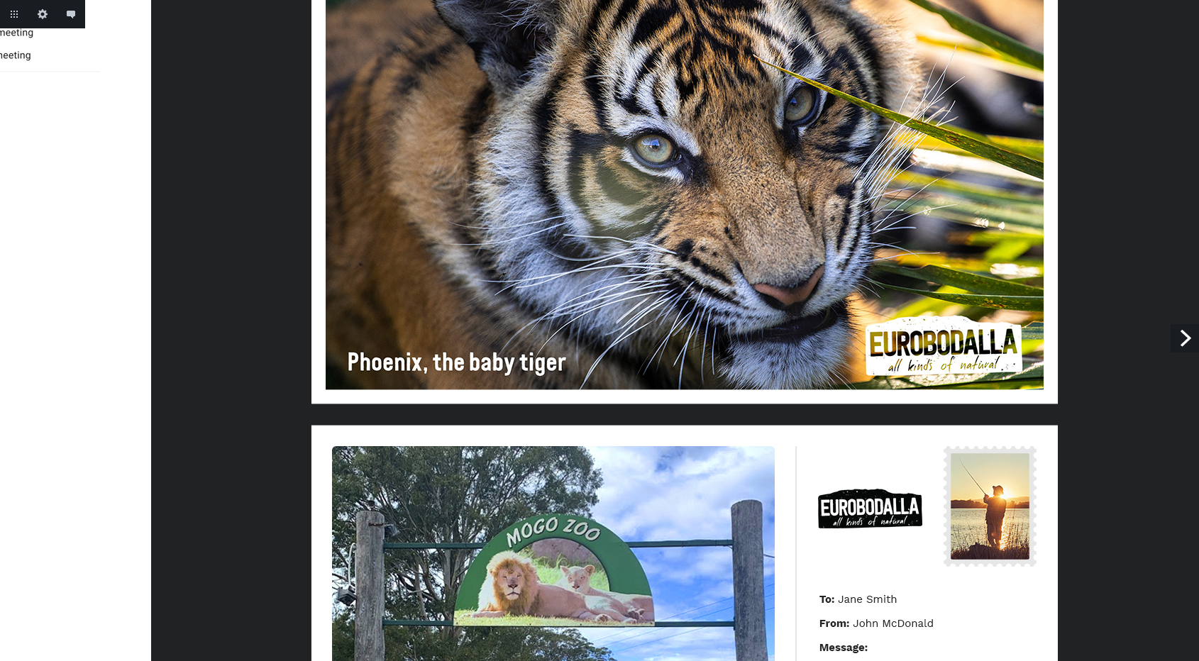
click at [1178, 337] on link "Next" at bounding box center [1184, 338] width 28 height 28
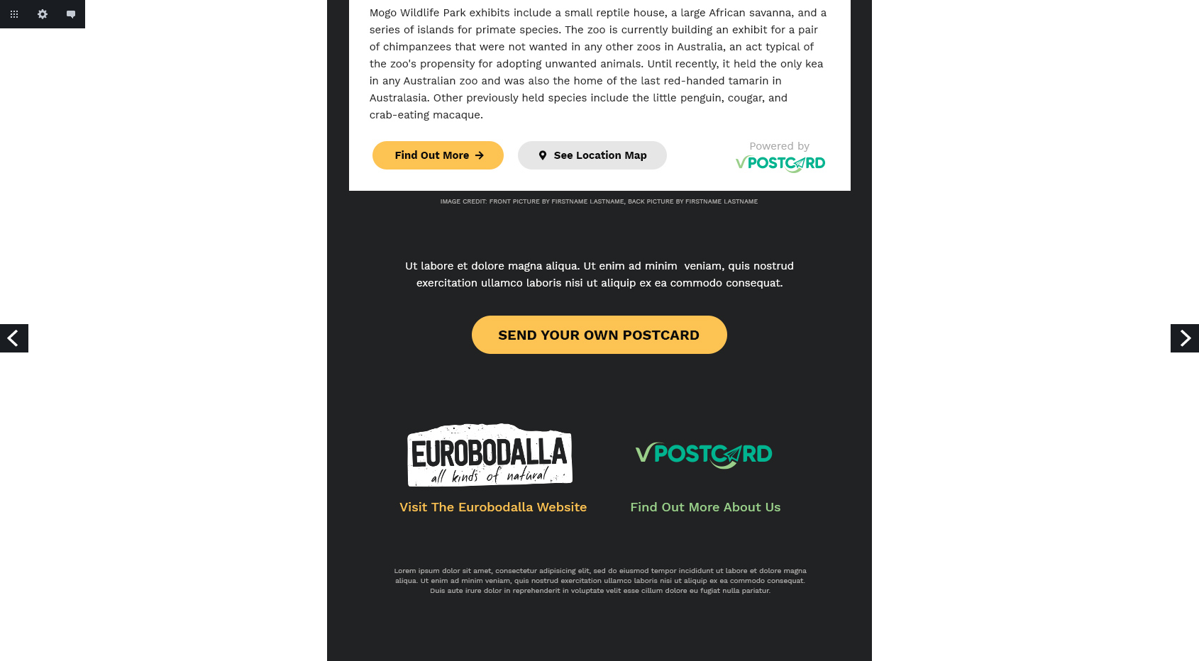
scroll to position [1121, 0]
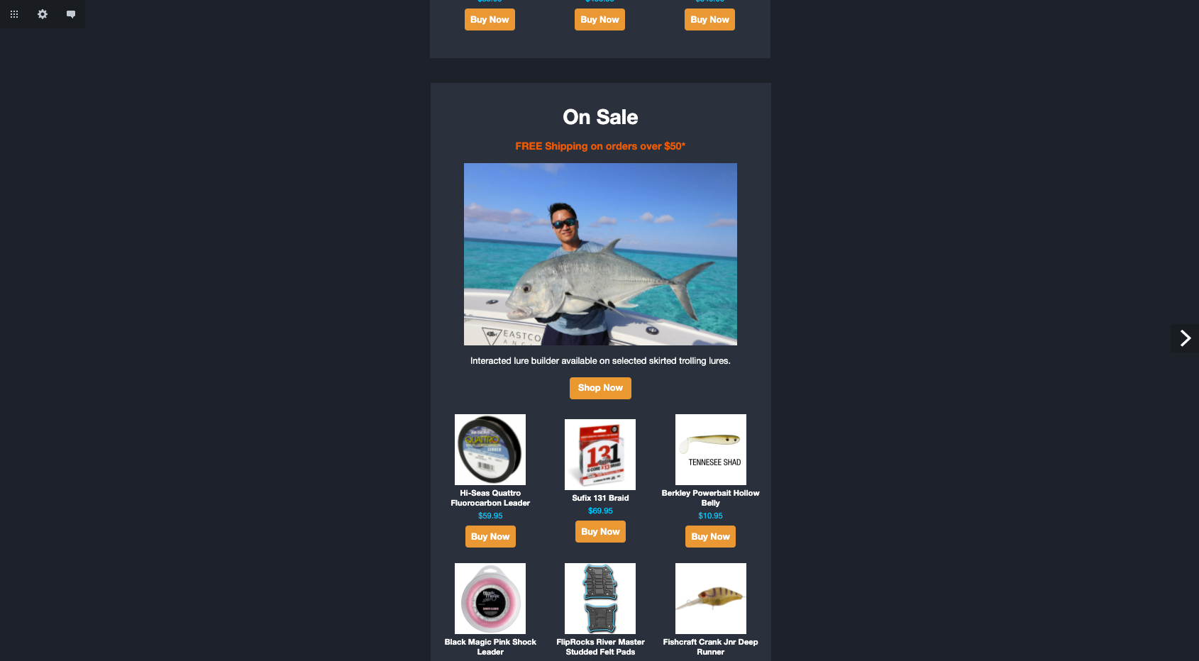
scroll to position [1168, 0]
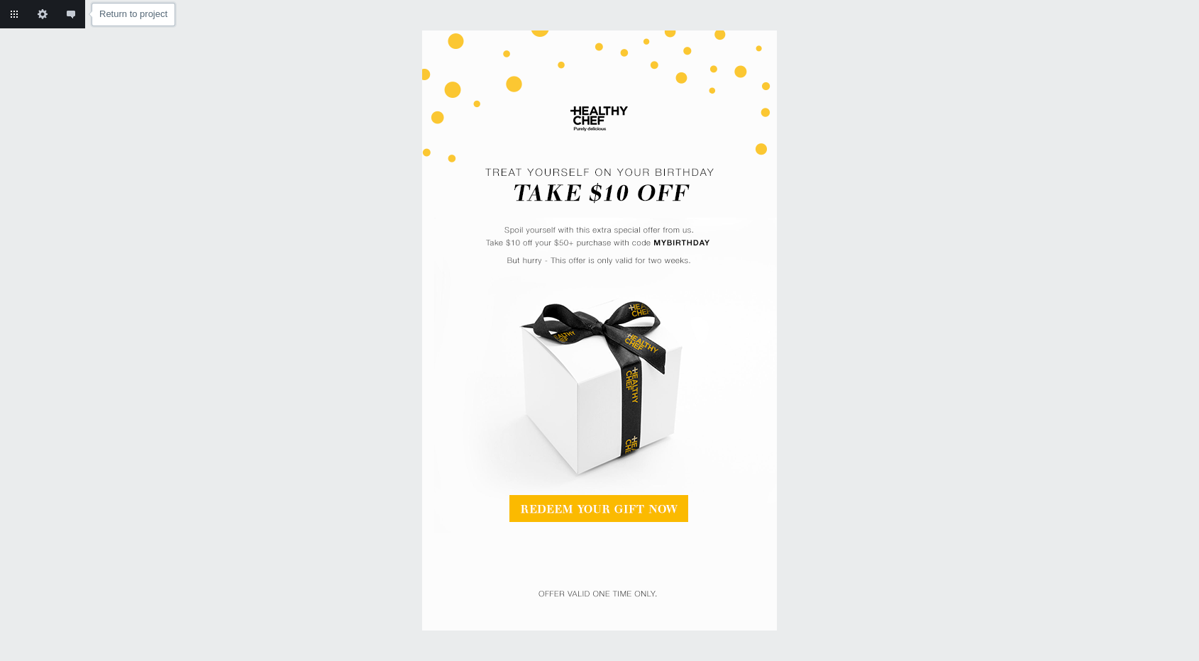
click at [13, 12] on link "Return to project" at bounding box center [14, 14] width 28 height 28
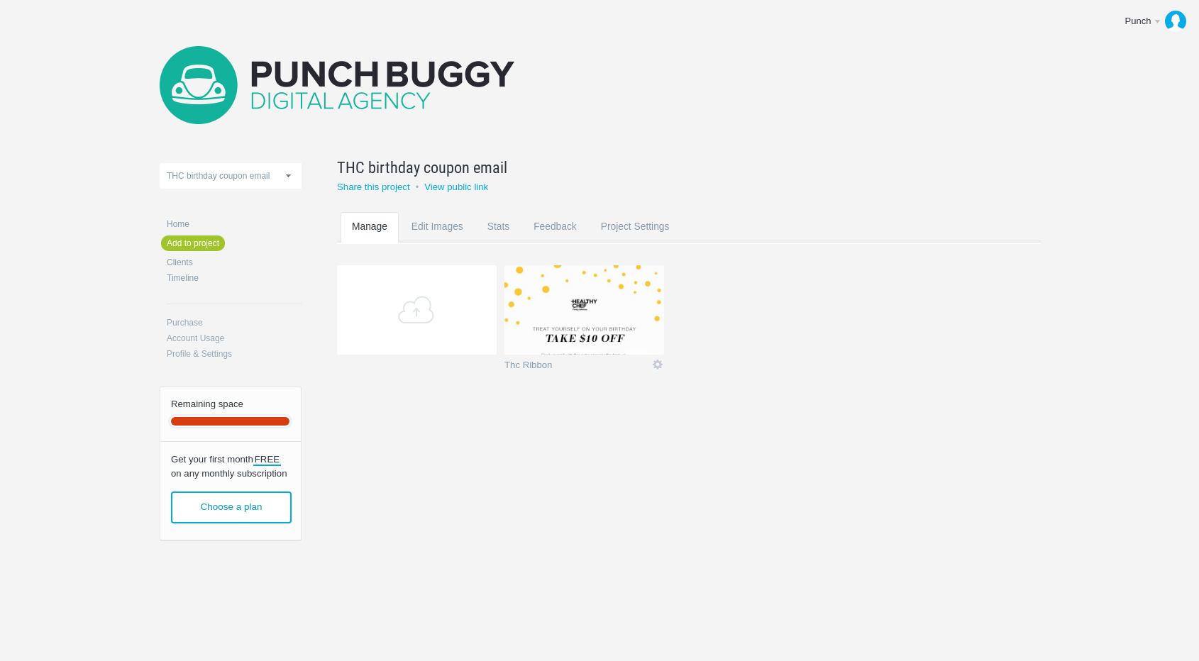
click at [331, 70] on img at bounding box center [337, 85] width 355 height 78
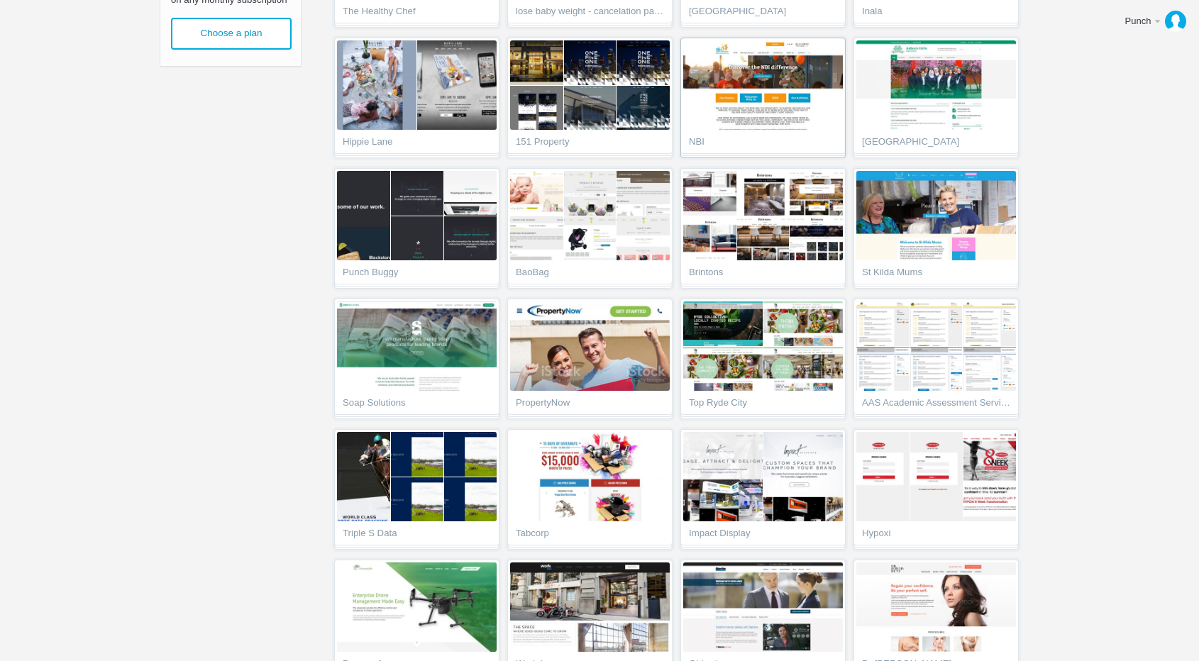
scroll to position [781, 0]
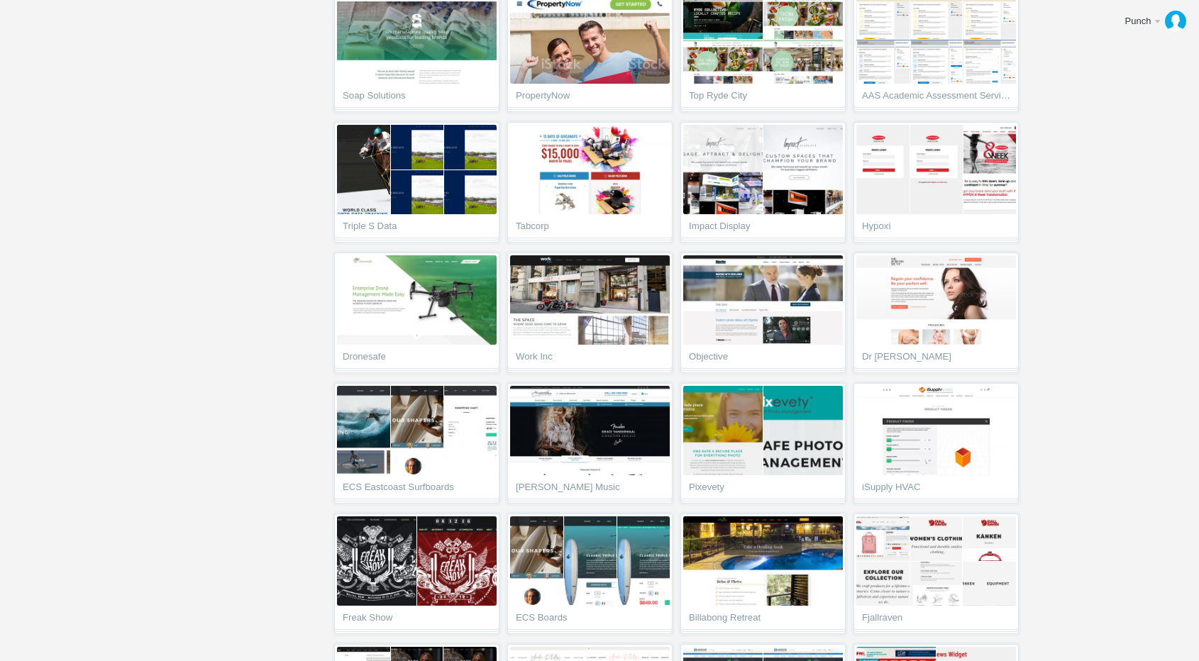
click at [619, 416] on img at bounding box center [590, 430] width 160 height 89
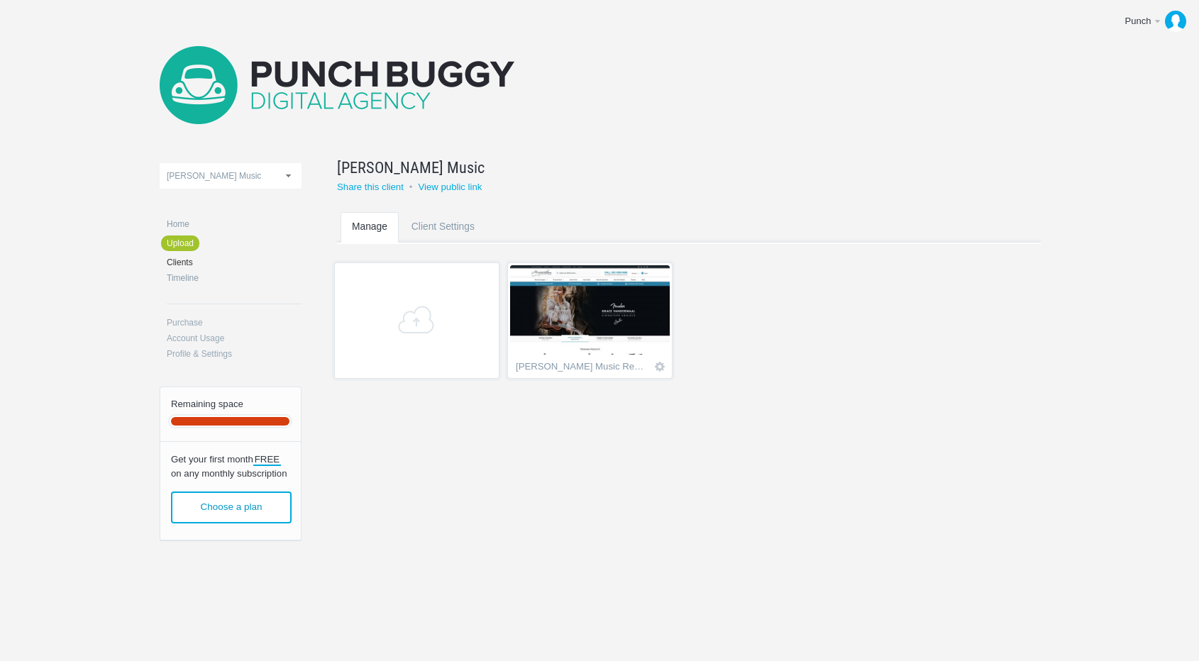
click at [603, 323] on img at bounding box center [590, 309] width 160 height 89
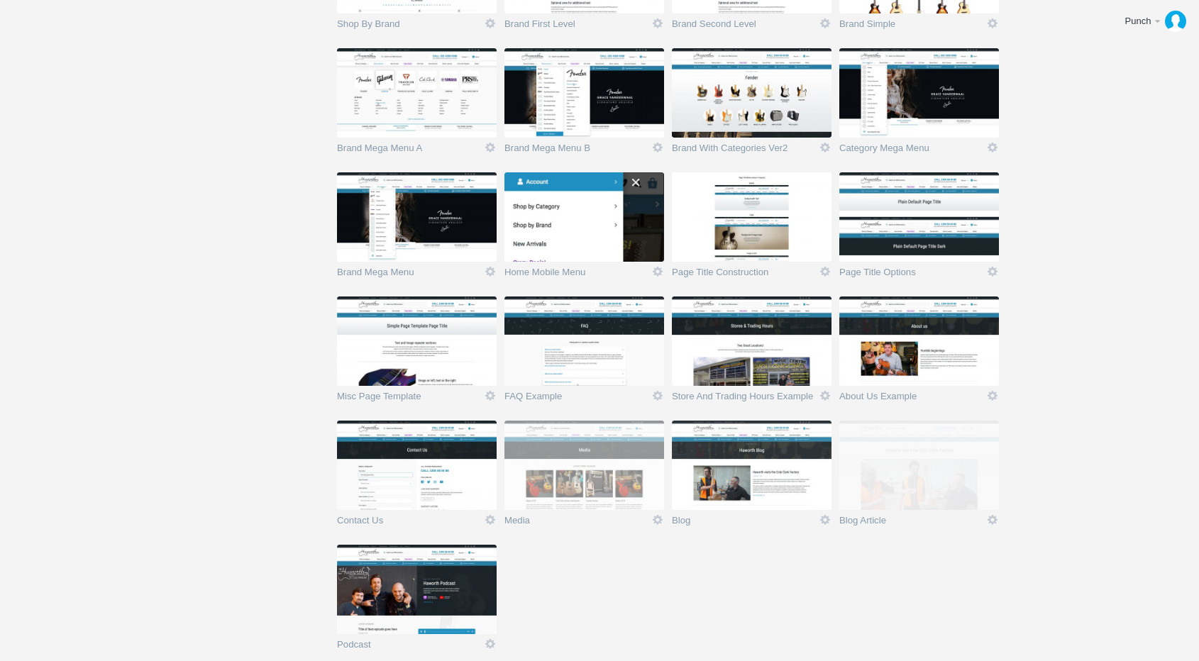
scroll to position [866, 0]
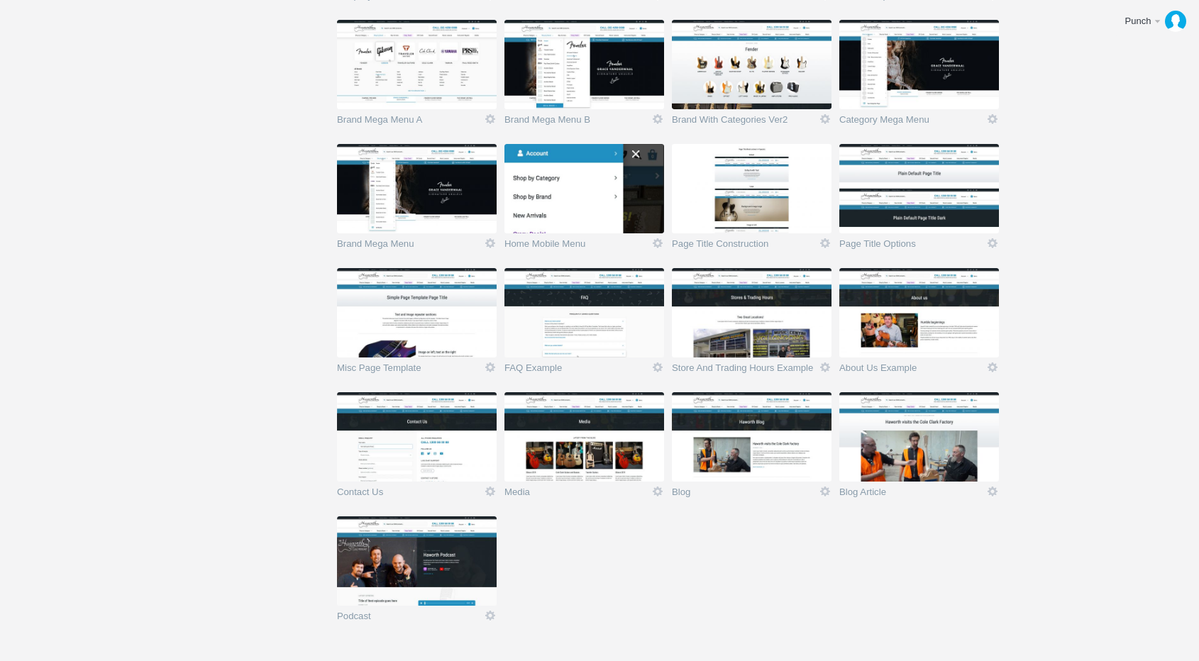
click at [786, 585] on section "Add Home Icon Version 2 Views: 27 Rename Edit / Replace Remove Delete Yeah I'm …" at bounding box center [699, 19] width 725 height 1241
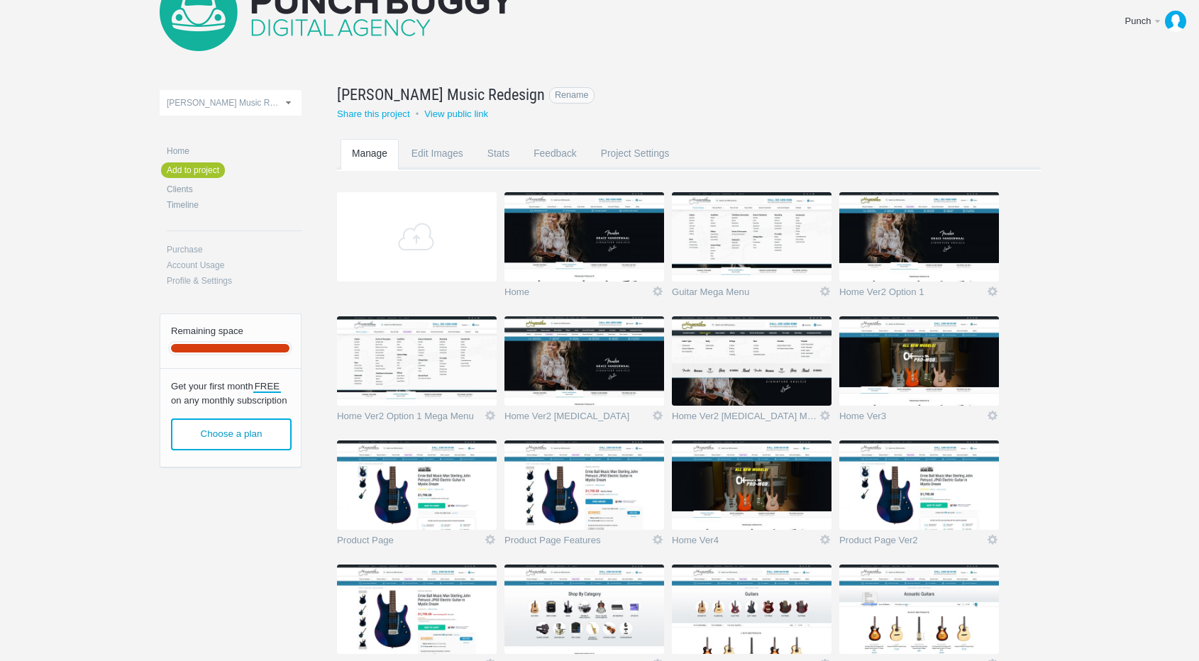
click at [843, 99] on link "Haworth Music Redesign Rename" at bounding box center [671, 94] width 668 height 23
click at [389, 21] on img at bounding box center [337, 12] width 355 height 78
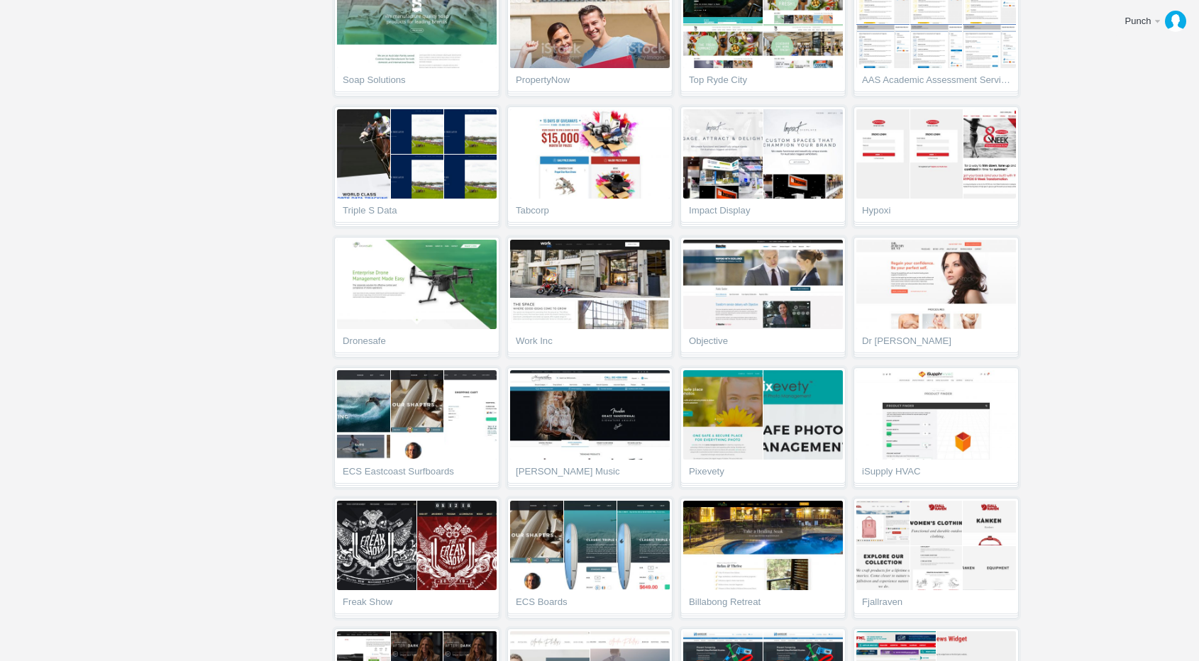
scroll to position [1004, 0]
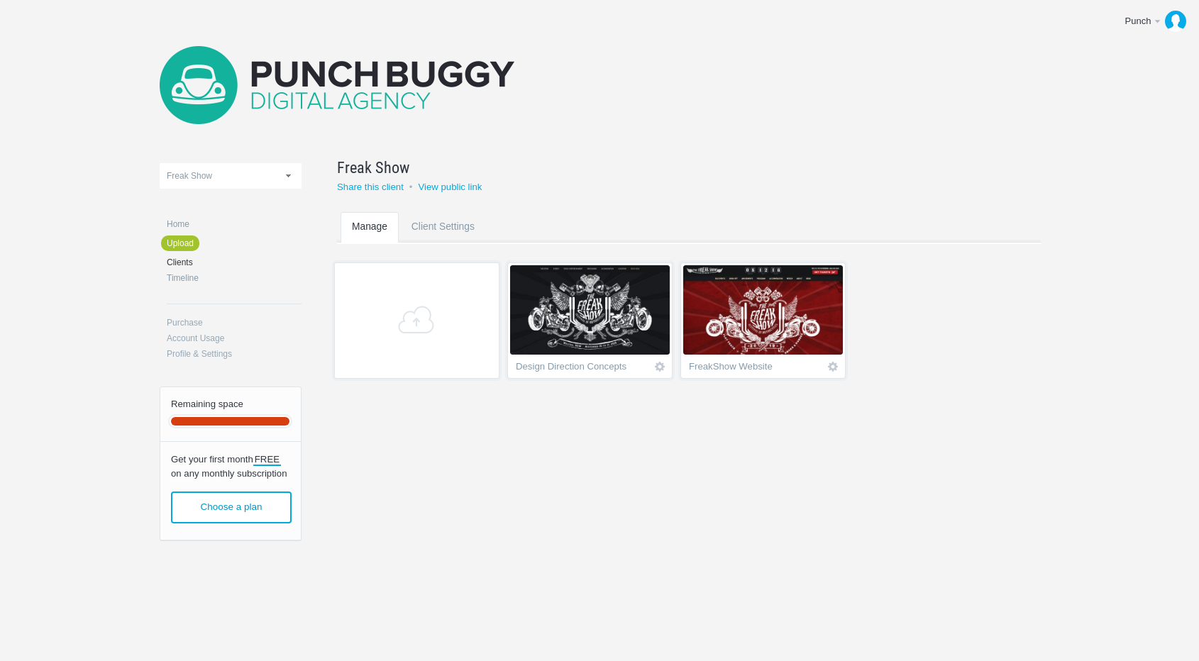
click at [762, 297] on img at bounding box center [763, 309] width 160 height 89
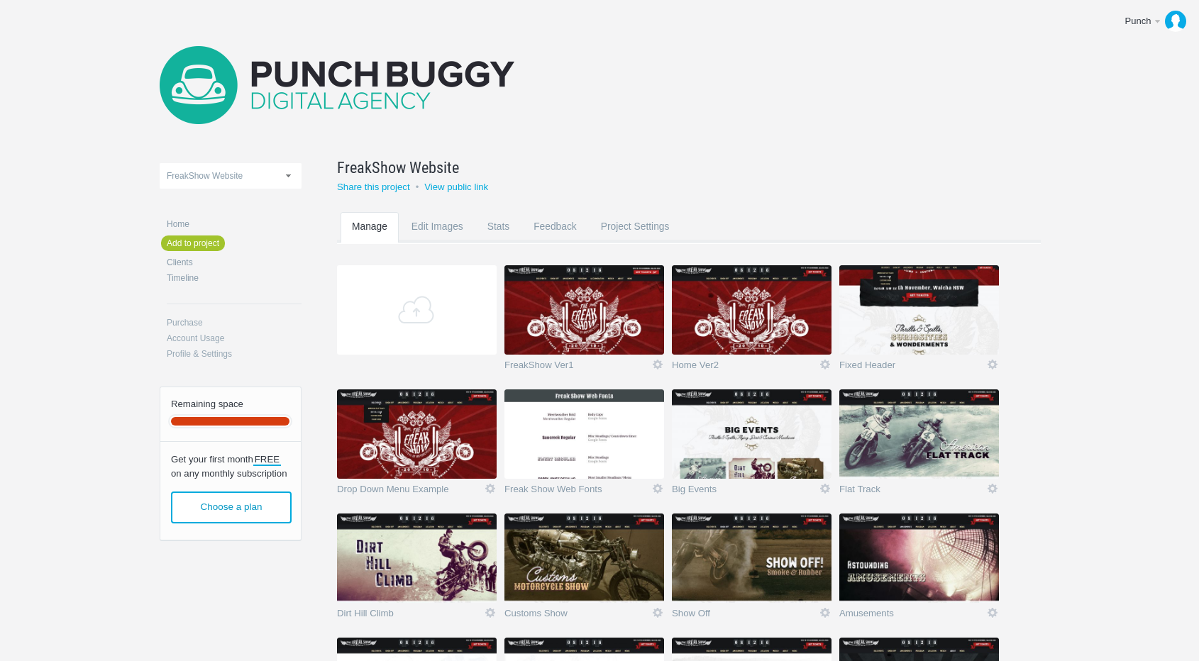
click at [570, 316] on img at bounding box center [584, 309] width 160 height 89
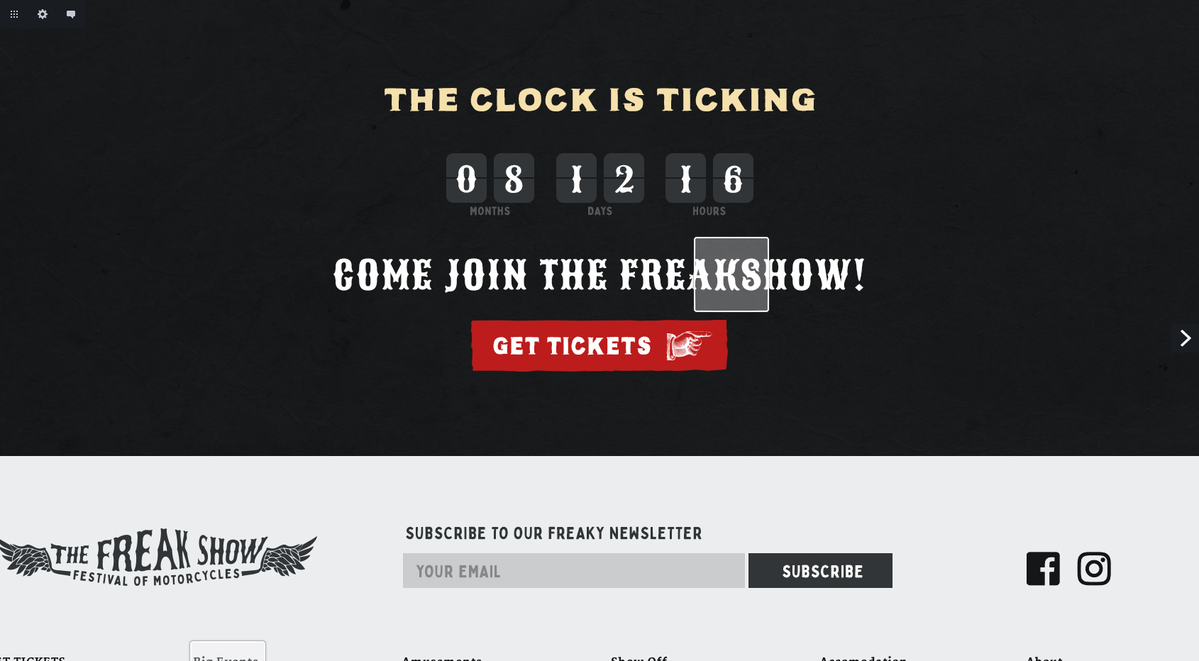
scroll to position [6718, 0]
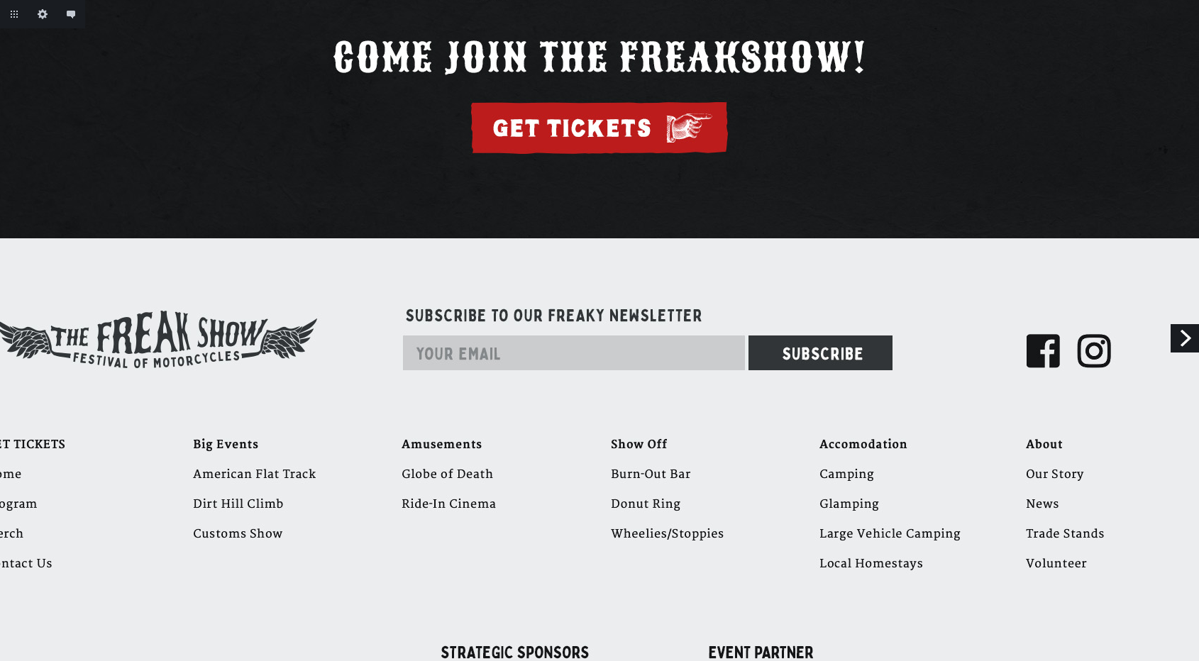
click at [1187, 331] on link "Next" at bounding box center [1184, 338] width 28 height 28
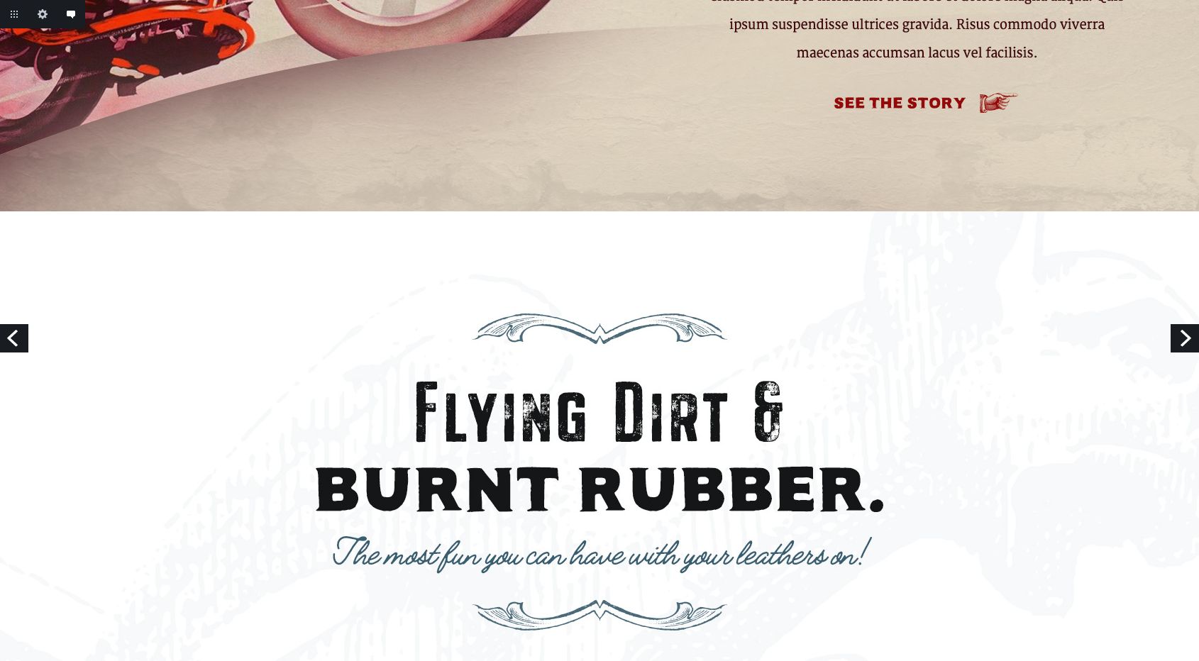
scroll to position [3554, 0]
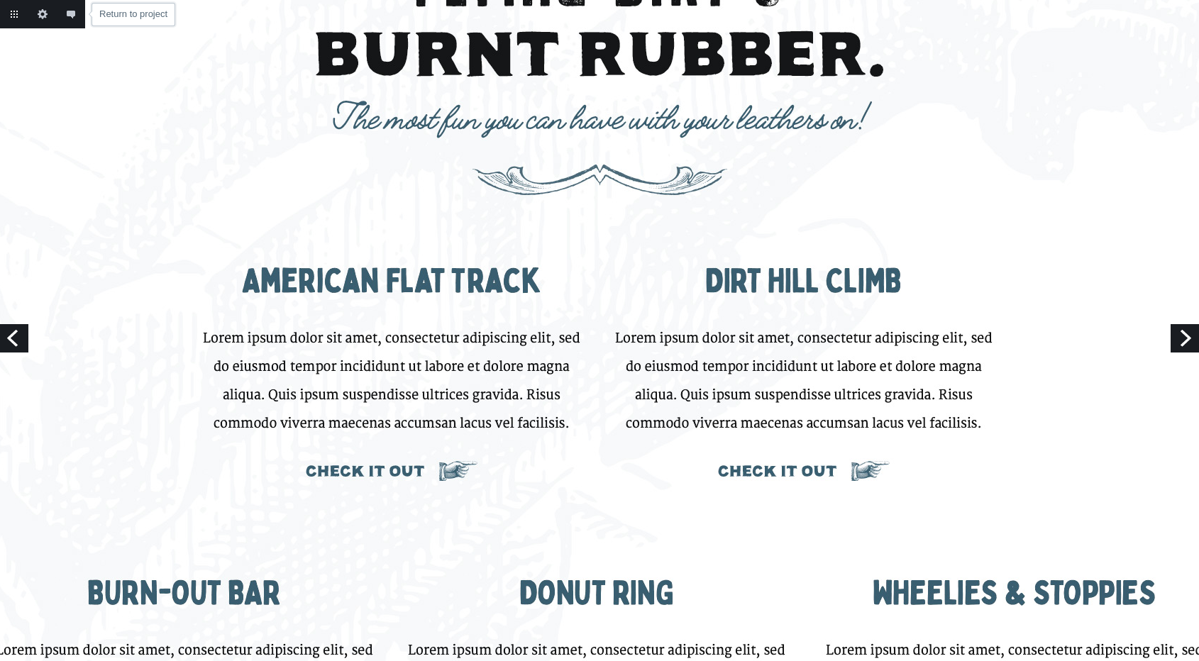
click at [16, 18] on link "Return to project" at bounding box center [14, 14] width 28 height 28
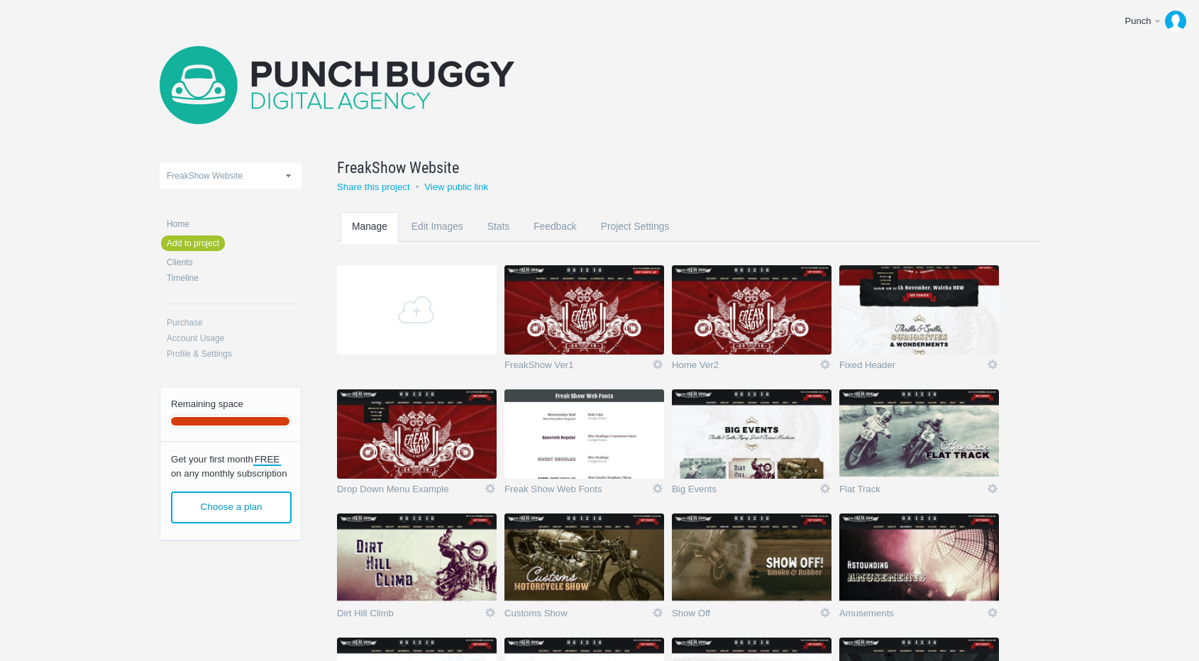
click at [850, 153] on div "151 Home concepts 1place All Klaviyo 1place Cart & Checkout 1Place Website Firs…" at bounding box center [600, 539] width 880 height 1078
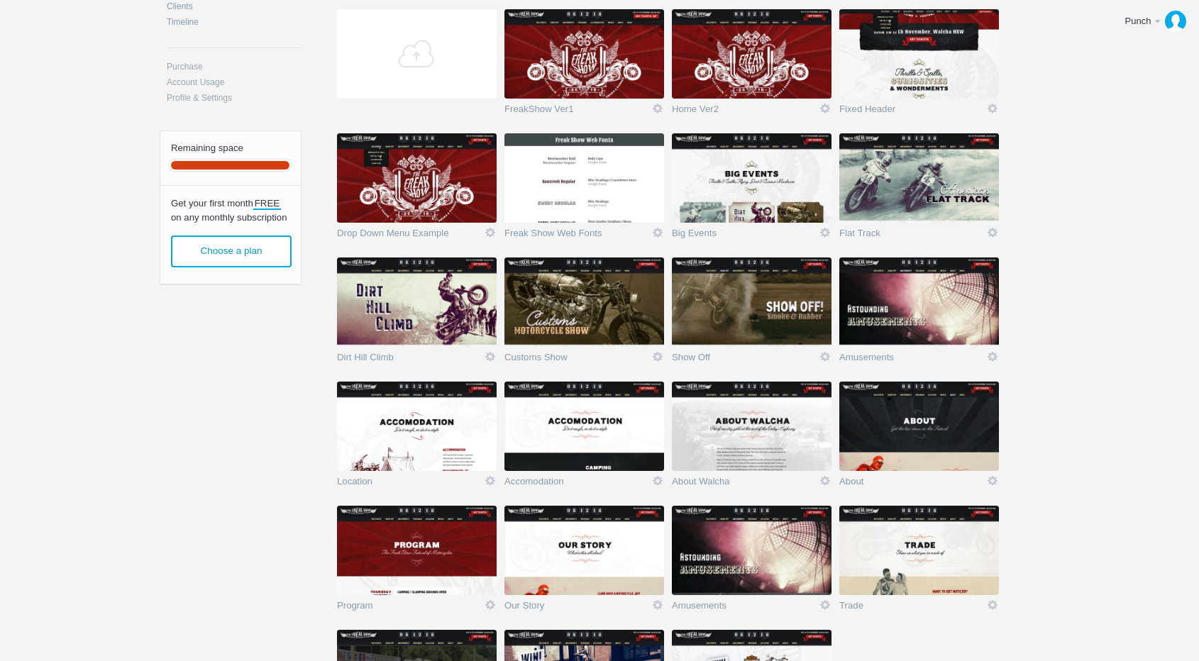
scroll to position [184, 0]
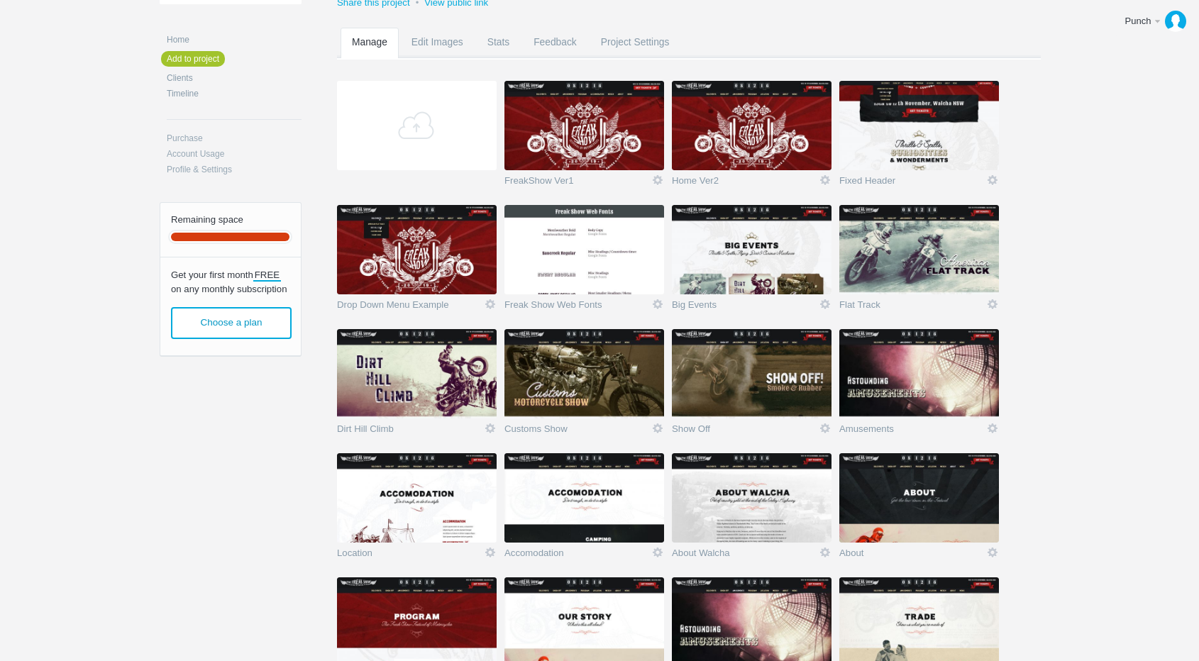
click at [1068, 324] on body "Punch Edit profile Get more space Log out Upload 151 Home concepts 1place All K…" at bounding box center [599, 146] width 1199 height 661
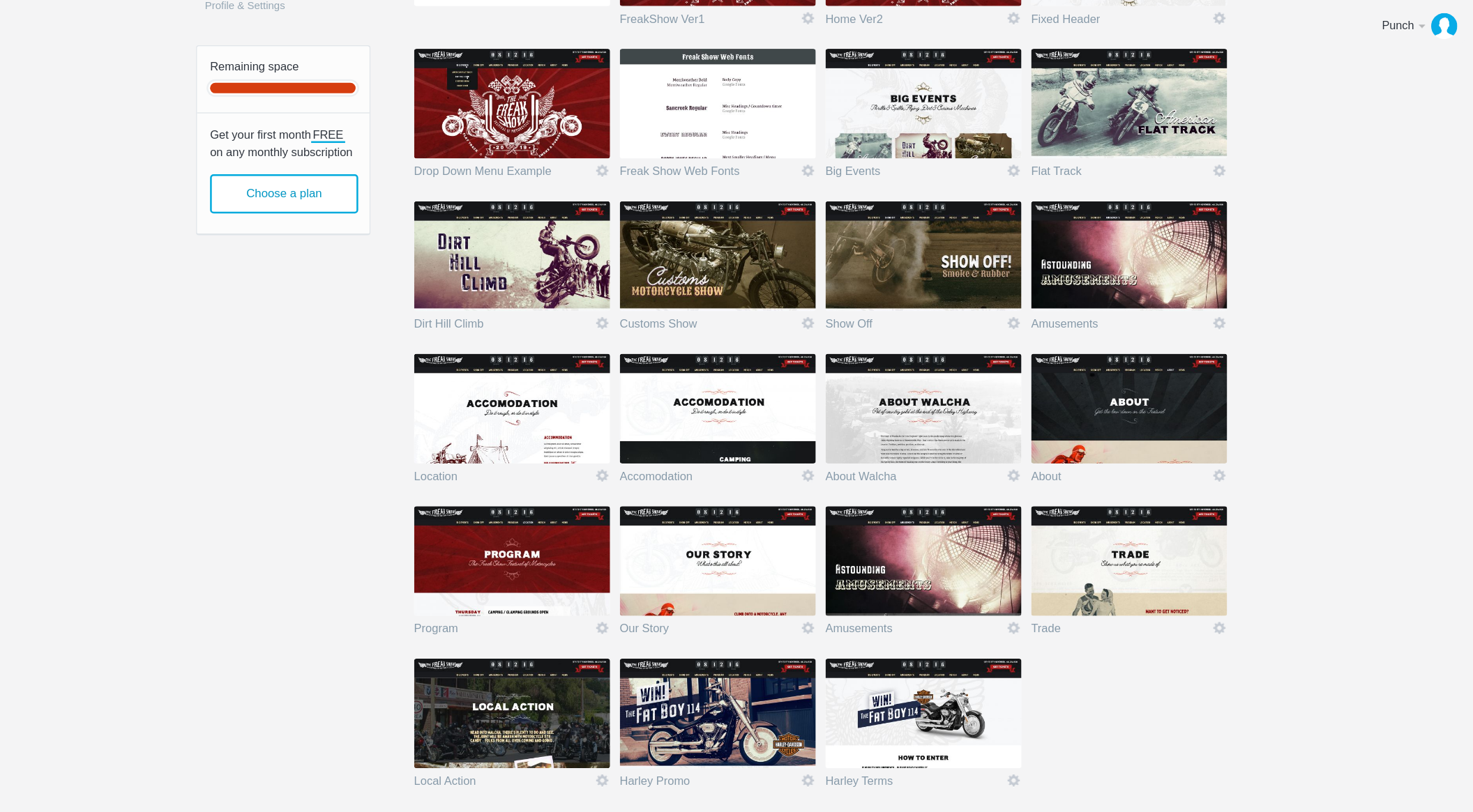
scroll to position [246, 0]
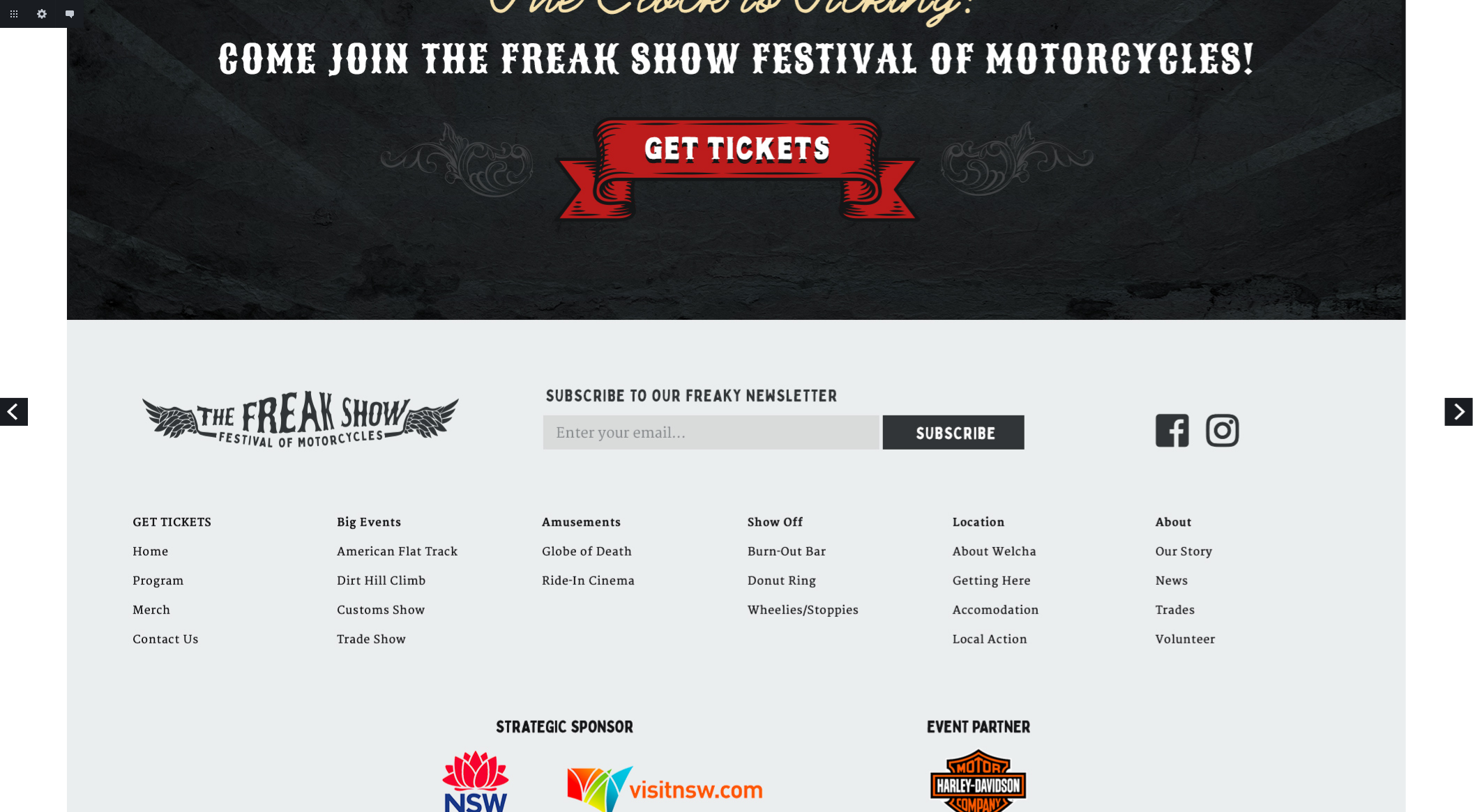
scroll to position [3247, 0]
